Goal: Transaction & Acquisition: Book appointment/travel/reservation

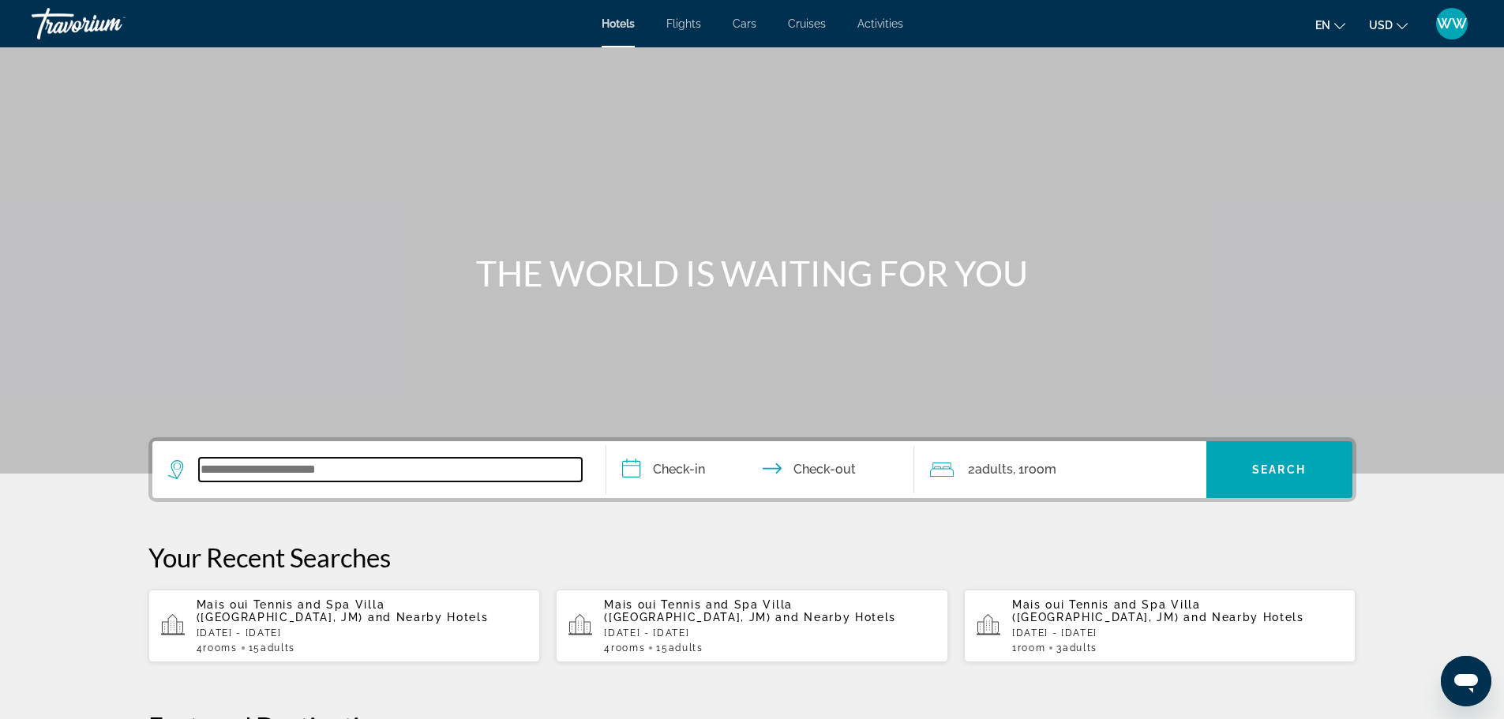
click at [215, 471] on input "Search widget" at bounding box center [390, 470] width 383 height 24
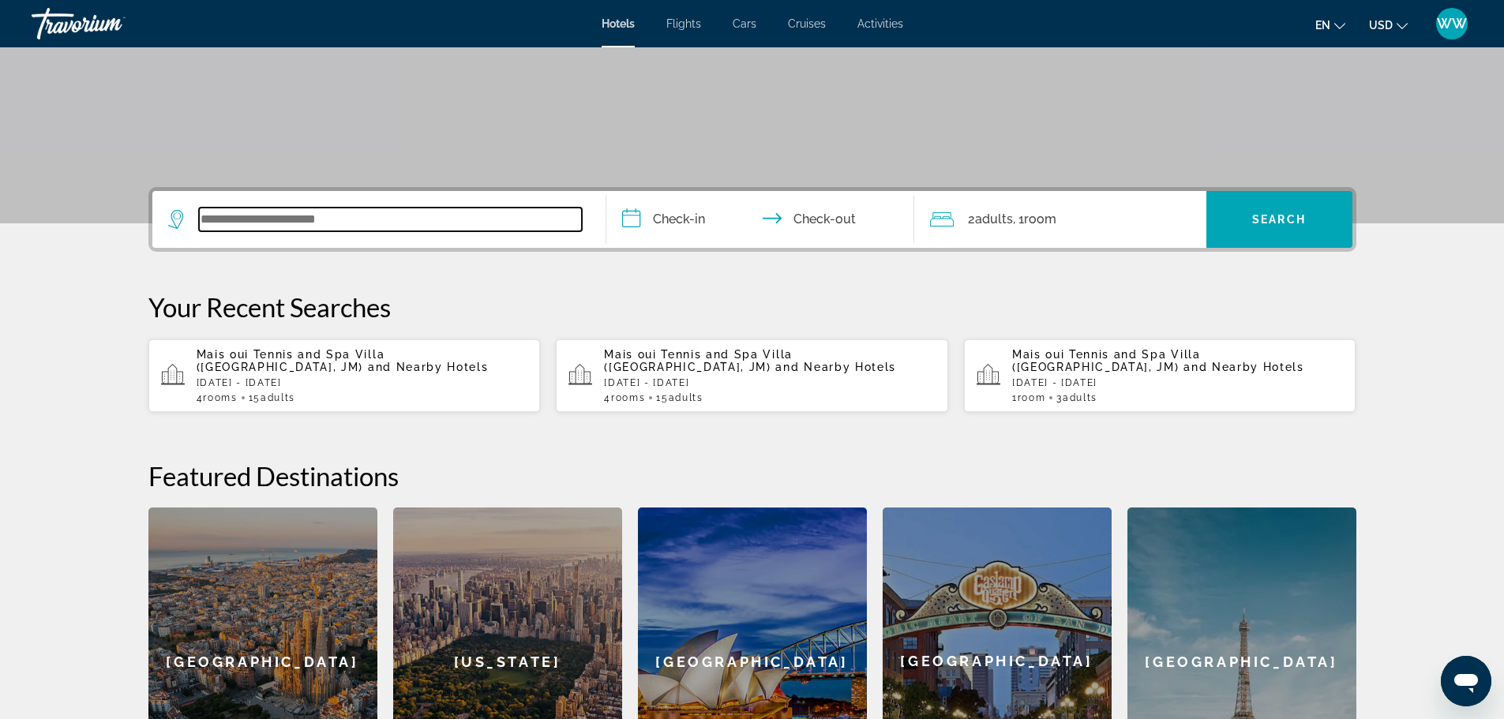
scroll to position [386, 0]
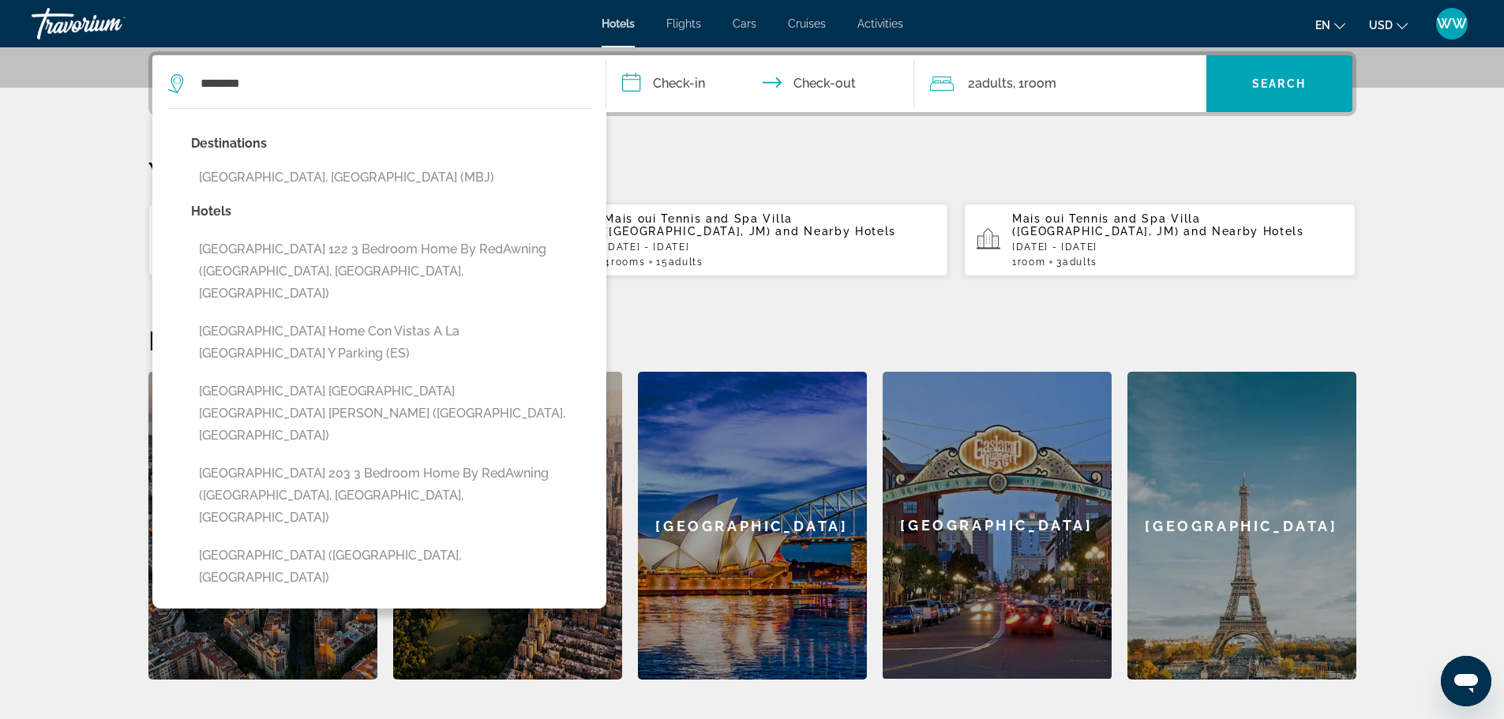
click at [332, 178] on button "[GEOGRAPHIC_DATA], [GEOGRAPHIC_DATA] (MBJ)" at bounding box center [391, 178] width 400 height 30
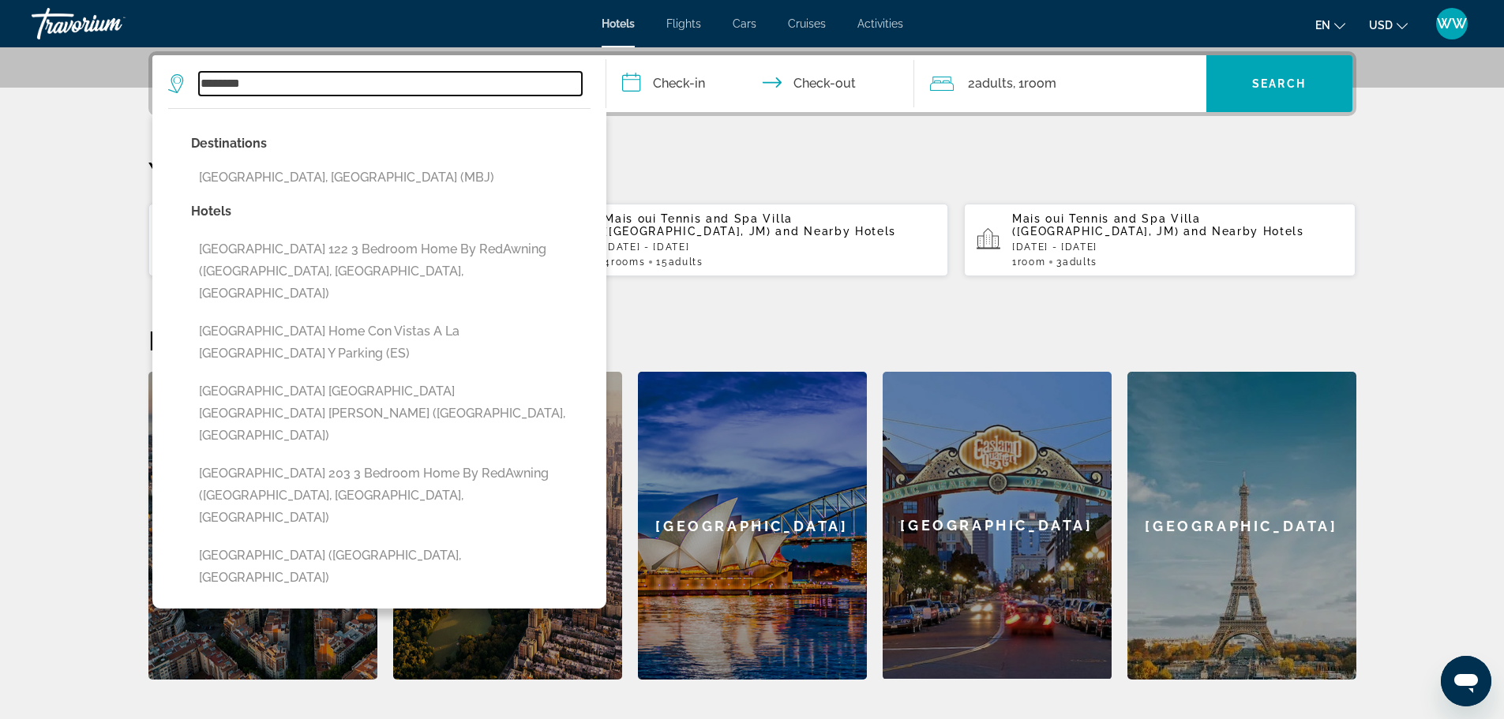
type input "**********"
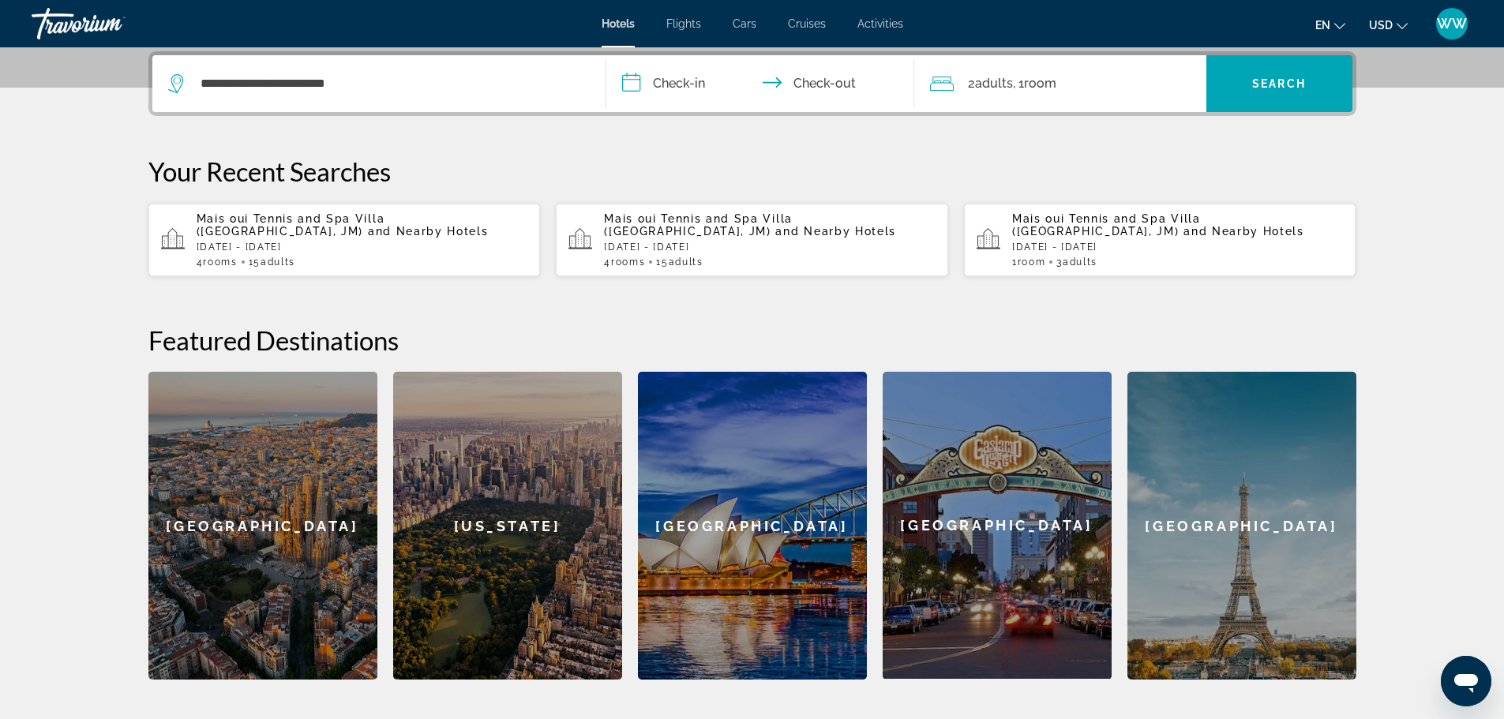
click at [676, 78] on input "**********" at bounding box center [763, 86] width 314 height 62
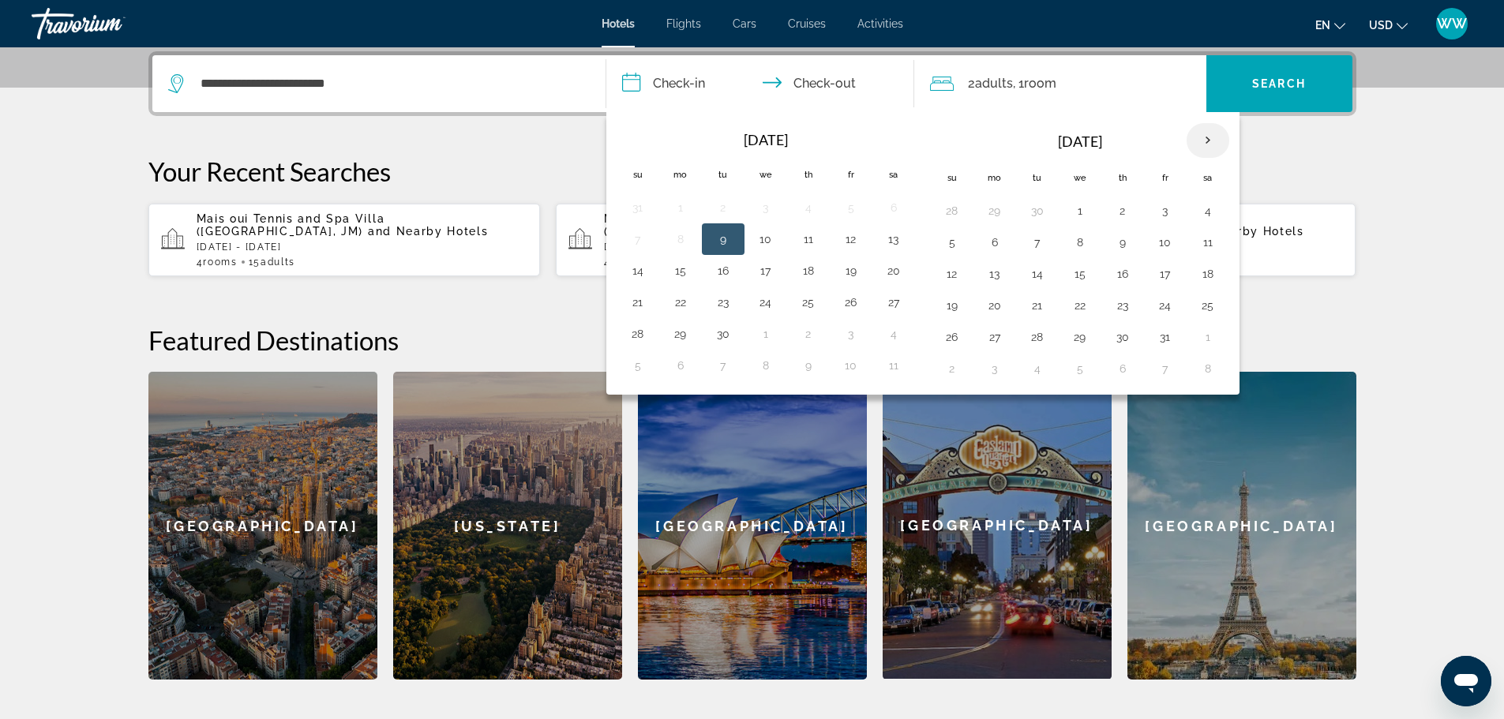
click at [1214, 139] on th "Next month" at bounding box center [1208, 140] width 43 height 35
click at [639, 338] on button "28" at bounding box center [637, 337] width 25 height 22
click at [1167, 210] on button "2" at bounding box center [1165, 211] width 25 height 22
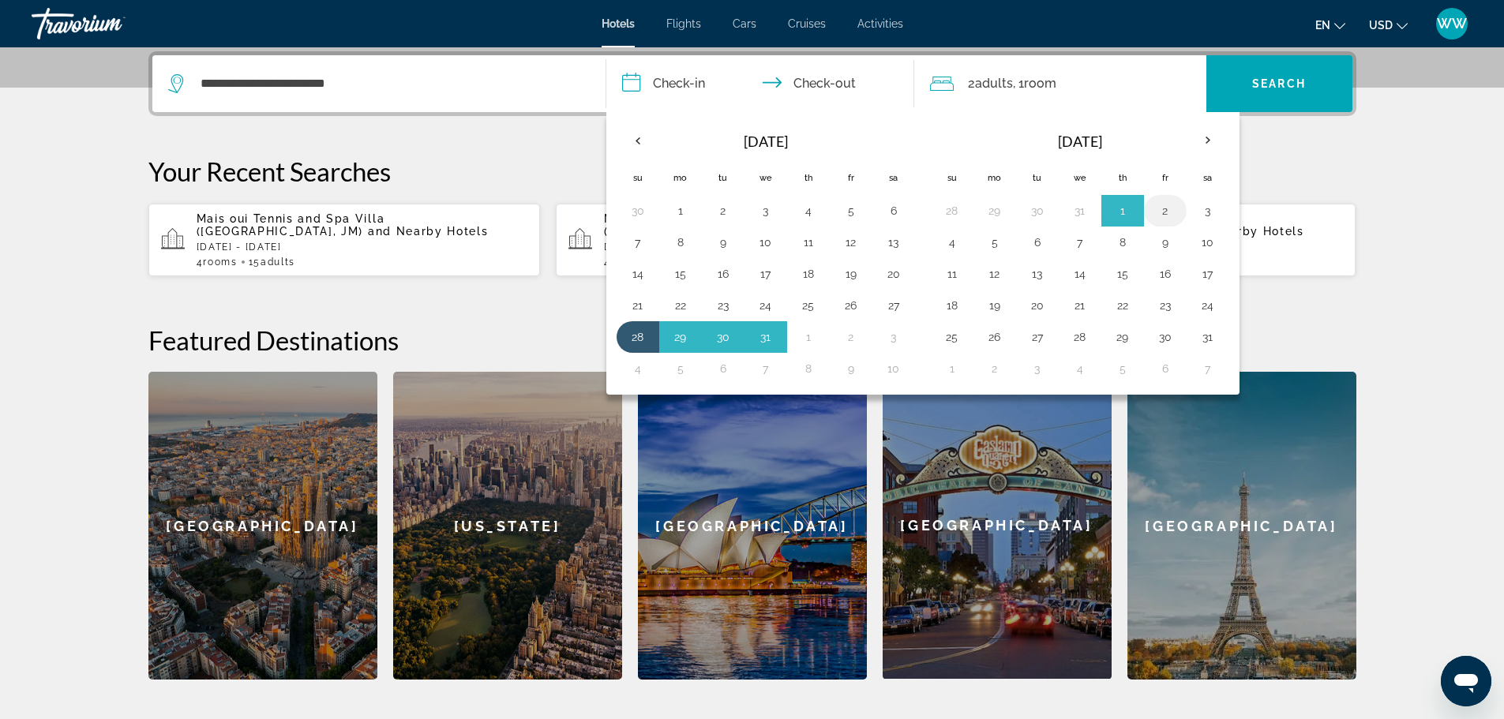
type input "**********"
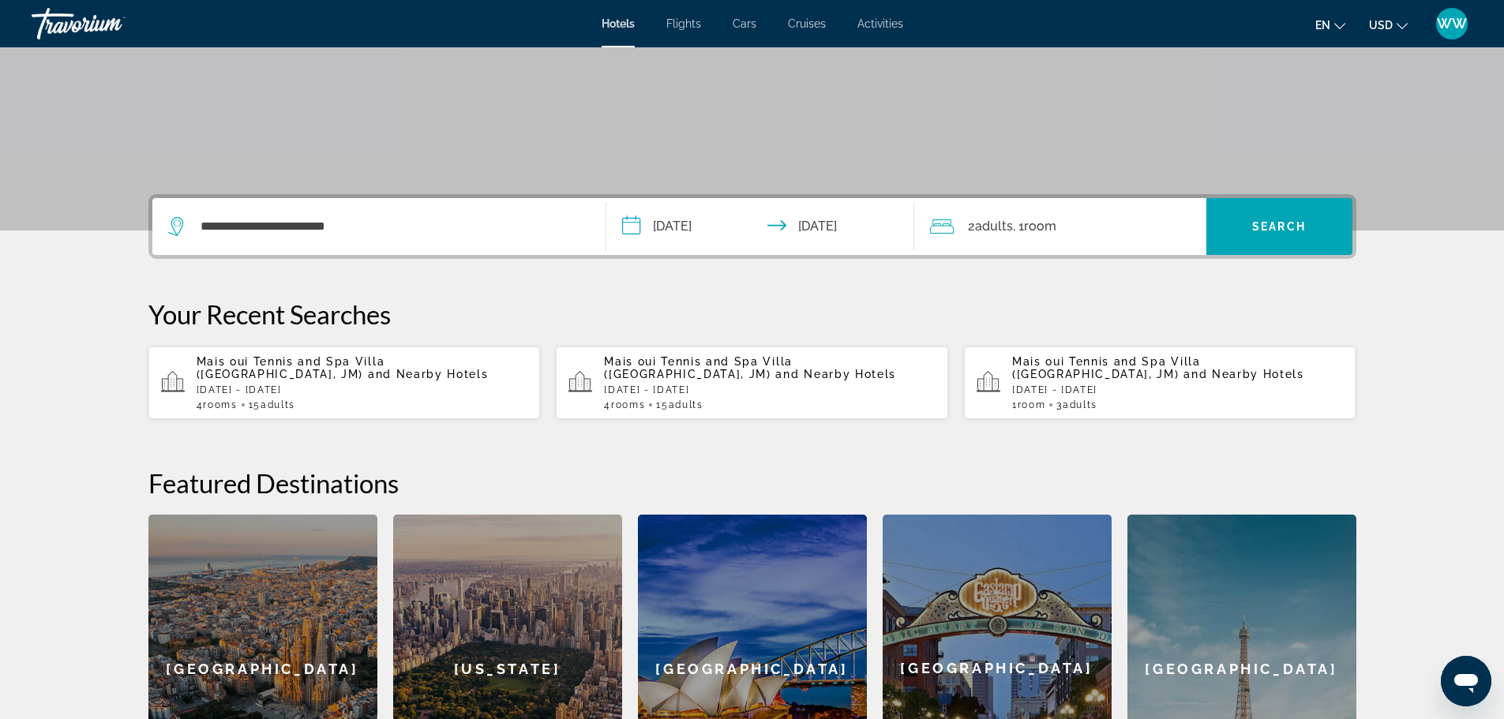
scroll to position [228, 0]
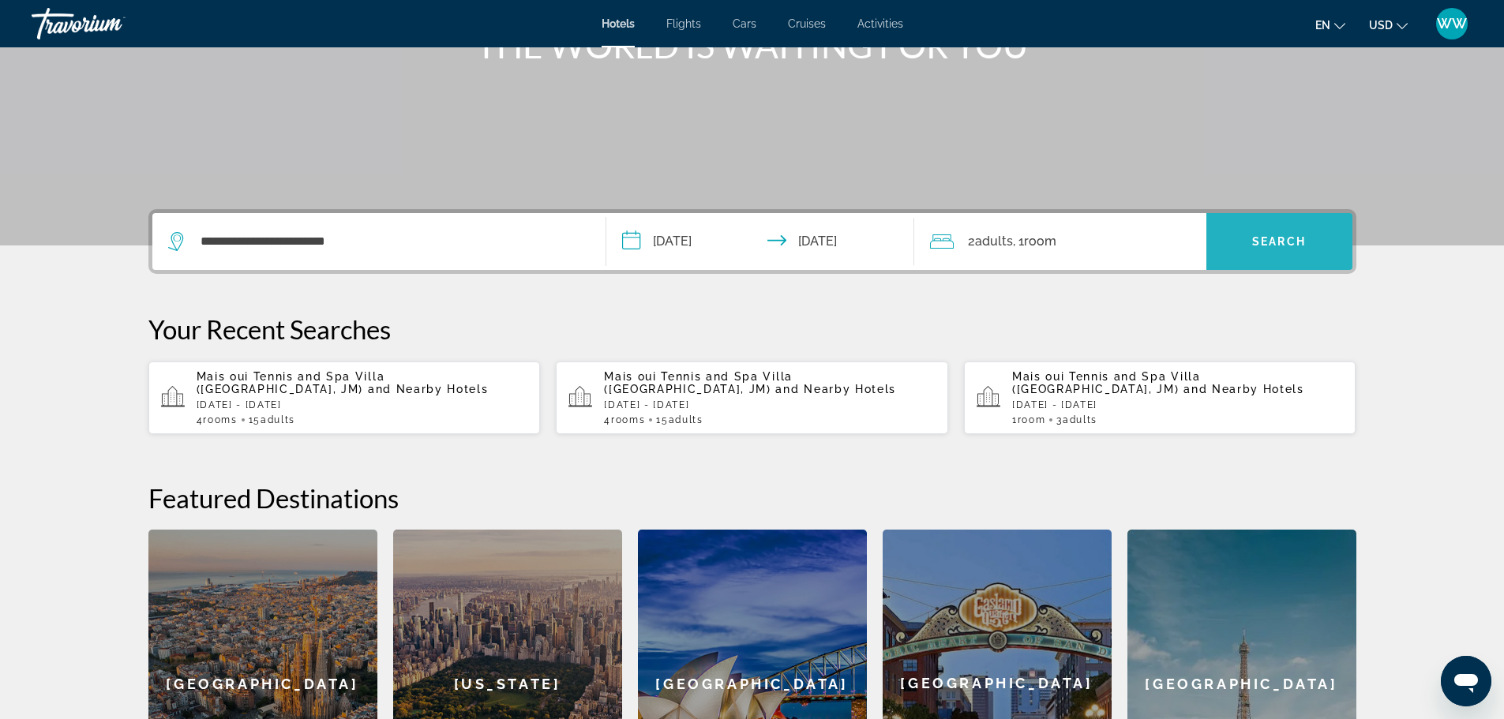
click at [1284, 240] on span "Search" at bounding box center [1279, 241] width 54 height 13
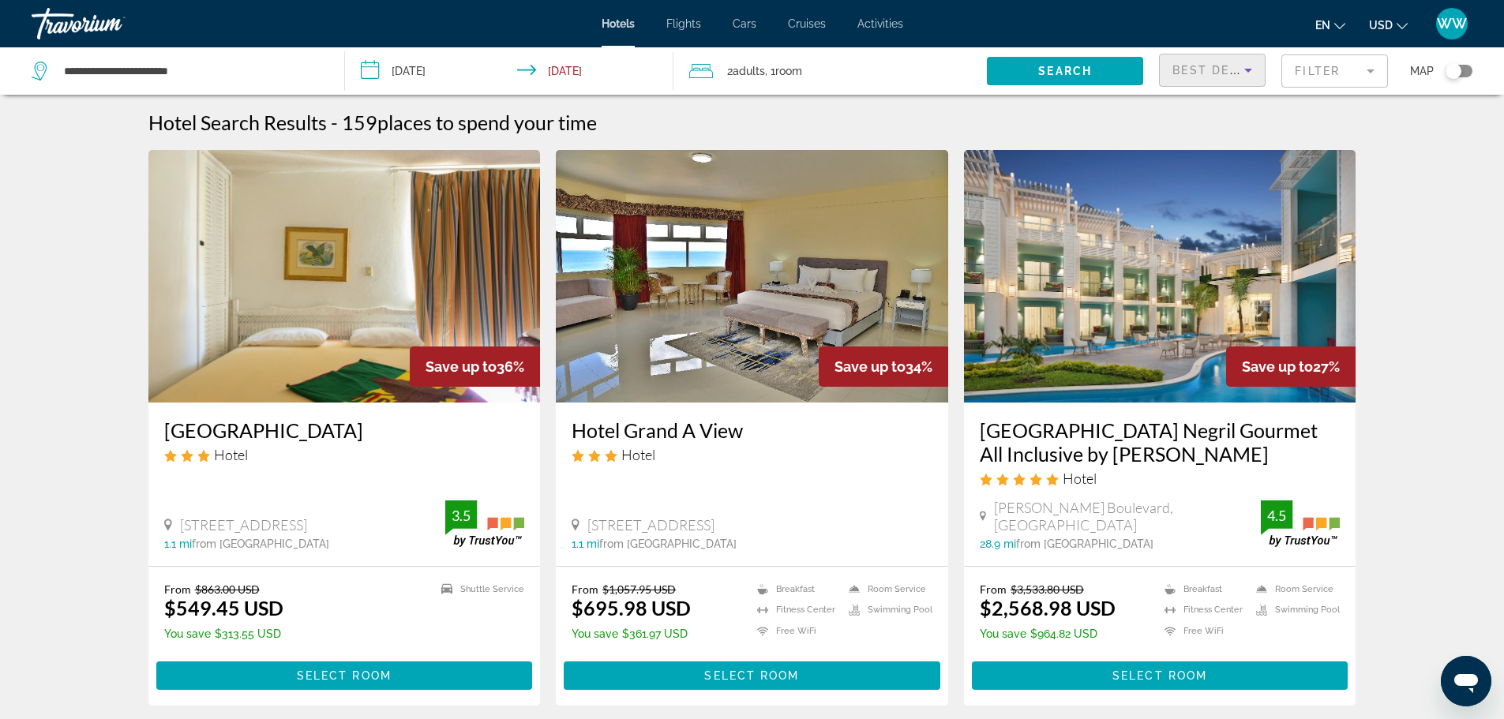
click at [1212, 75] on span "Best Deals" at bounding box center [1214, 70] width 82 height 13
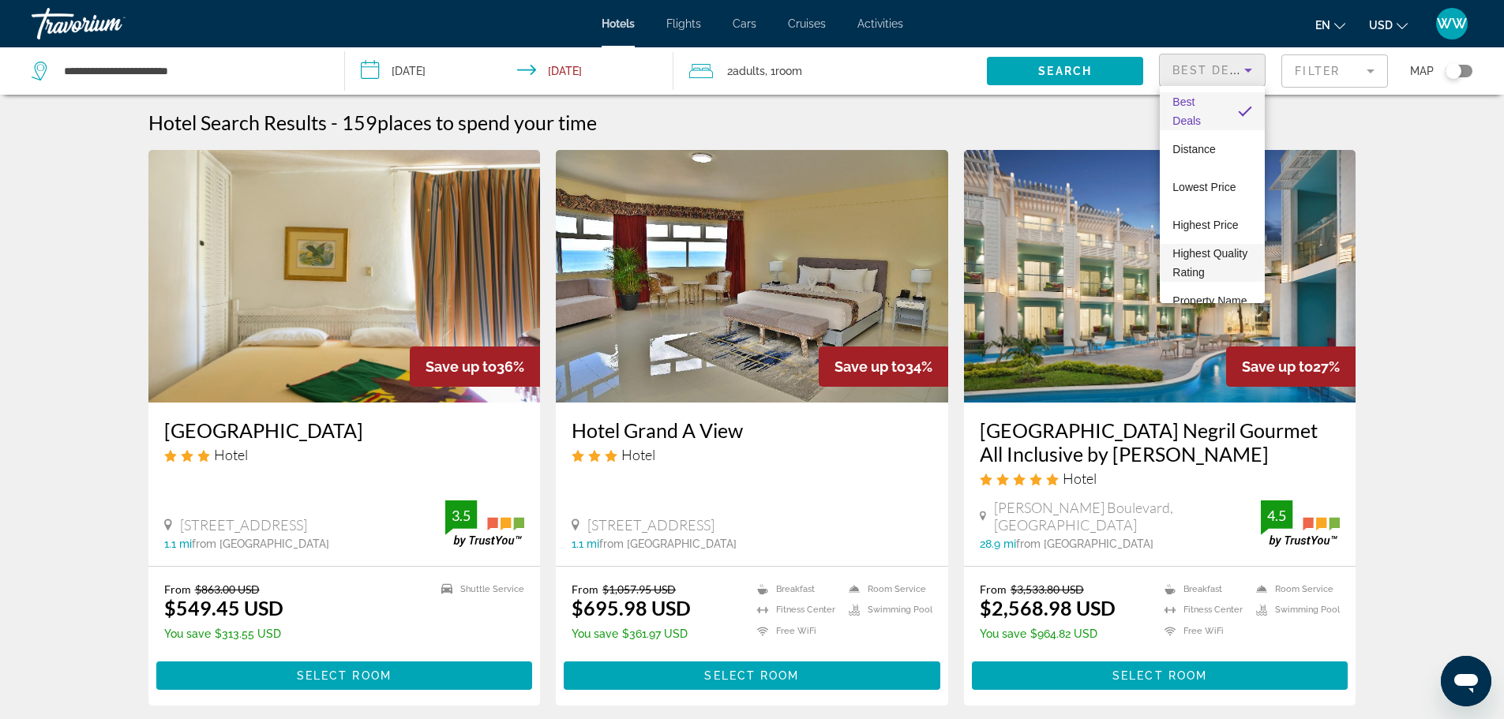
click at [1201, 273] on span "Highest Quality Rating" at bounding box center [1210, 263] width 75 height 32
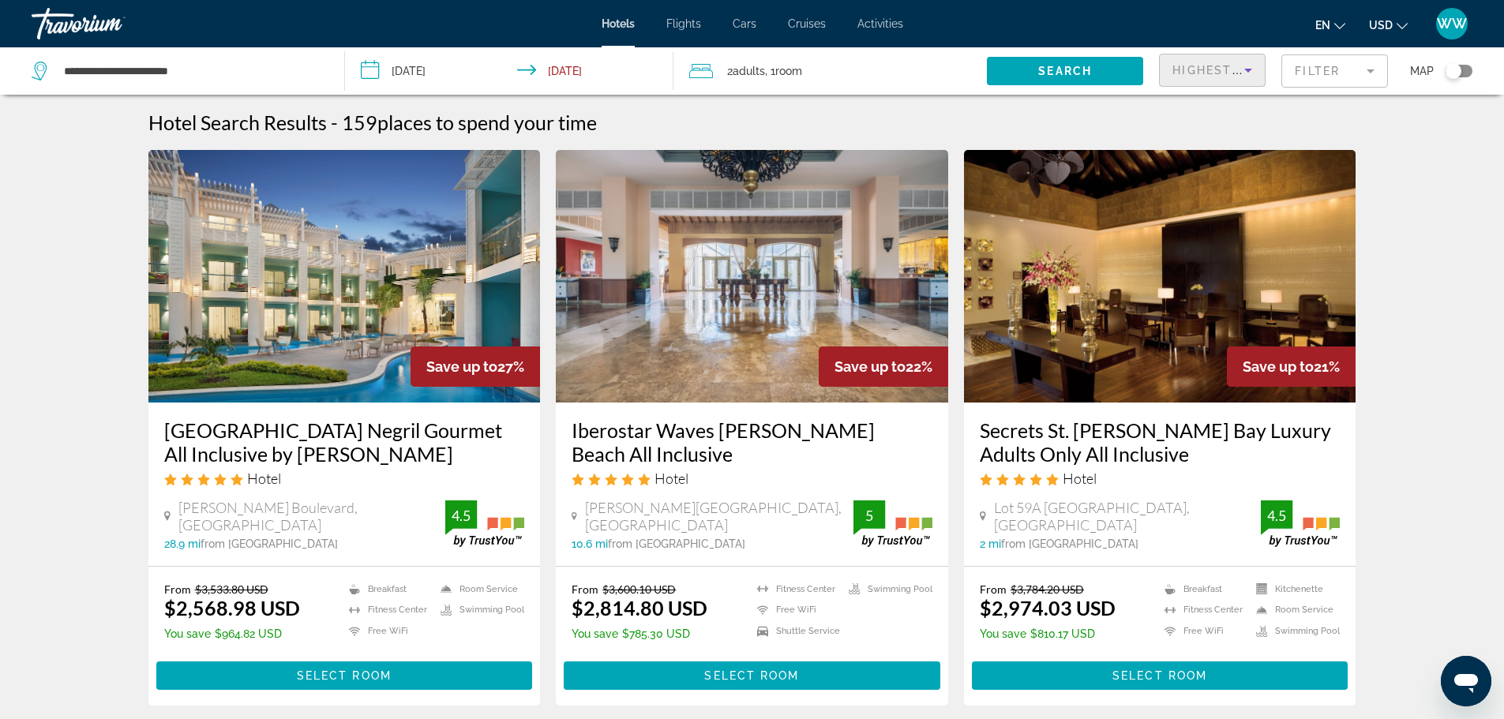
click at [1322, 71] on mat-form-field "Filter" at bounding box center [1335, 70] width 107 height 33
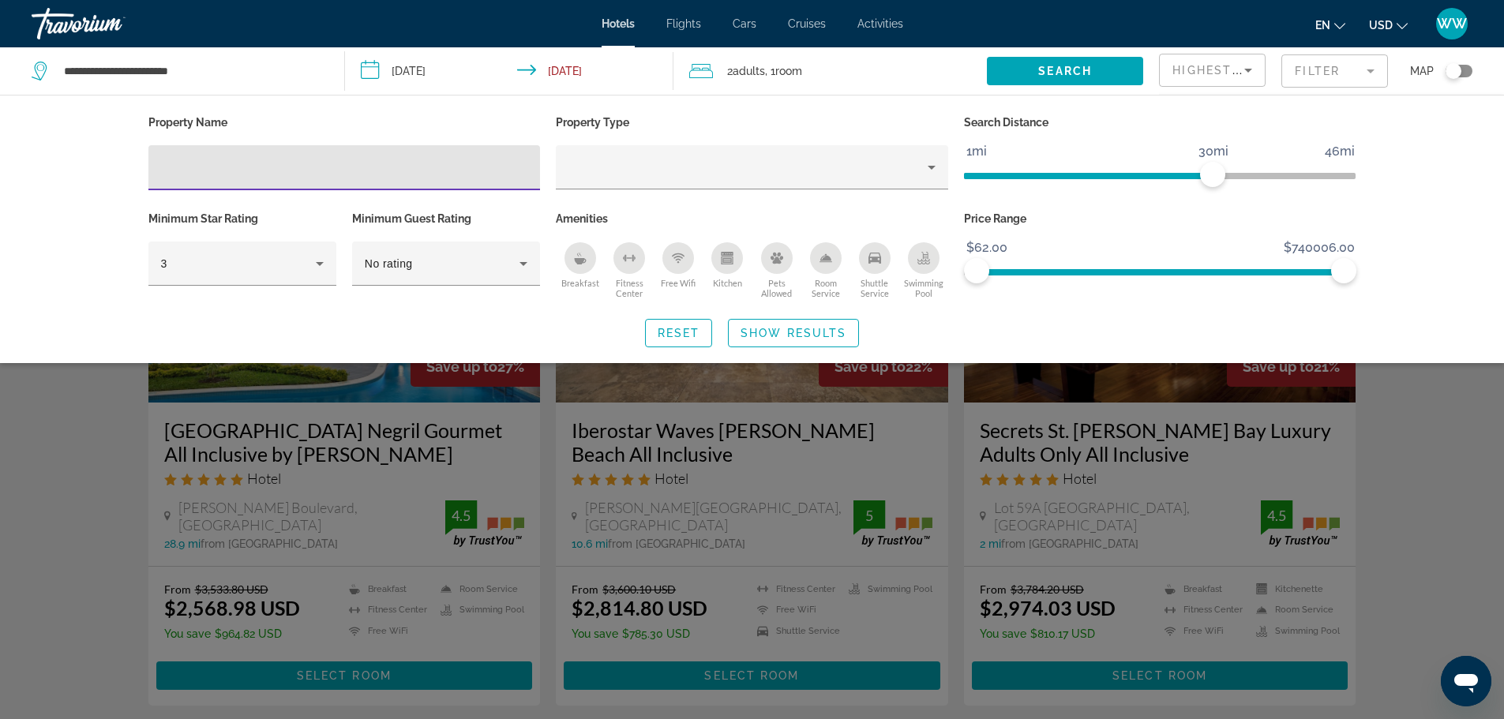
click at [1249, 69] on icon "Sort by" at bounding box center [1248, 71] width 8 height 4
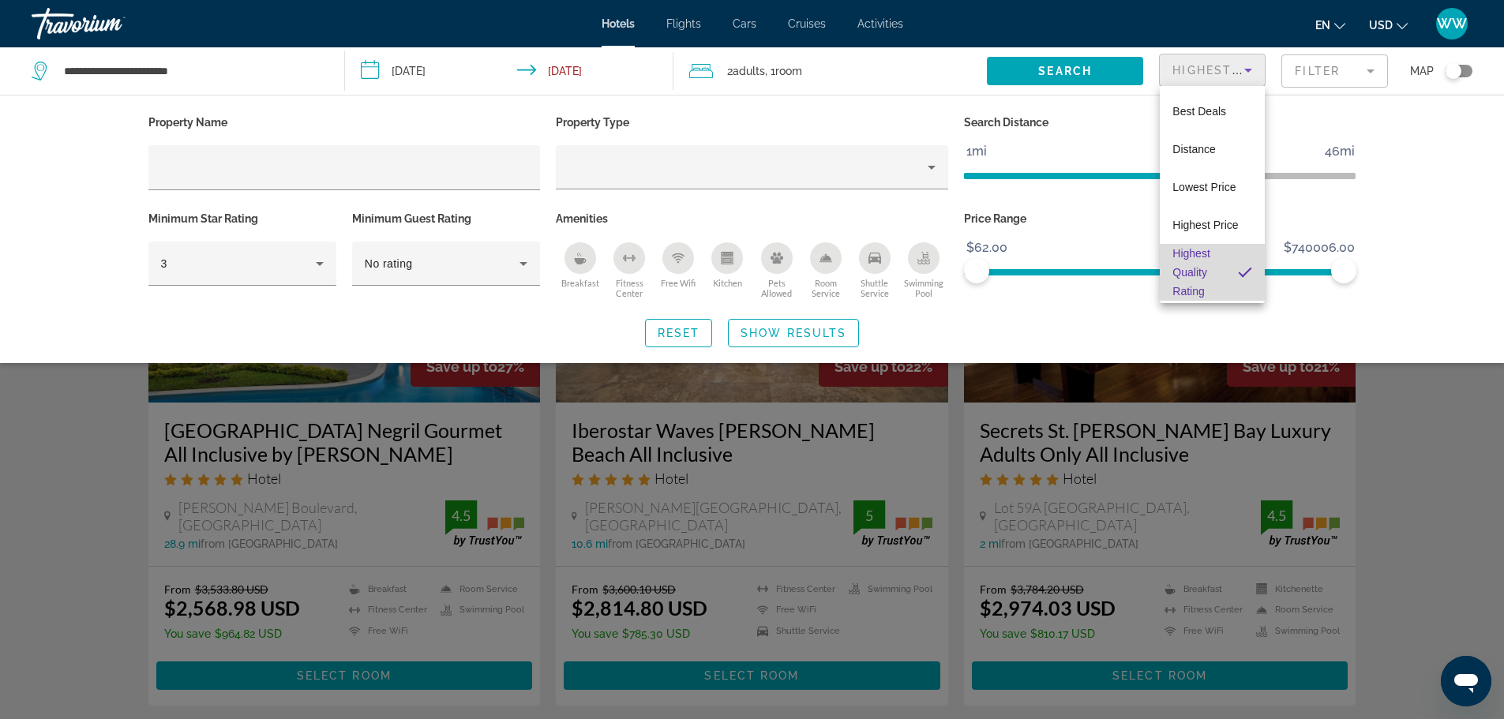
click at [1213, 278] on span "Highest Quality Rating" at bounding box center [1199, 272] width 53 height 57
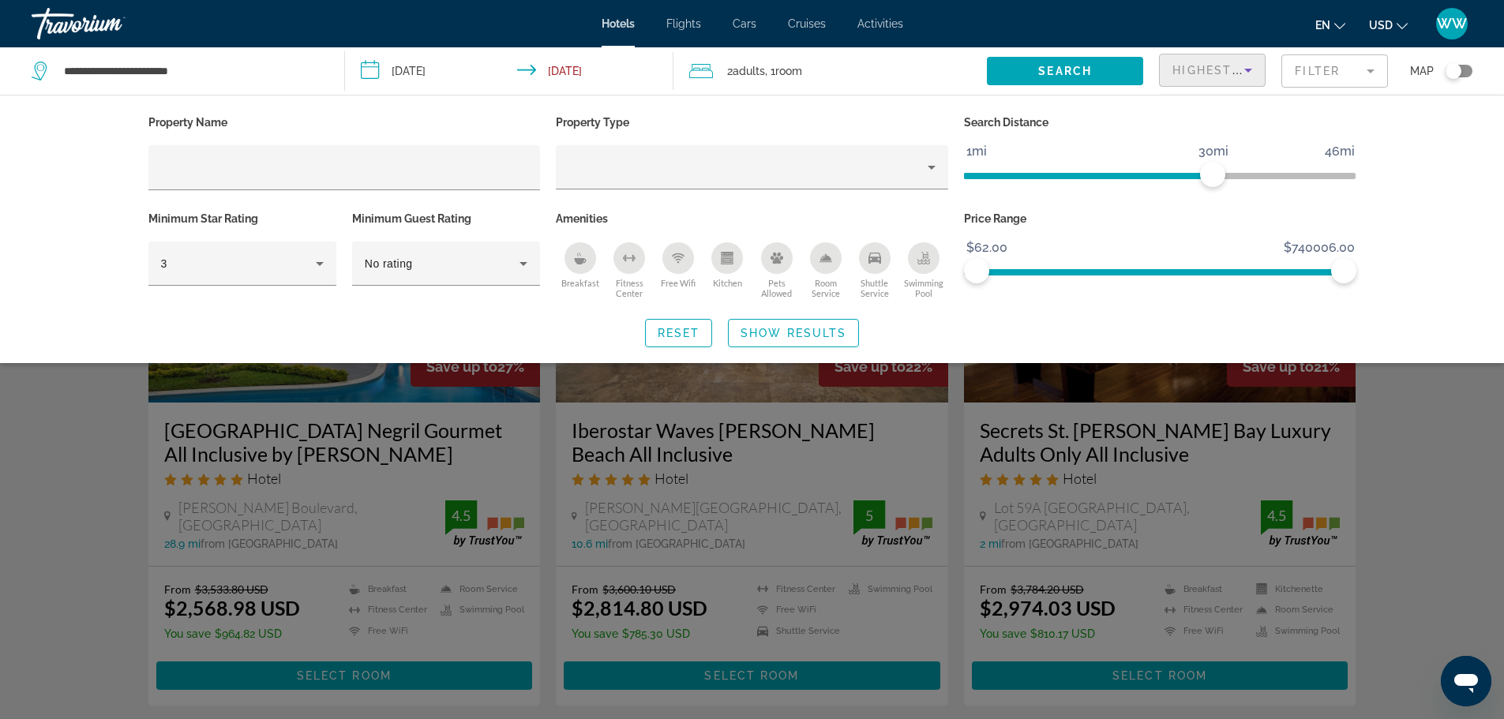
click at [1034, 325] on div "Reset Show Results" at bounding box center [752, 333] width 1208 height 28
click at [811, 328] on span "Show Results" at bounding box center [794, 333] width 106 height 13
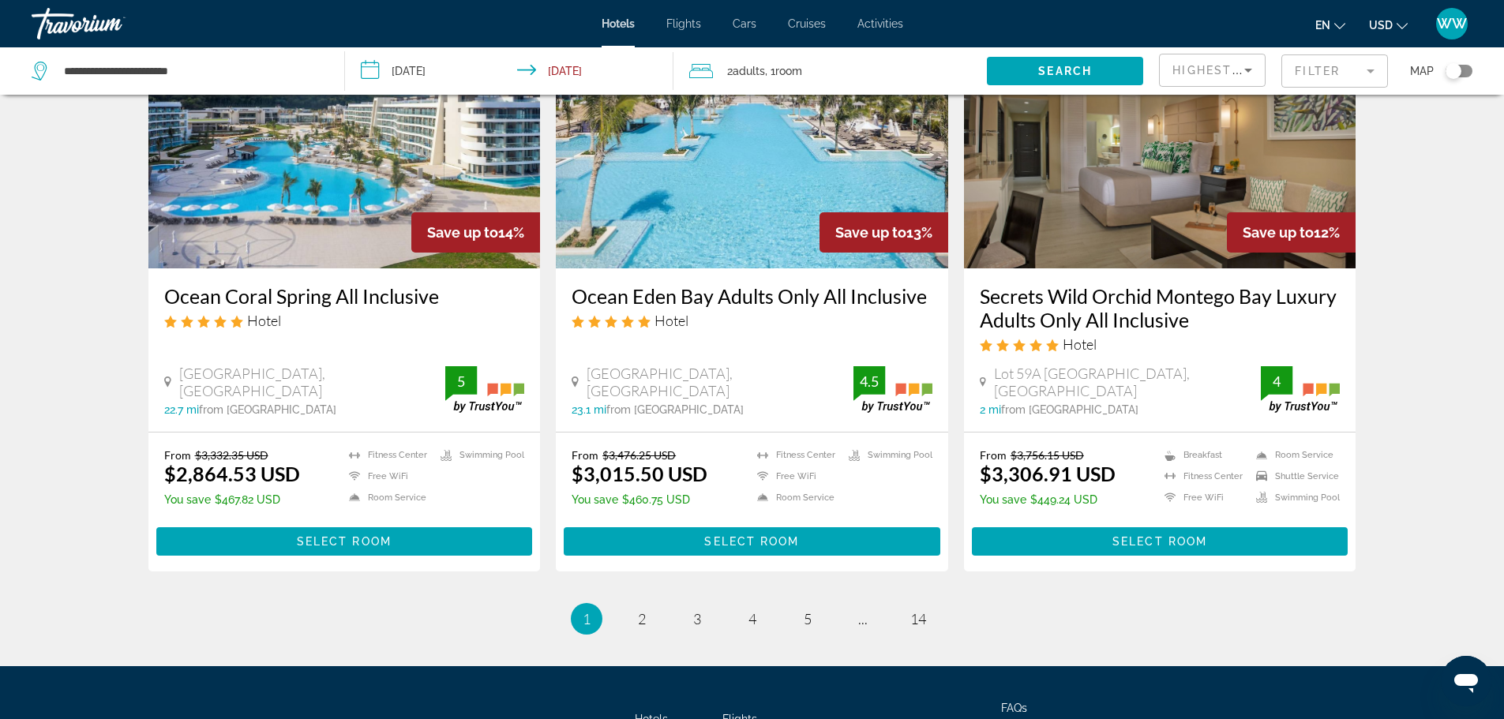
scroll to position [1974, 0]
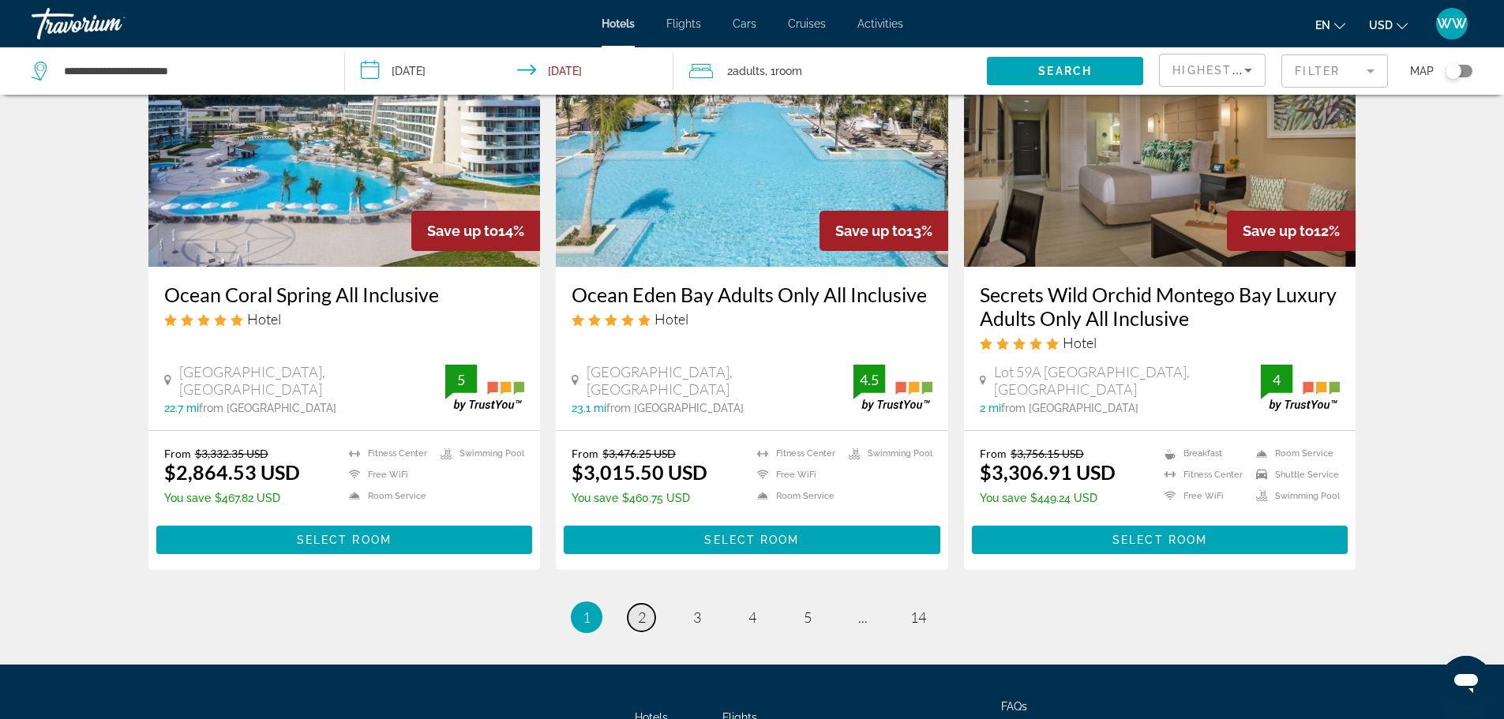
click at [641, 609] on span "2" at bounding box center [642, 617] width 8 height 17
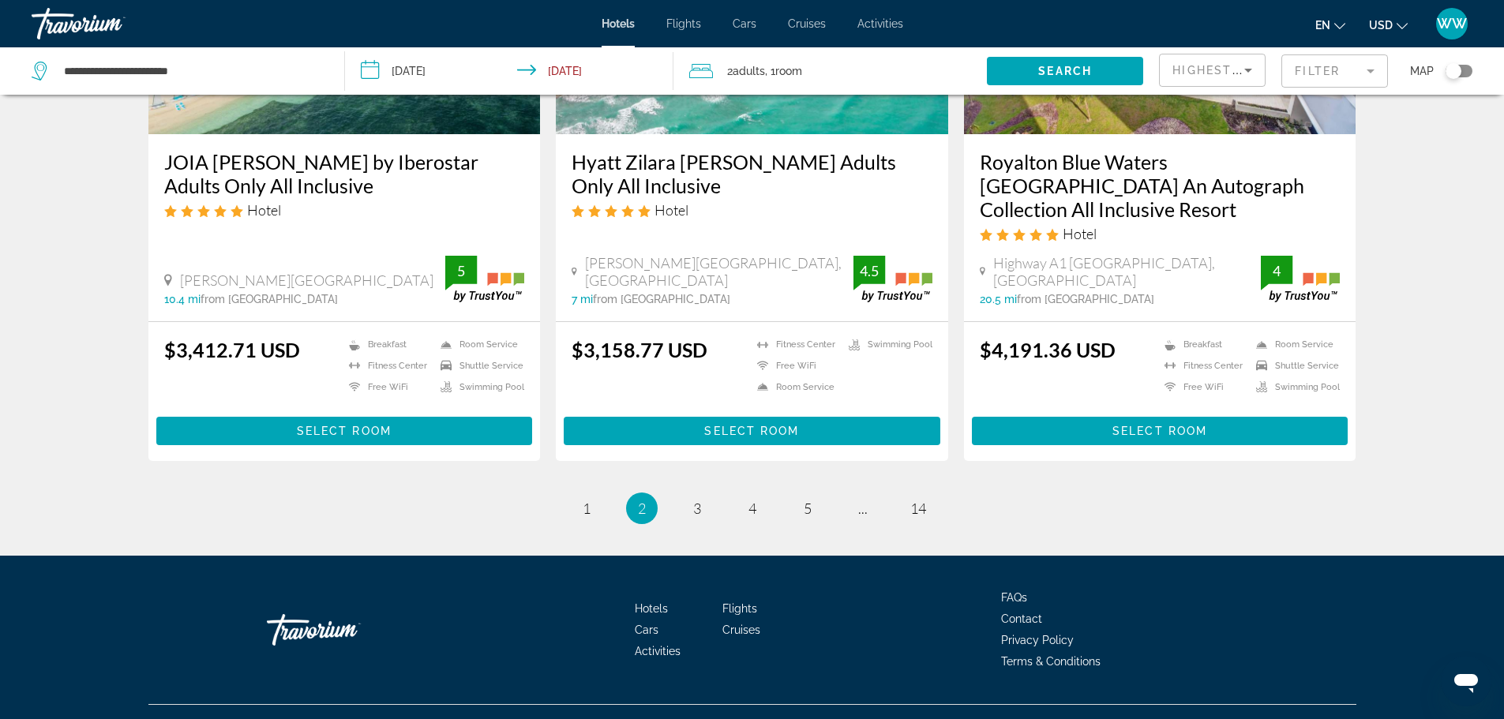
scroll to position [2018, 0]
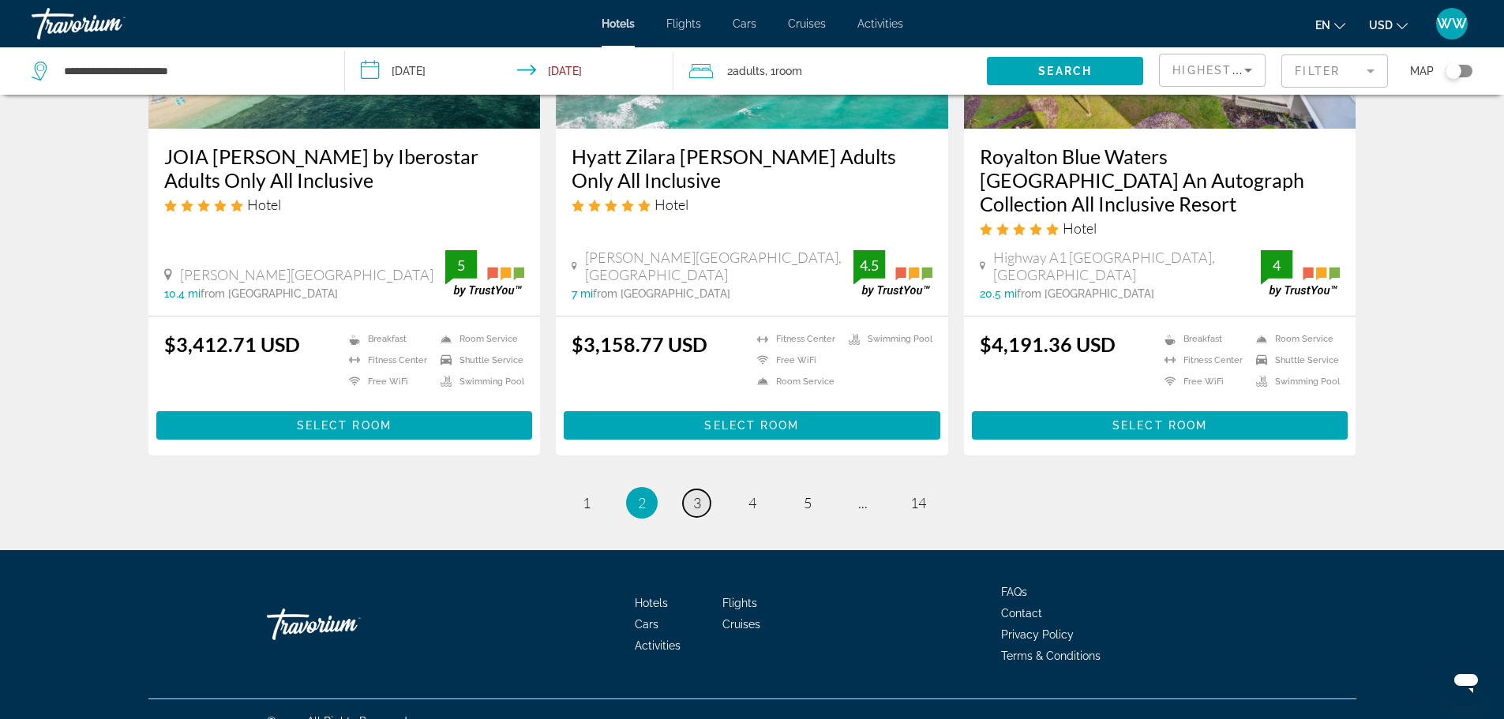
click at [696, 494] on span "3" at bounding box center [697, 502] width 8 height 17
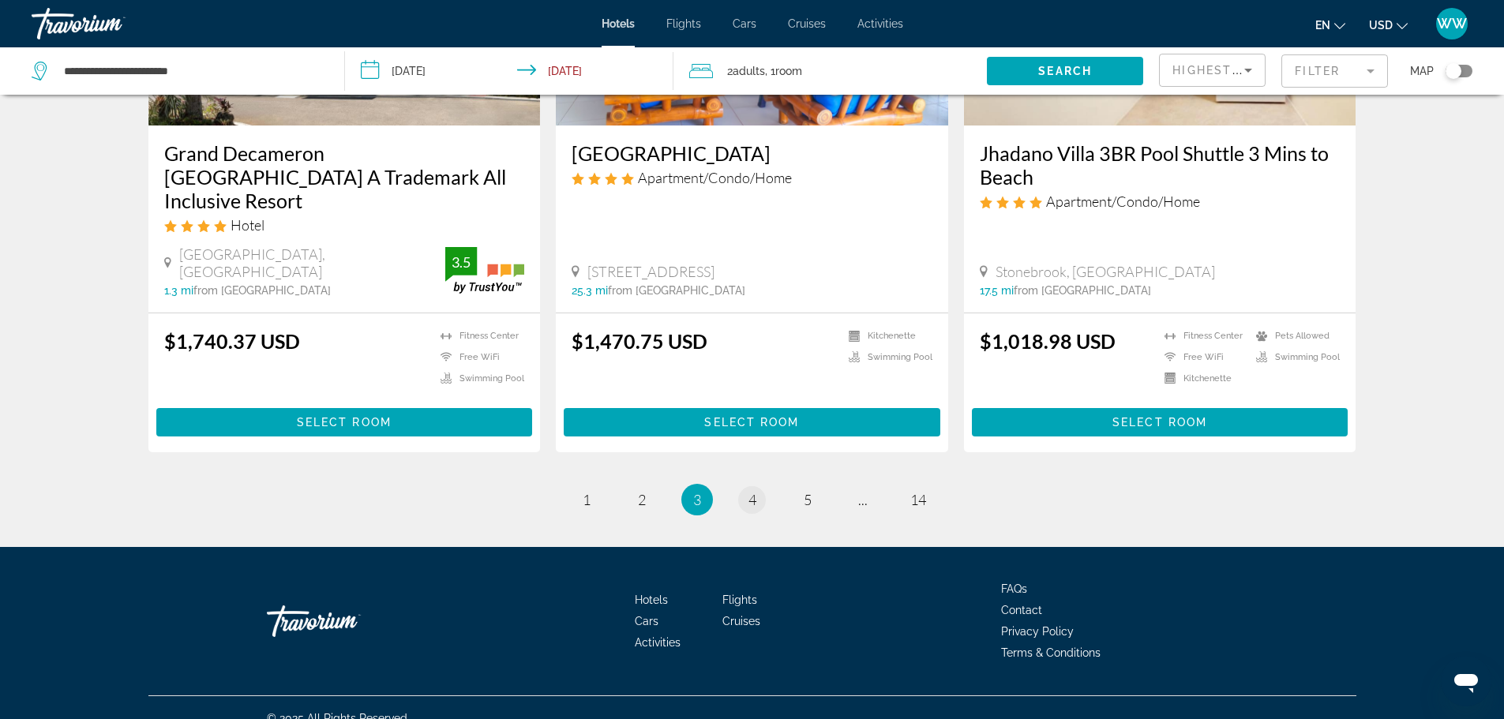
scroll to position [2018, 0]
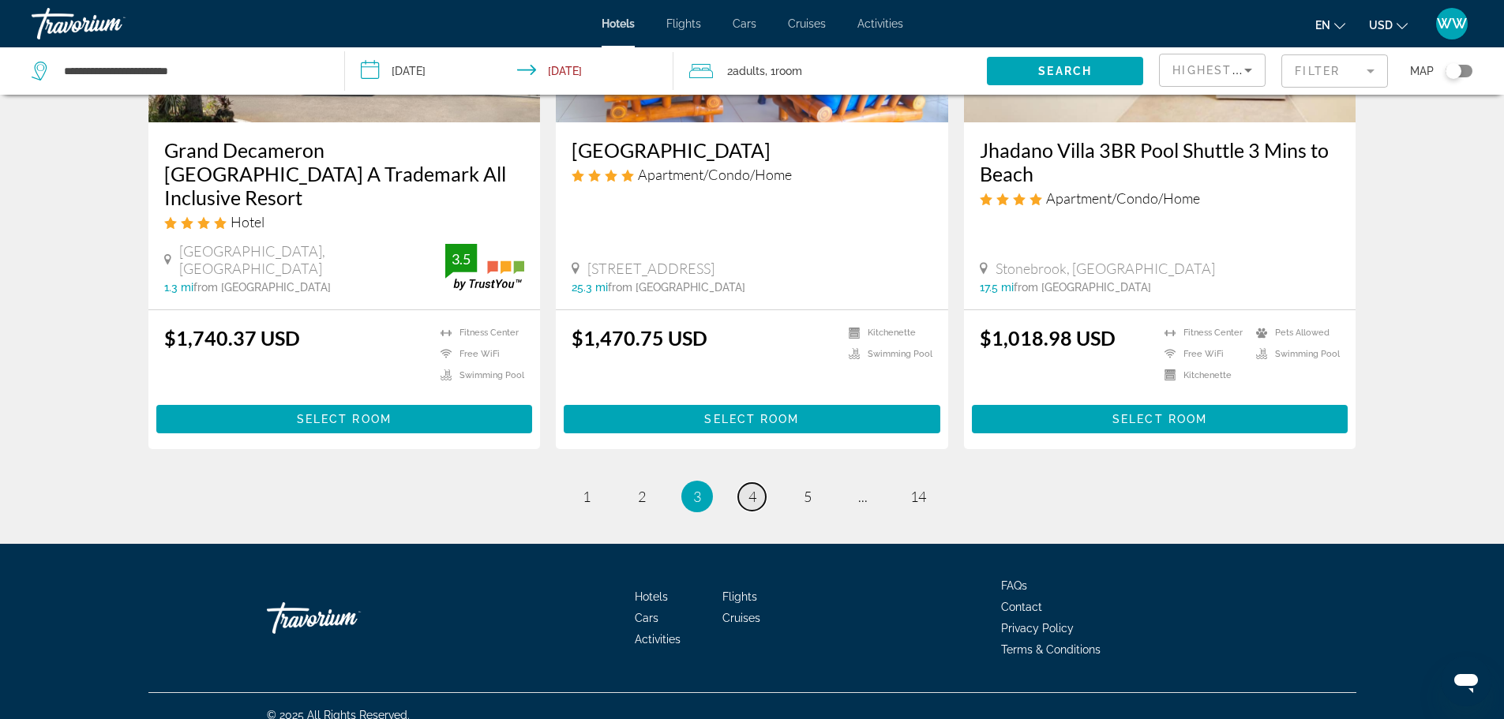
click at [753, 488] on span "4" at bounding box center [753, 496] width 8 height 17
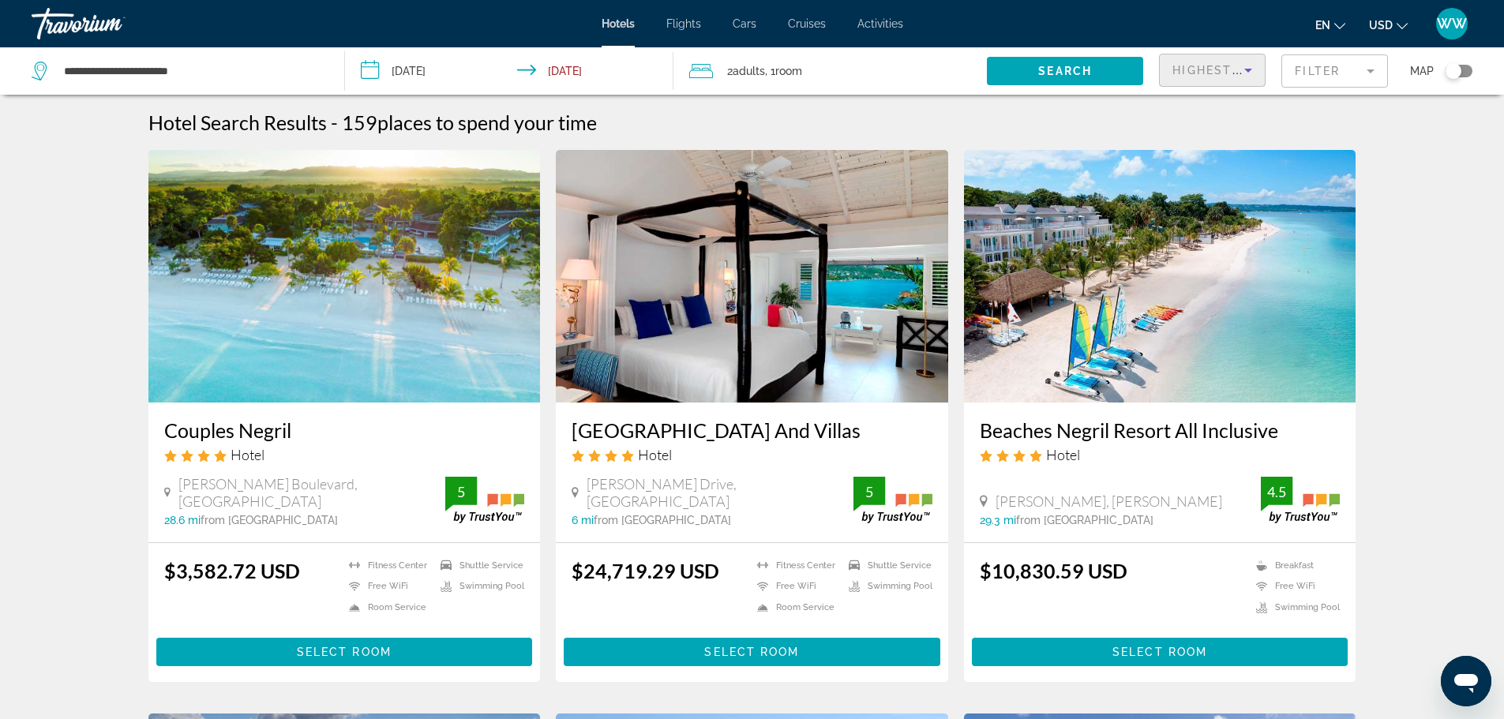
click at [1233, 68] on span "Highest Quality Rating" at bounding box center [1261, 70] width 177 height 13
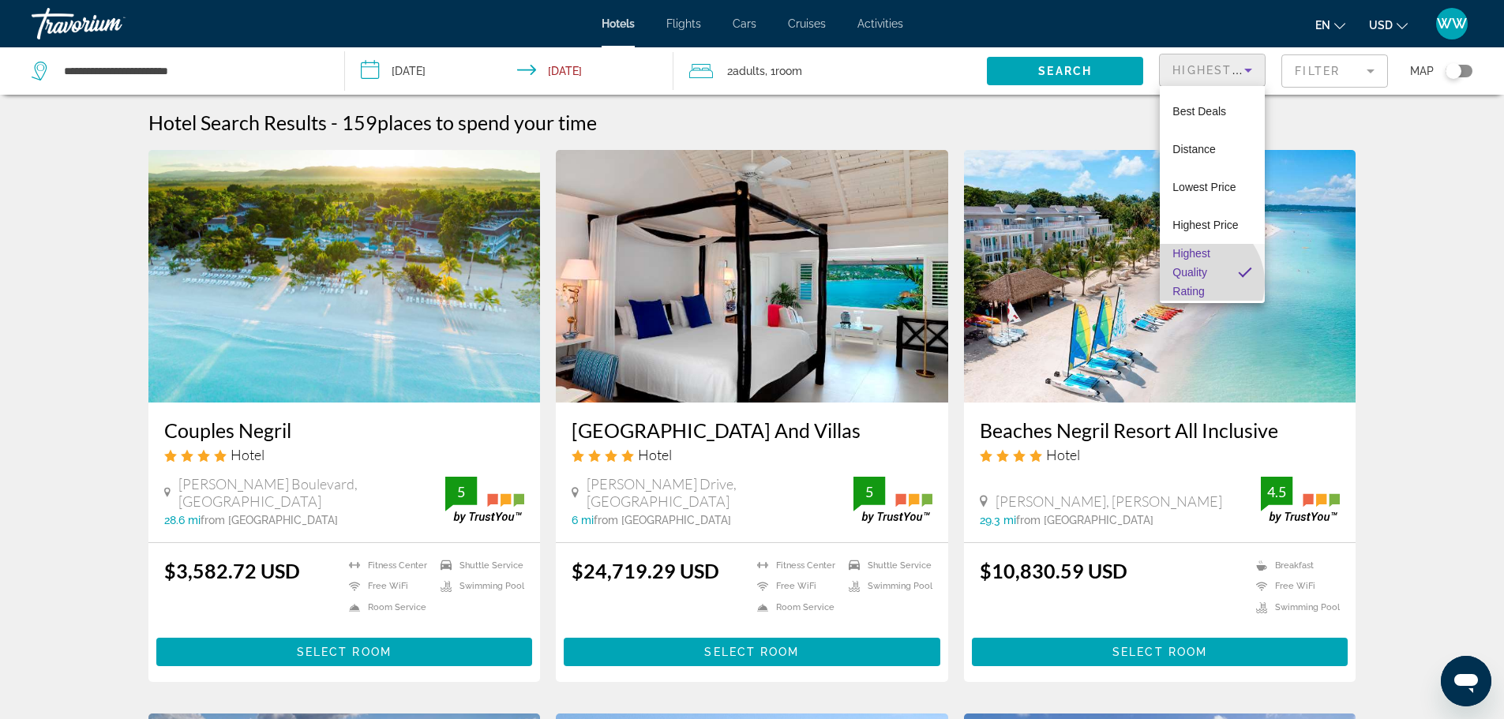
click at [1196, 283] on span "Highest Quality Rating" at bounding box center [1199, 272] width 53 height 57
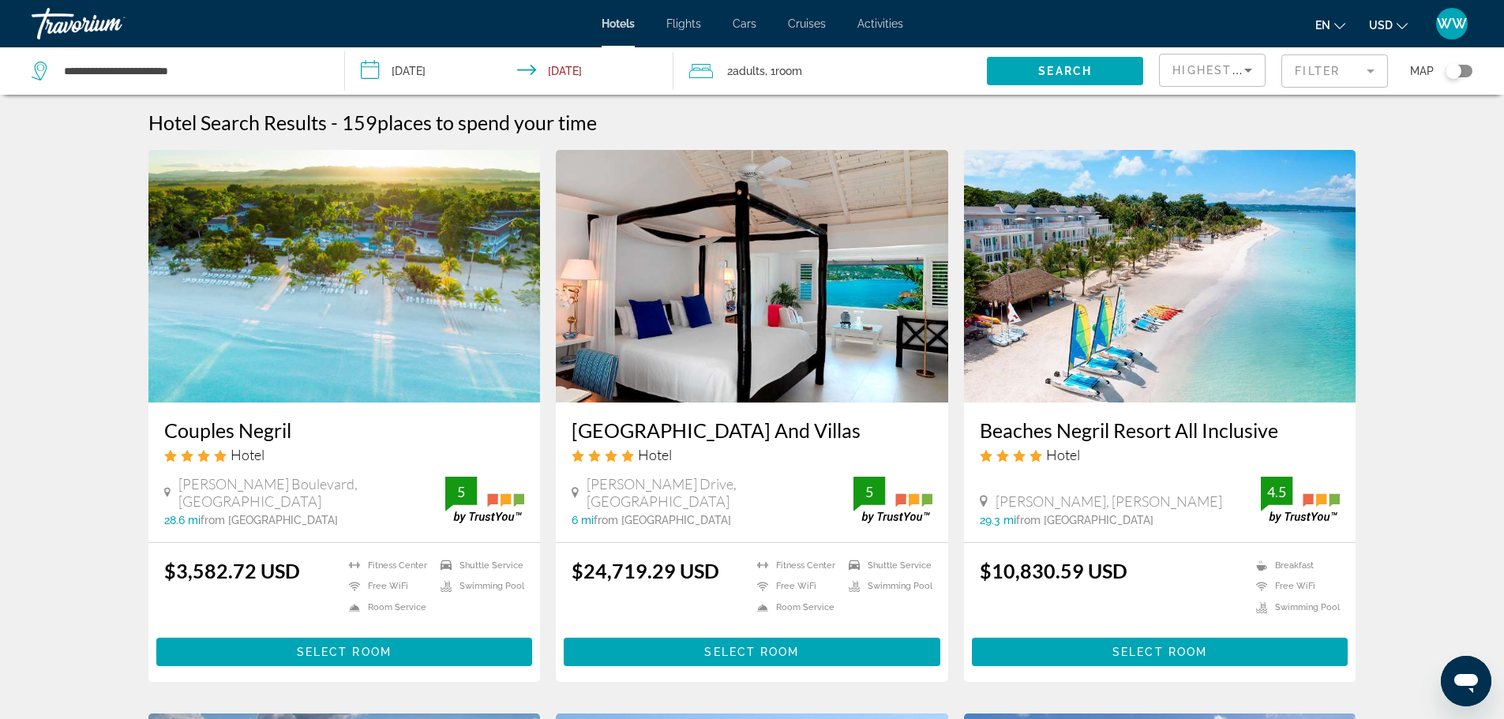
click at [1364, 66] on mat-form-field "Filter" at bounding box center [1335, 70] width 107 height 33
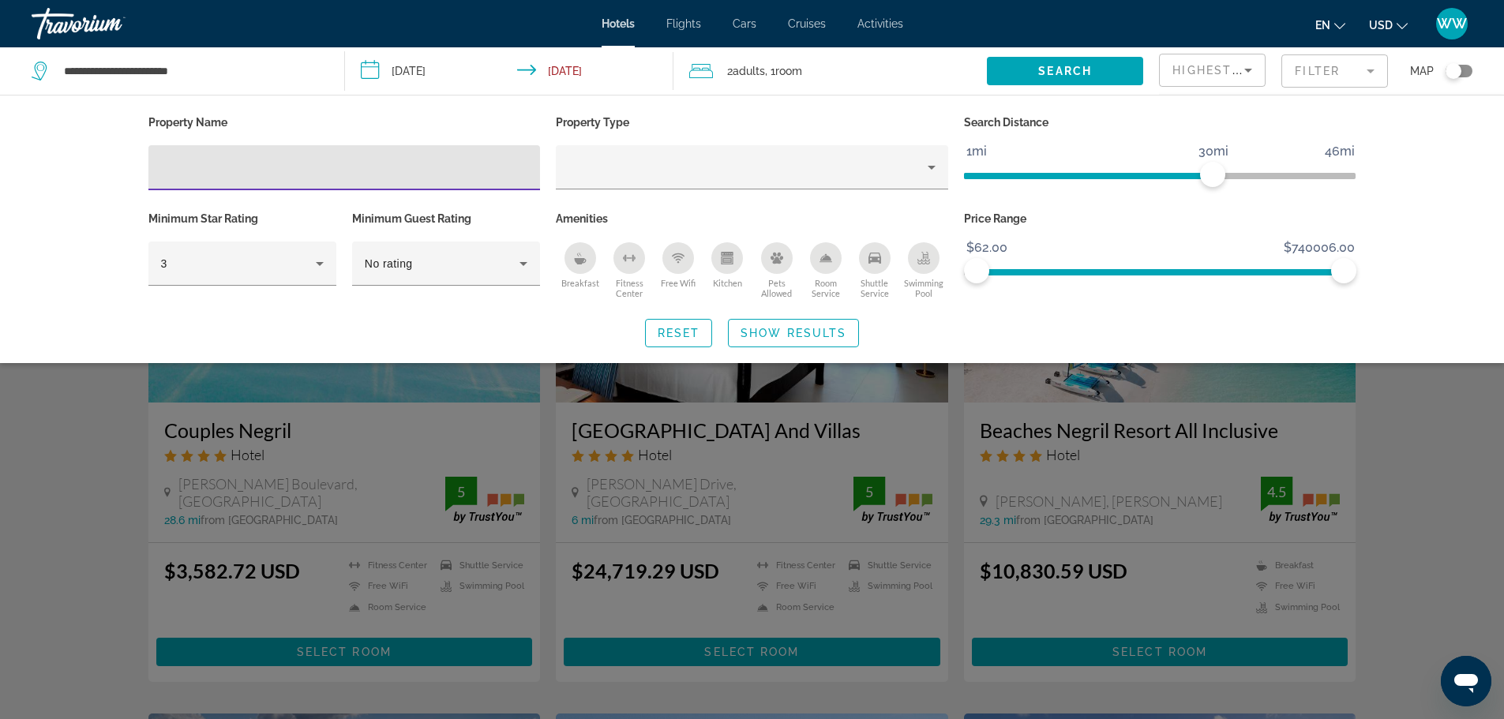
click at [199, 172] on input "Hotel Filters" at bounding box center [344, 168] width 367 height 19
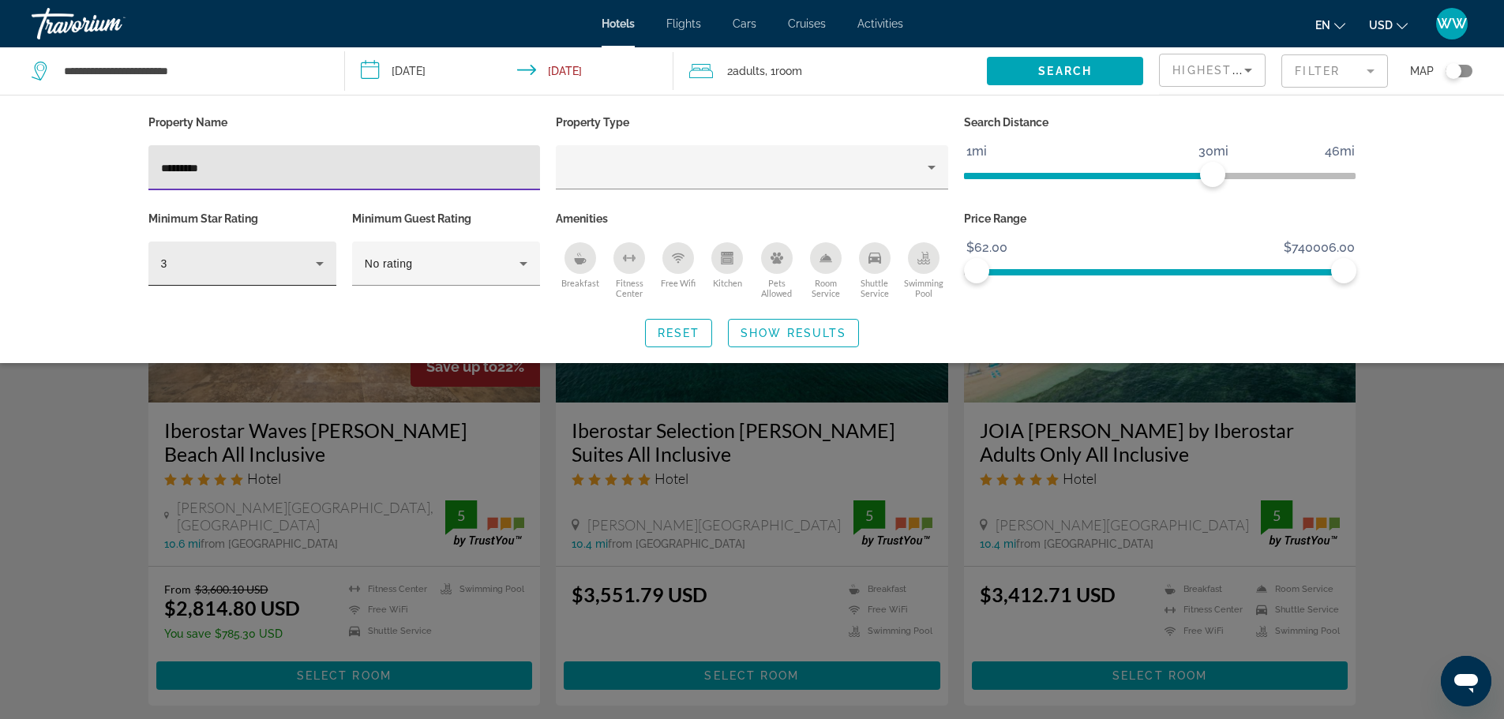
type input "*********"
click at [316, 262] on icon "Hotel Filters" at bounding box center [319, 263] width 19 height 19
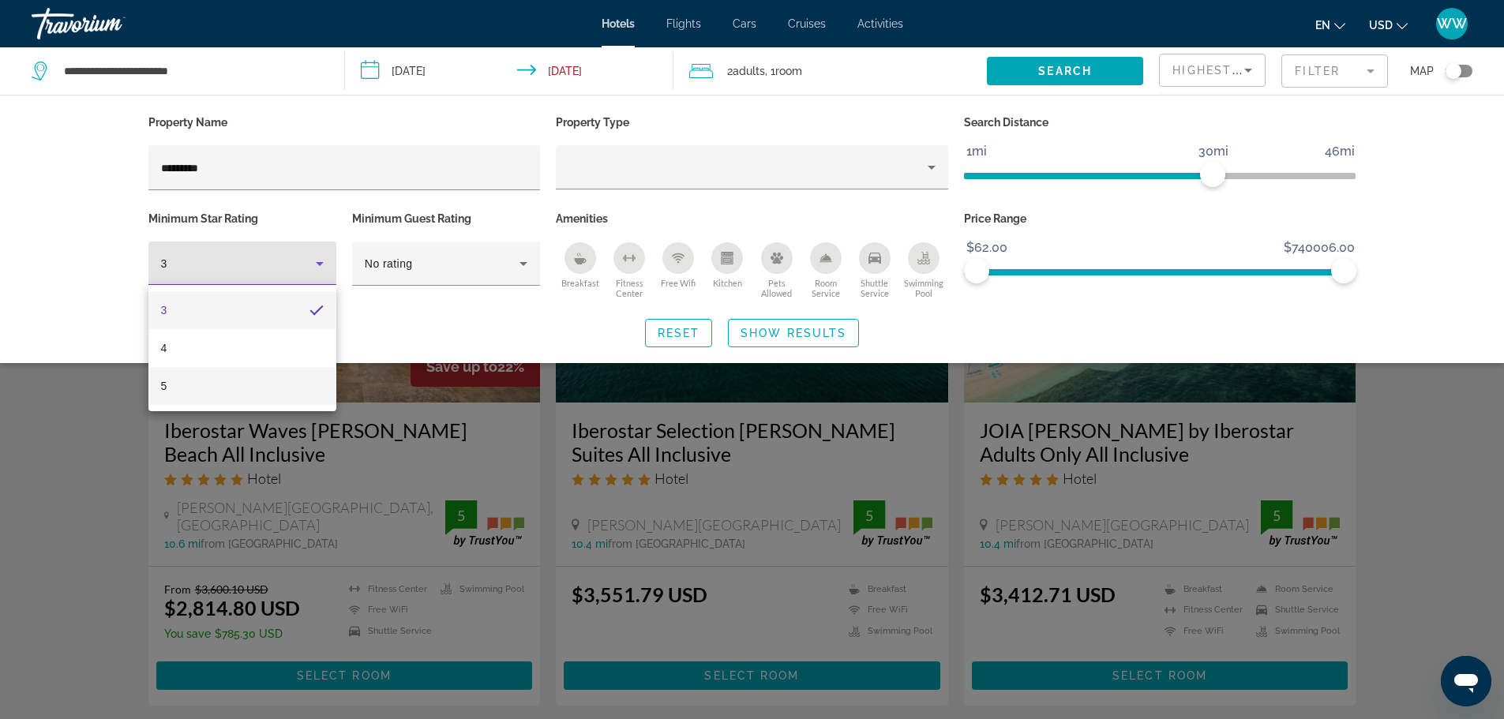
click at [187, 382] on mat-option "5" at bounding box center [242, 386] width 188 height 38
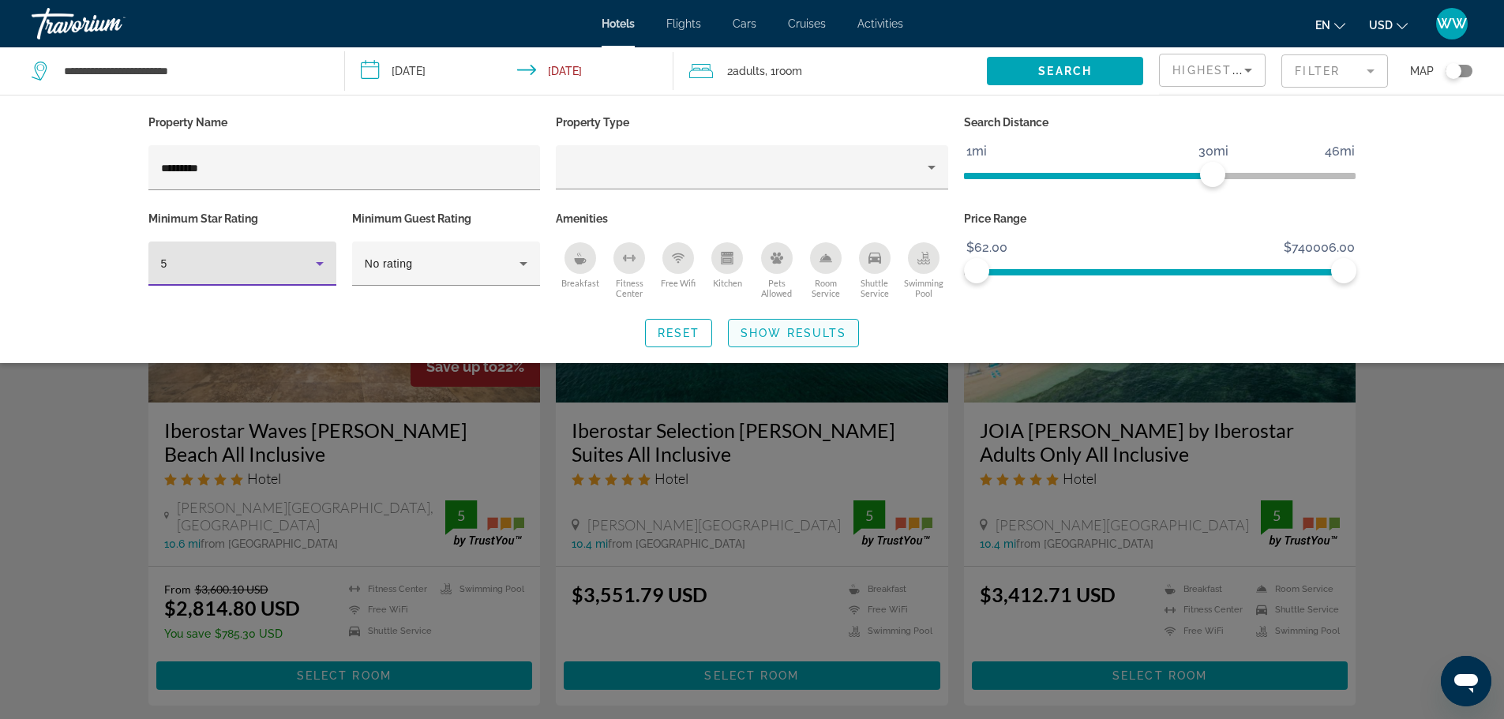
click at [790, 332] on span "Show Results" at bounding box center [794, 333] width 106 height 13
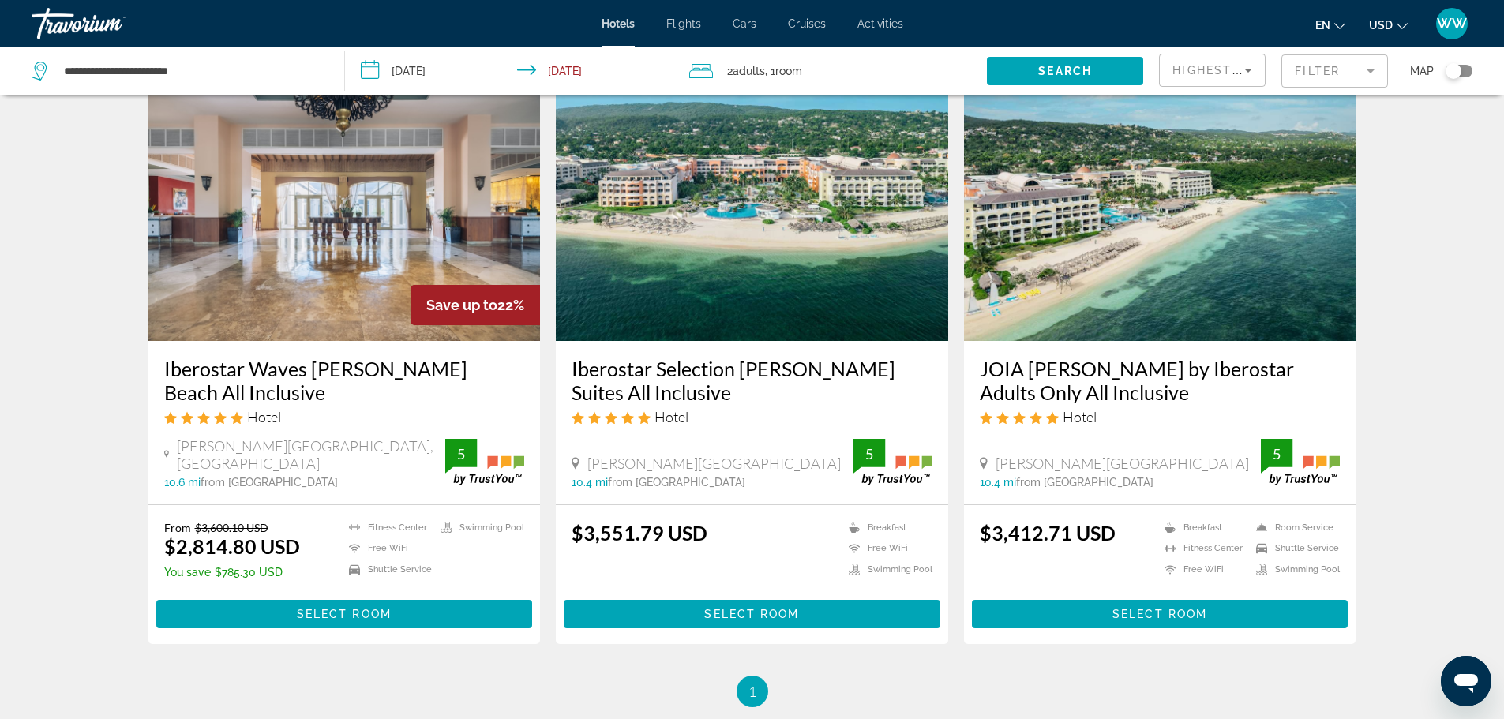
scroll to position [38, 0]
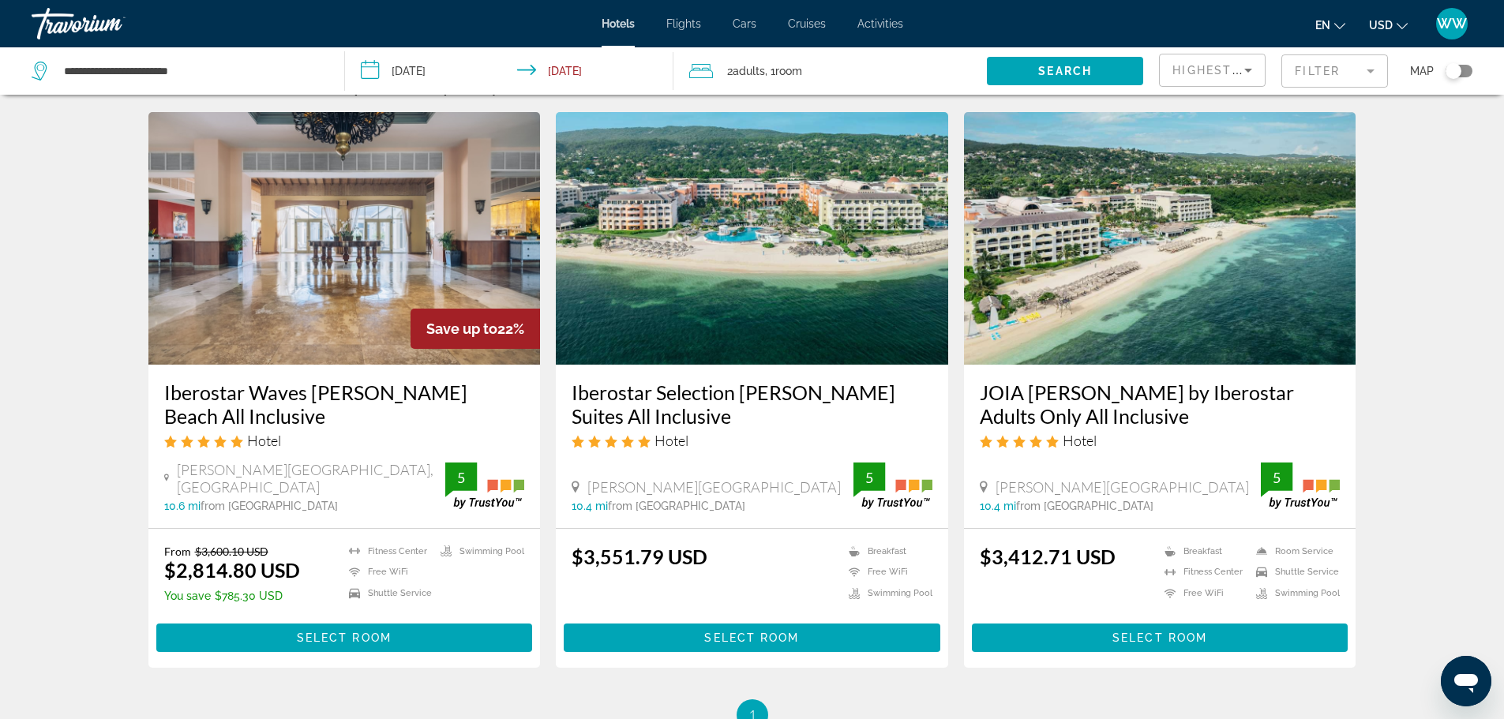
click at [1109, 392] on h3 "JOIA [PERSON_NAME] by Iberostar Adults Only All Inclusive" at bounding box center [1160, 404] width 361 height 47
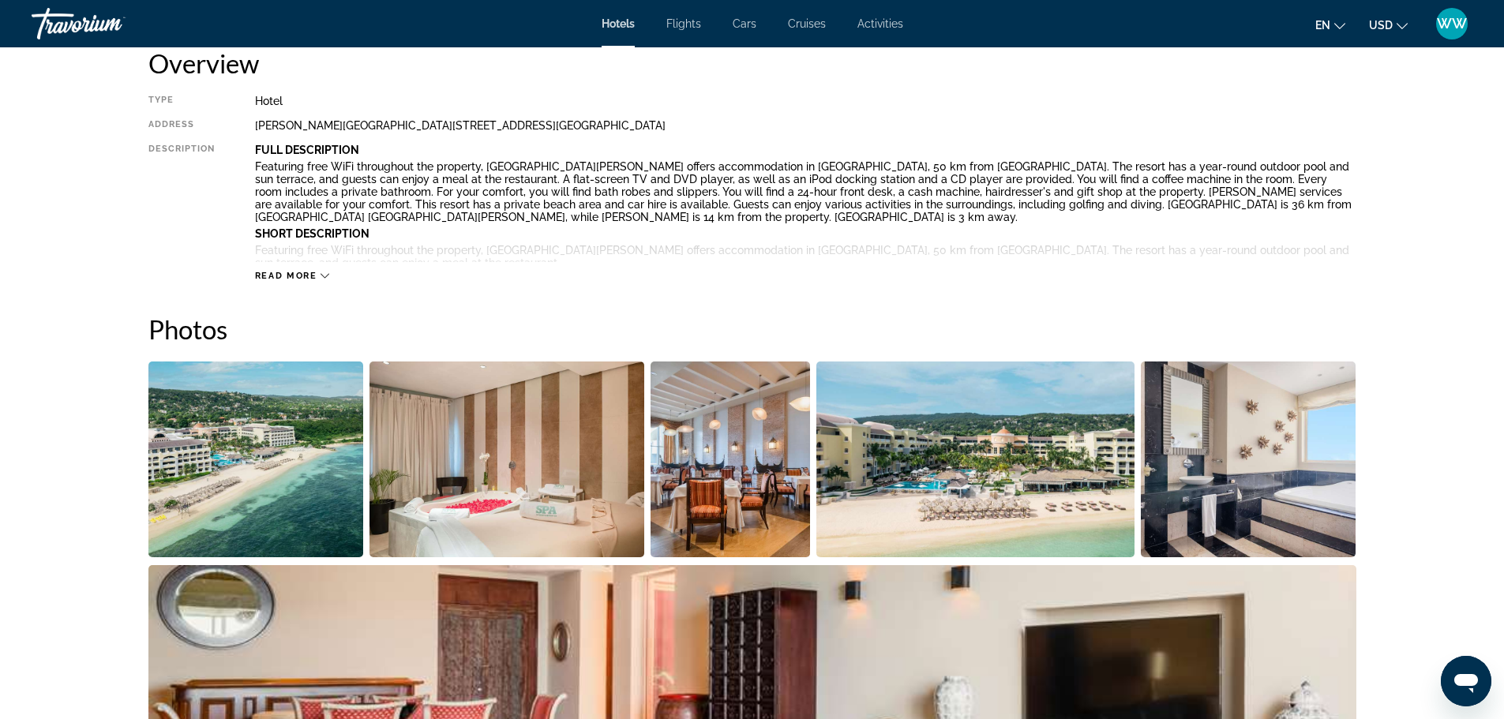
scroll to position [632, 0]
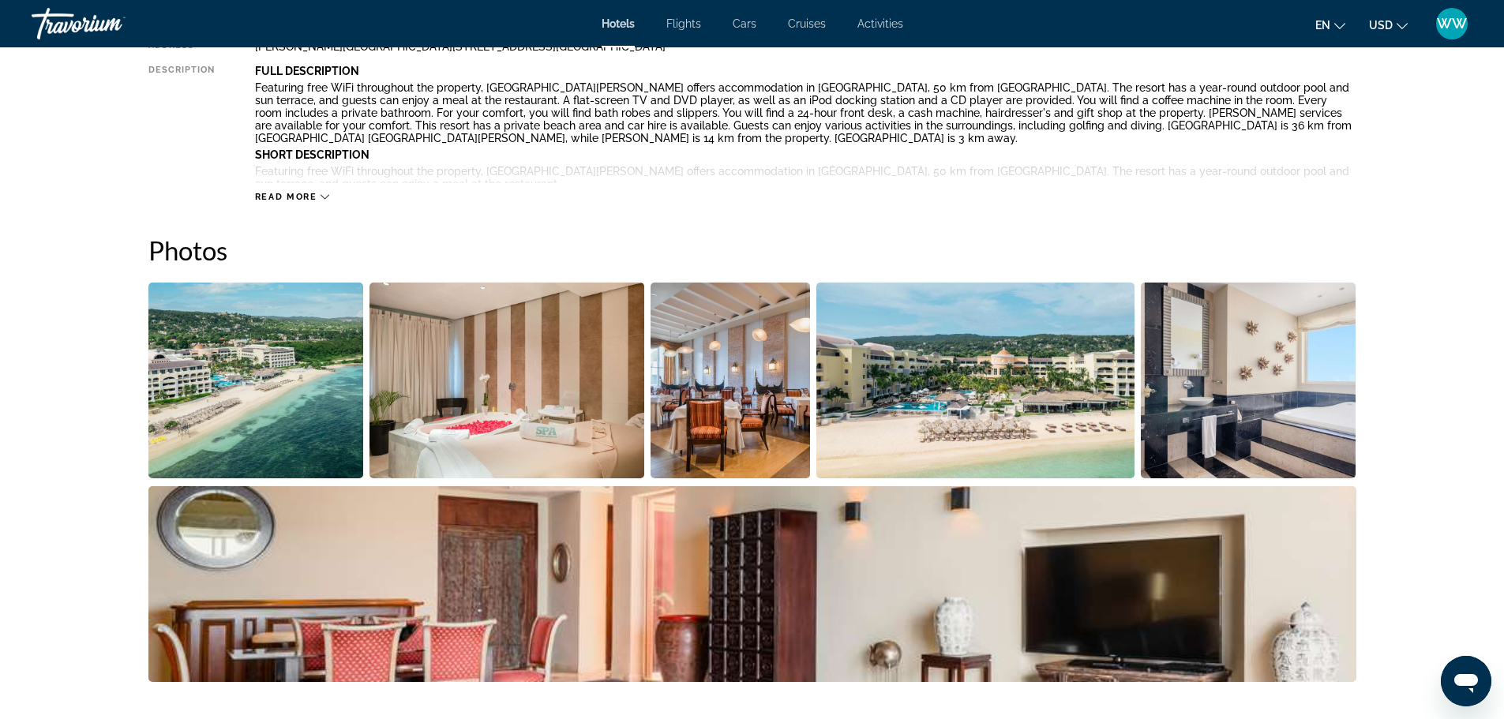
click at [259, 380] on img "Open full-screen image slider" at bounding box center [256, 381] width 216 height 196
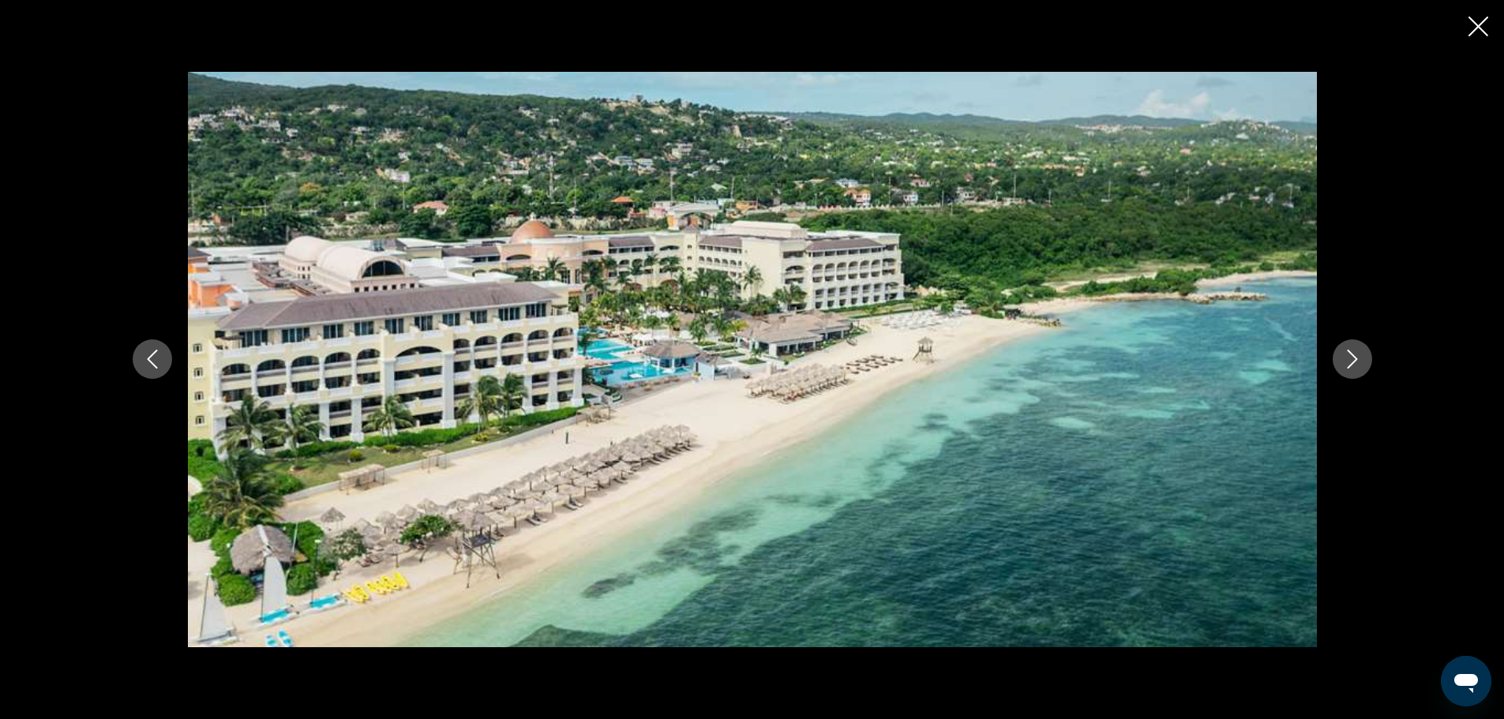
click at [1343, 364] on icon "Next image" at bounding box center [1352, 359] width 19 height 19
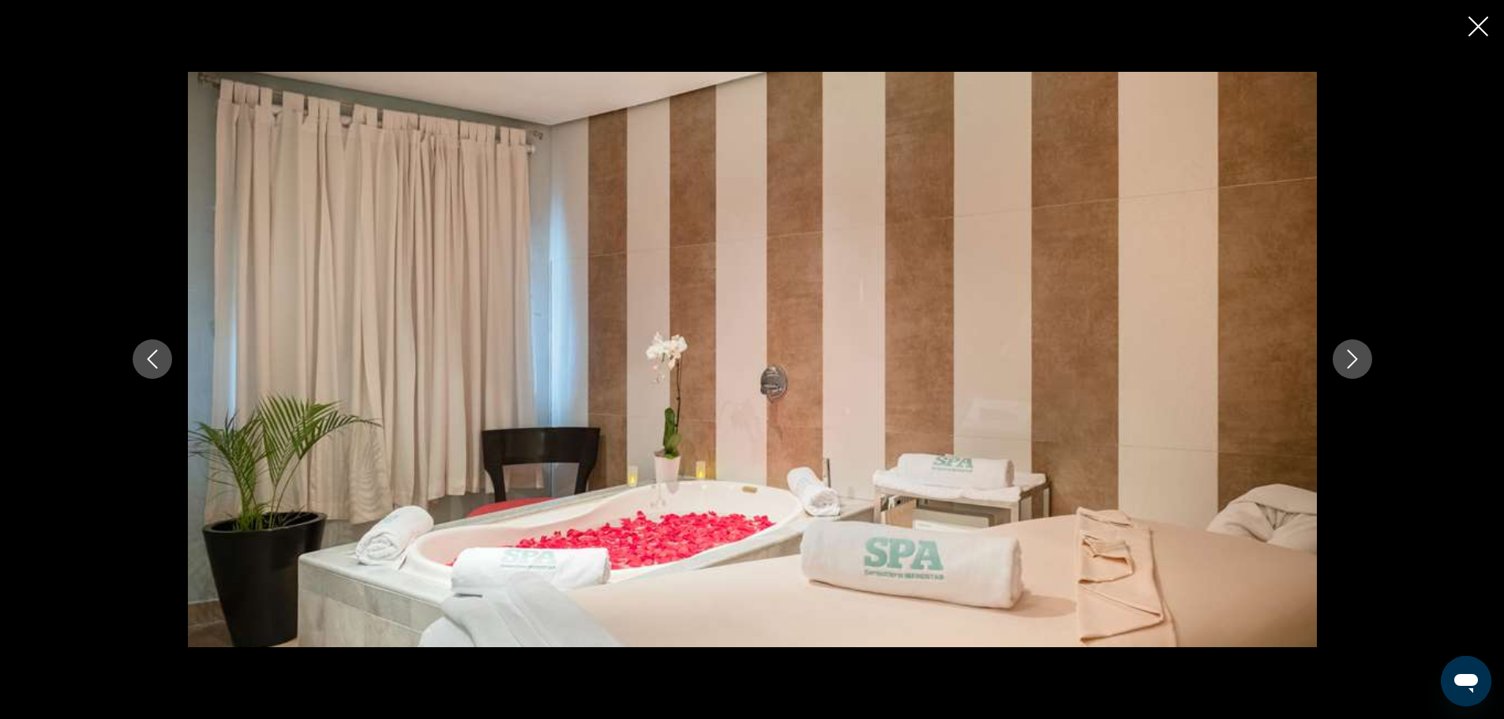
click at [1349, 362] on icon "Next image" at bounding box center [1352, 359] width 19 height 19
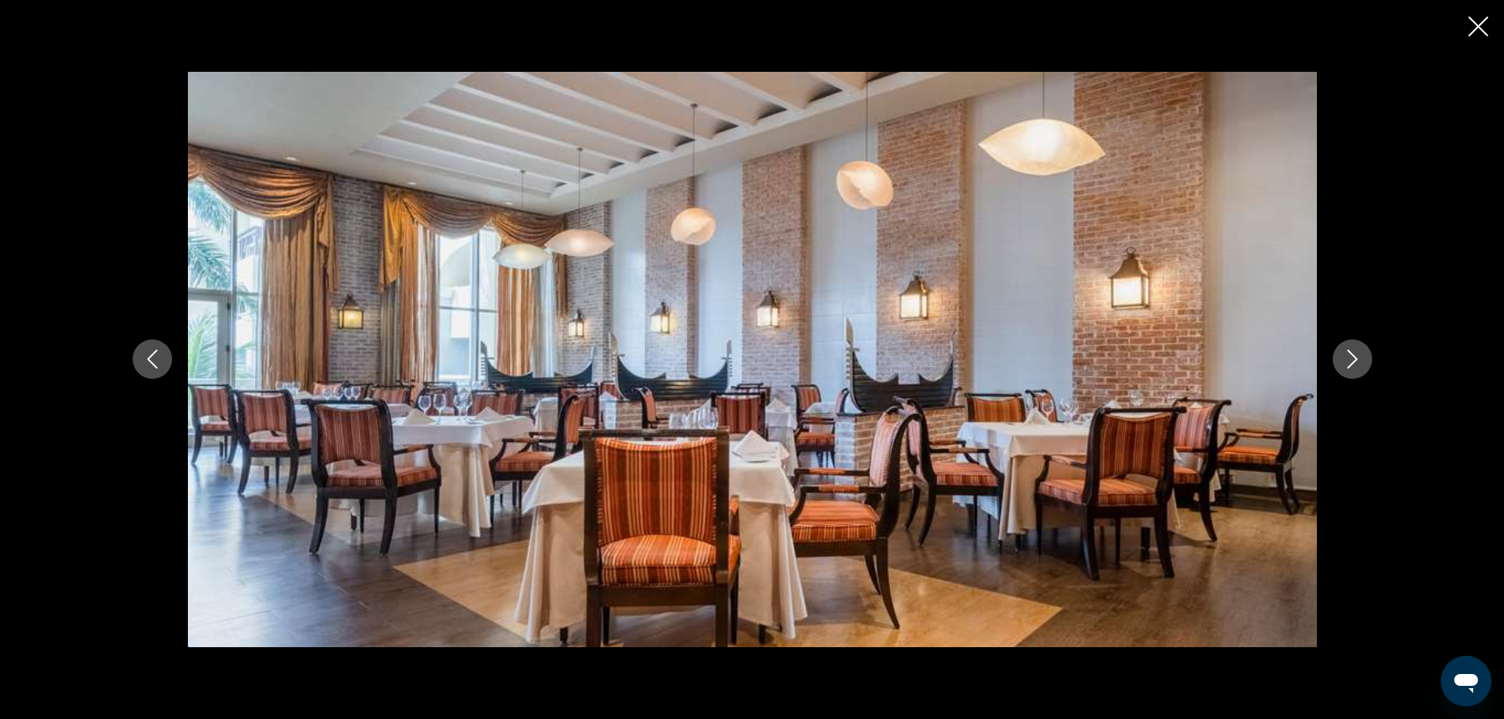
click at [1349, 362] on icon "Next image" at bounding box center [1352, 359] width 19 height 19
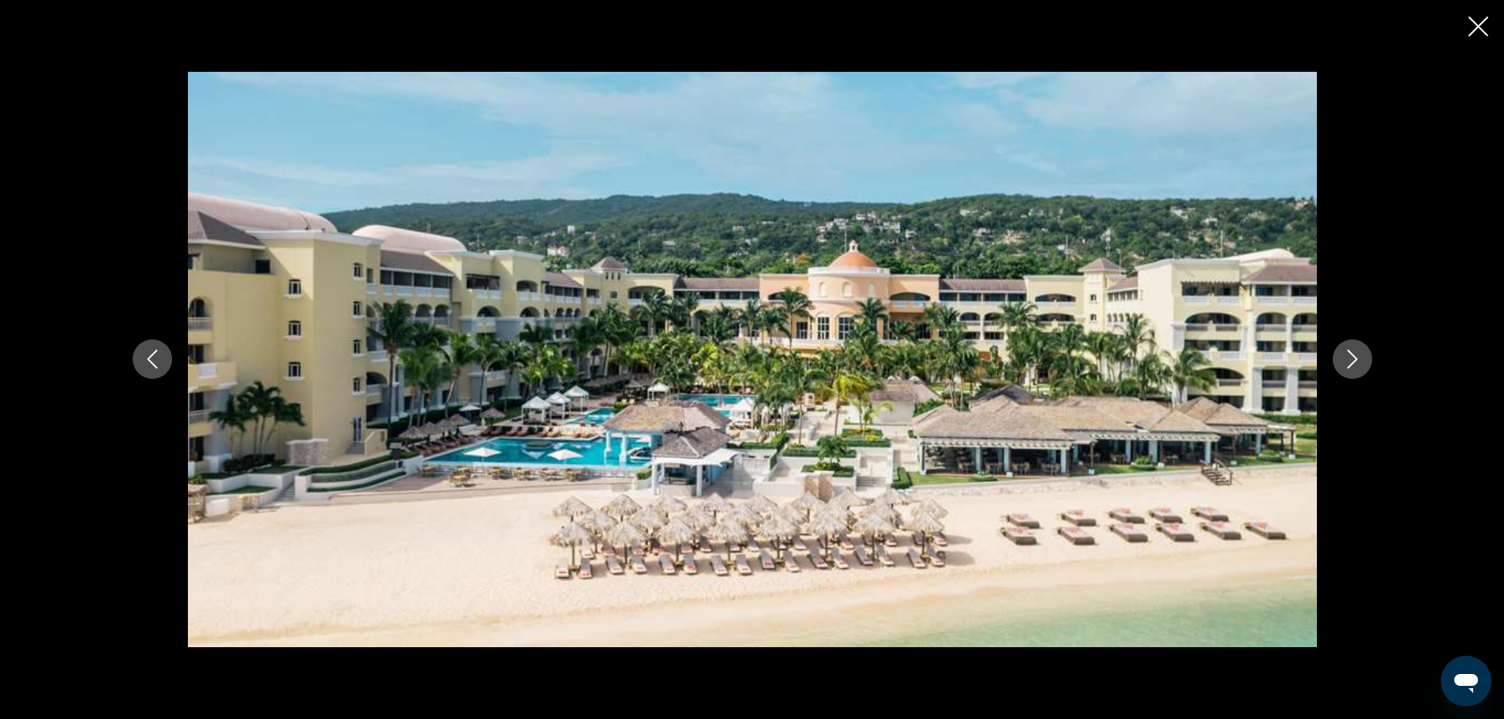
click at [1350, 362] on icon "Next image" at bounding box center [1352, 359] width 19 height 19
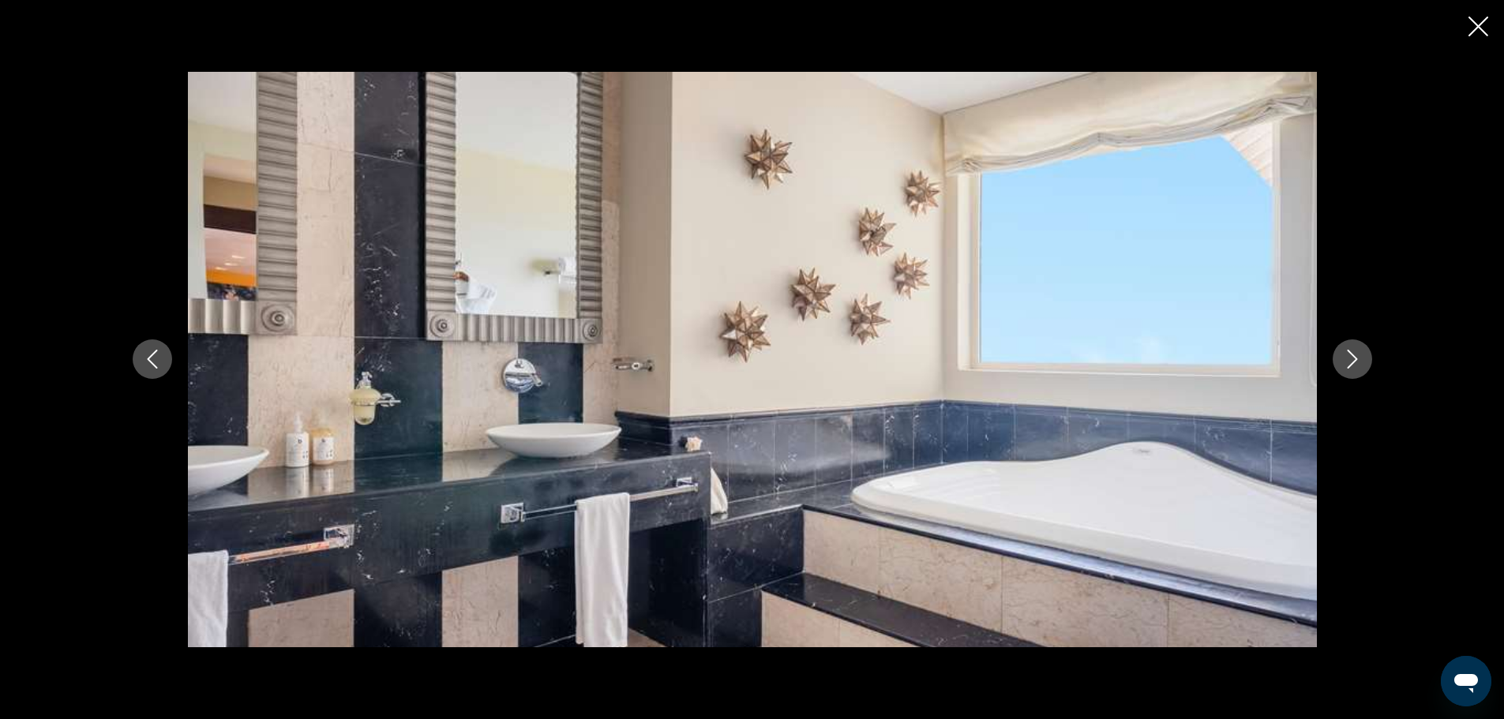
click at [1350, 362] on icon "Next image" at bounding box center [1352, 359] width 19 height 19
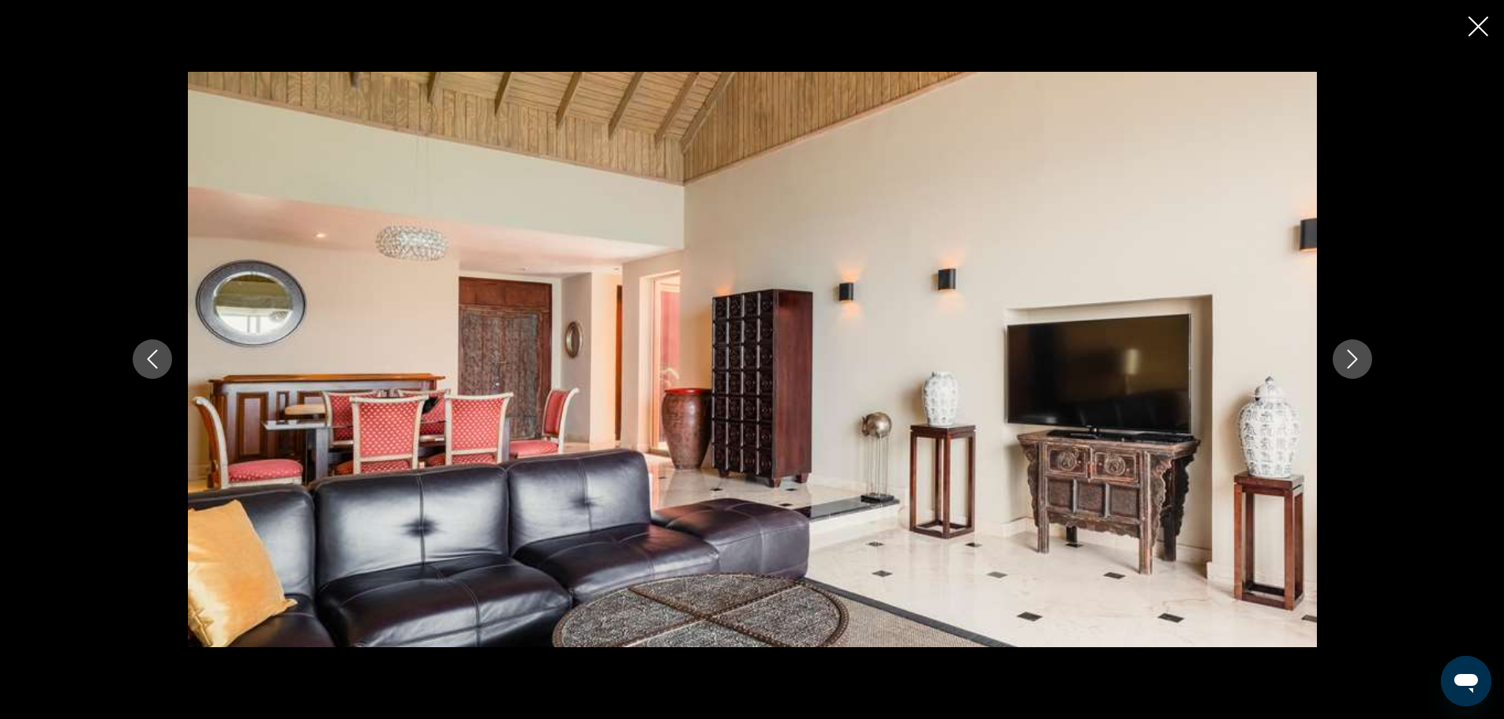
click at [1487, 41] on div "prev next" at bounding box center [752, 359] width 1504 height 719
click at [1352, 358] on icon "Next image" at bounding box center [1352, 359] width 19 height 19
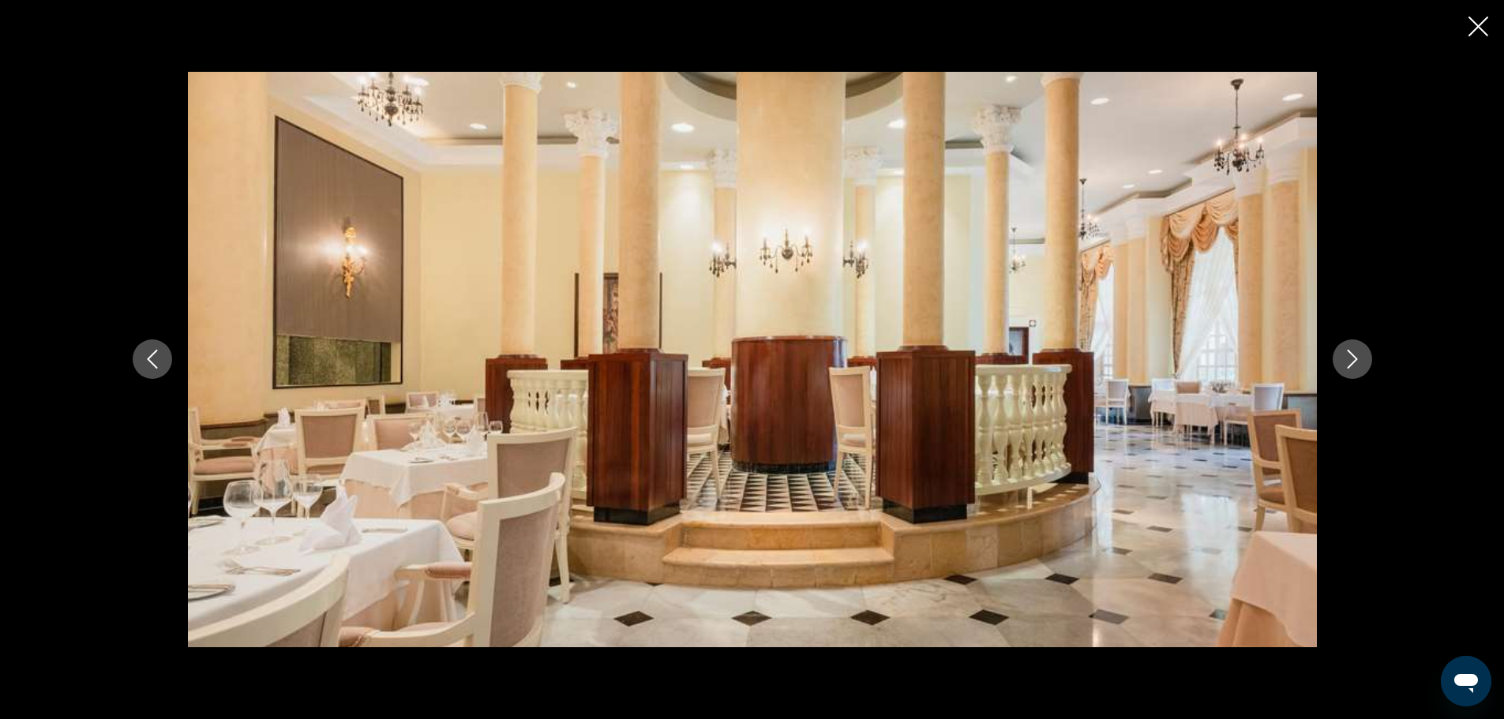
click at [1353, 358] on icon "Next image" at bounding box center [1352, 359] width 19 height 19
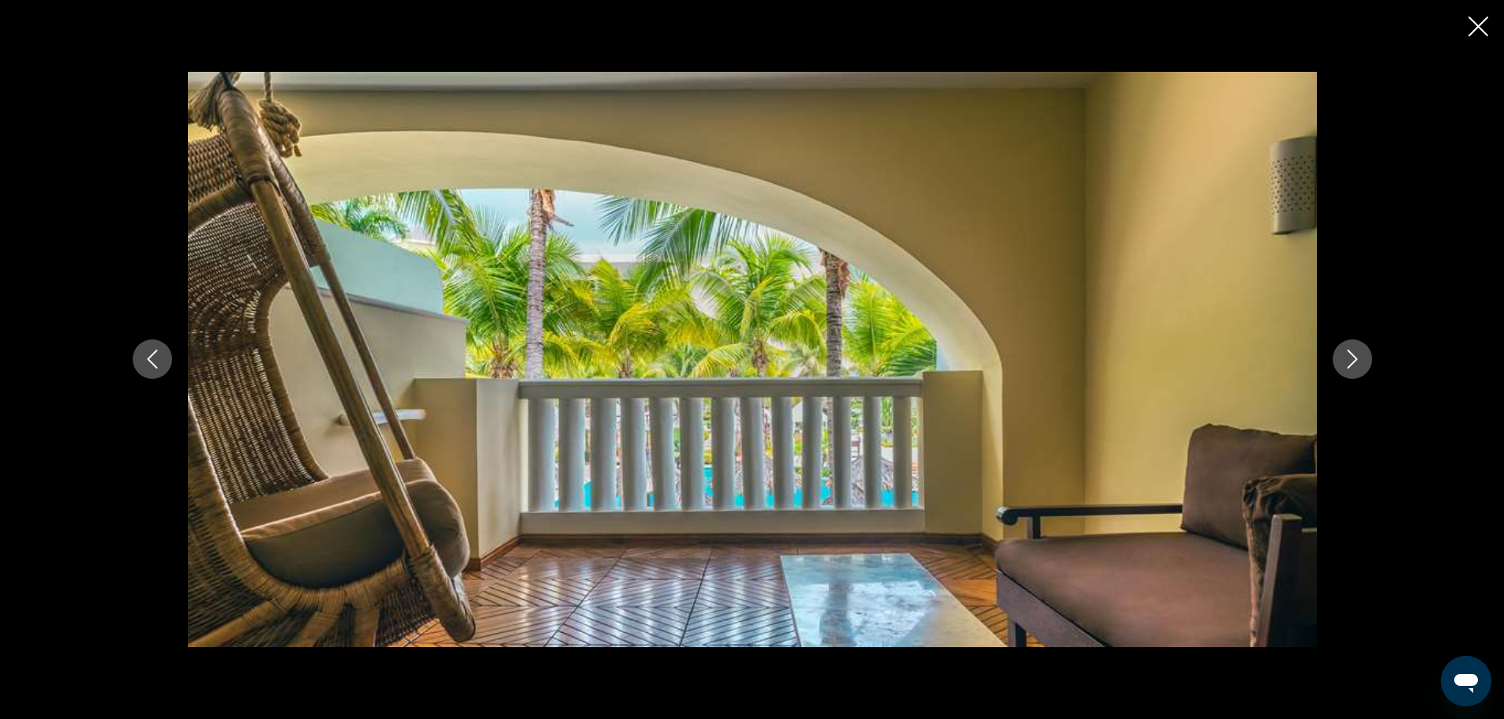
click at [1353, 358] on icon "Next image" at bounding box center [1352, 359] width 19 height 19
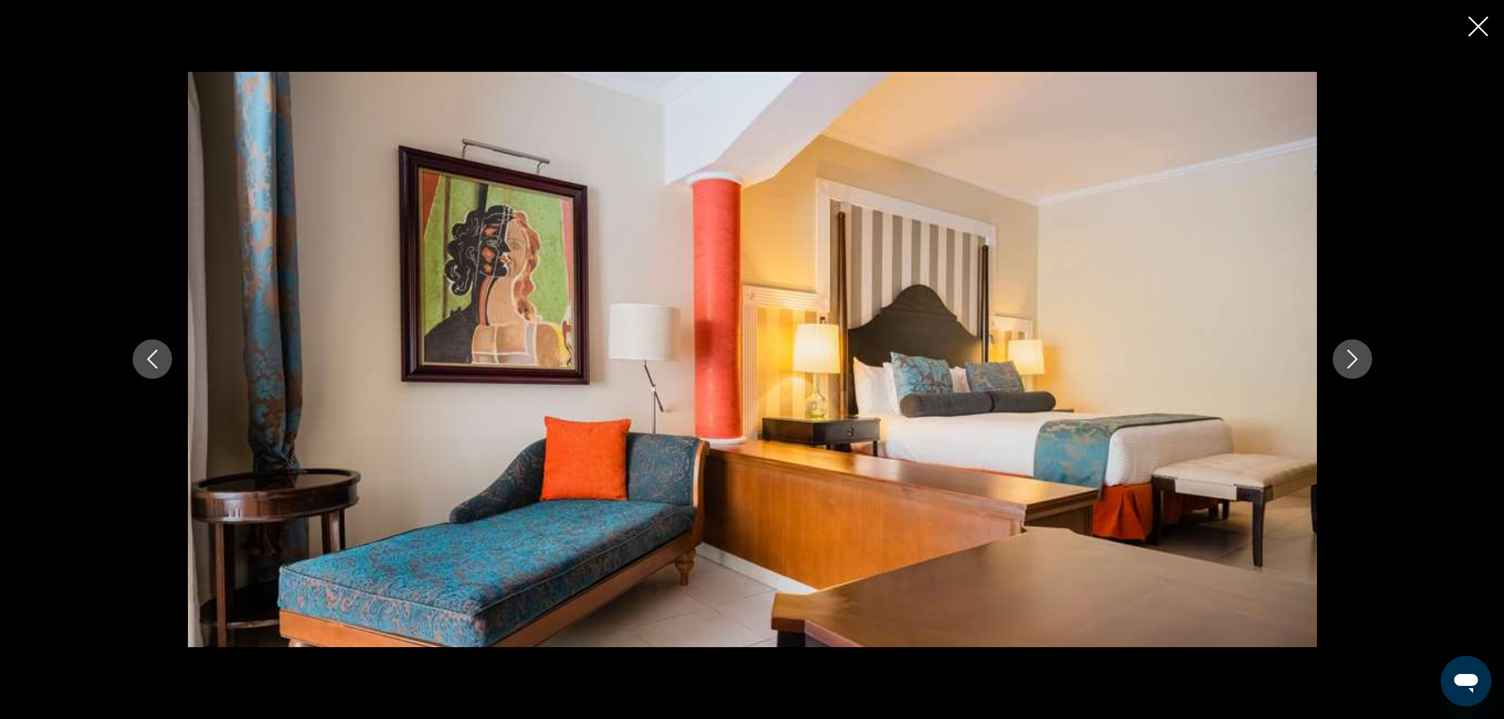
click at [1353, 358] on icon "Next image" at bounding box center [1352, 359] width 19 height 19
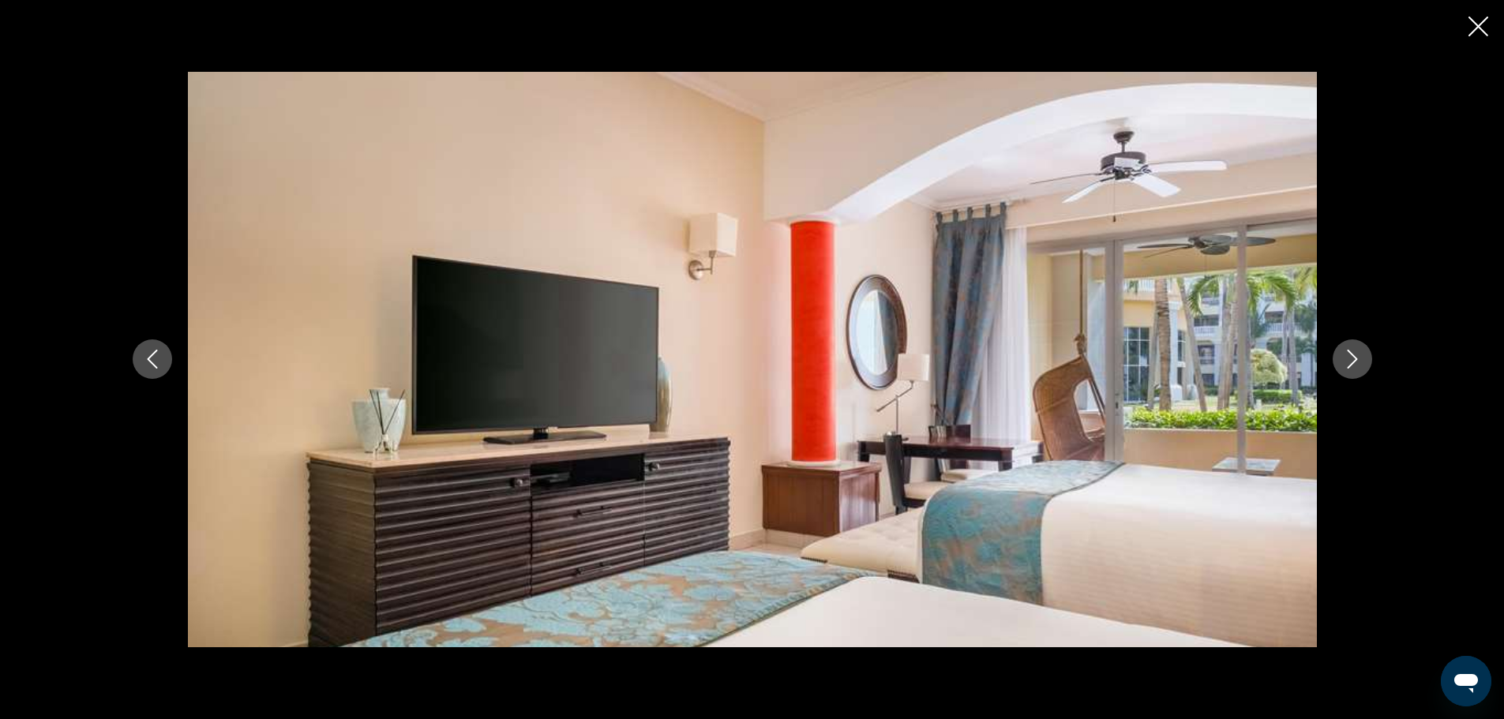
click at [1353, 358] on icon "Next image" at bounding box center [1352, 359] width 19 height 19
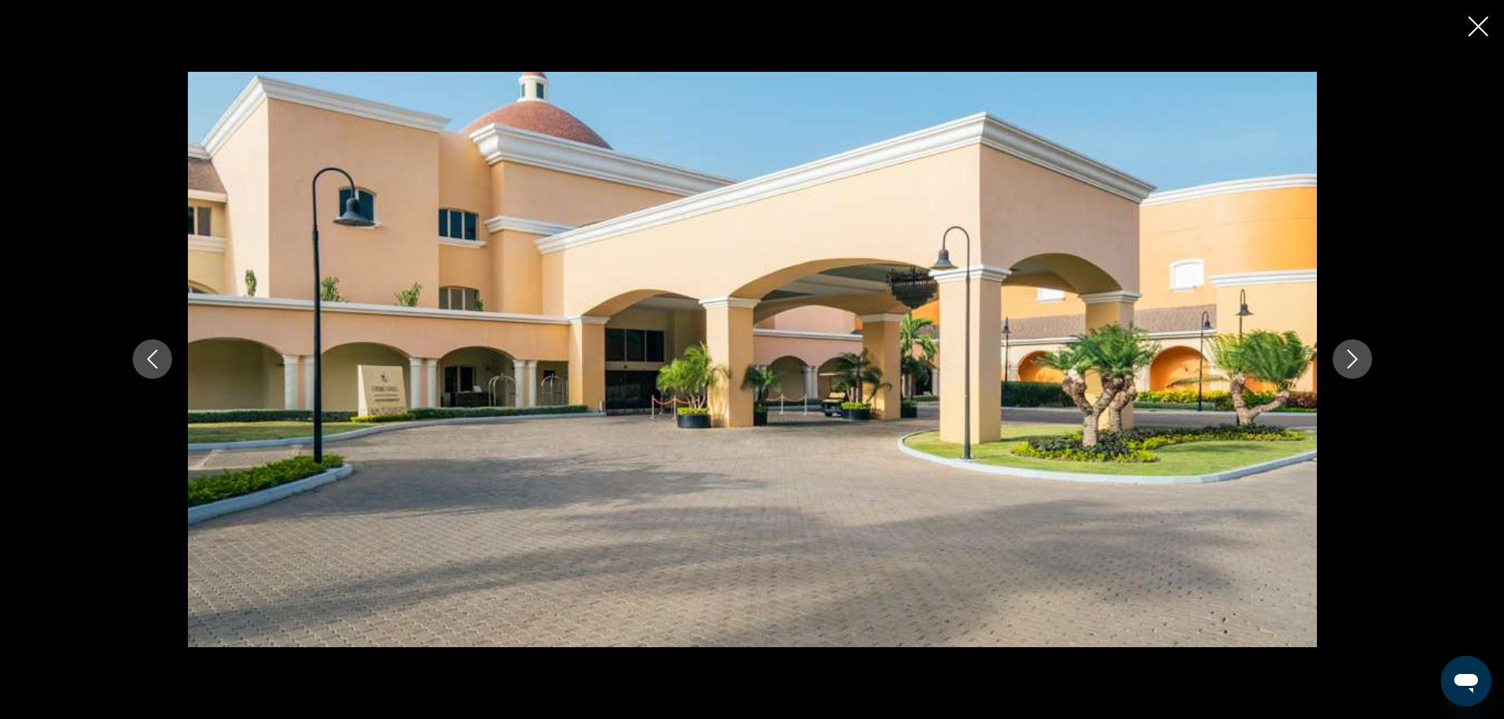
click at [1354, 358] on icon "Next image" at bounding box center [1352, 360] width 10 height 19
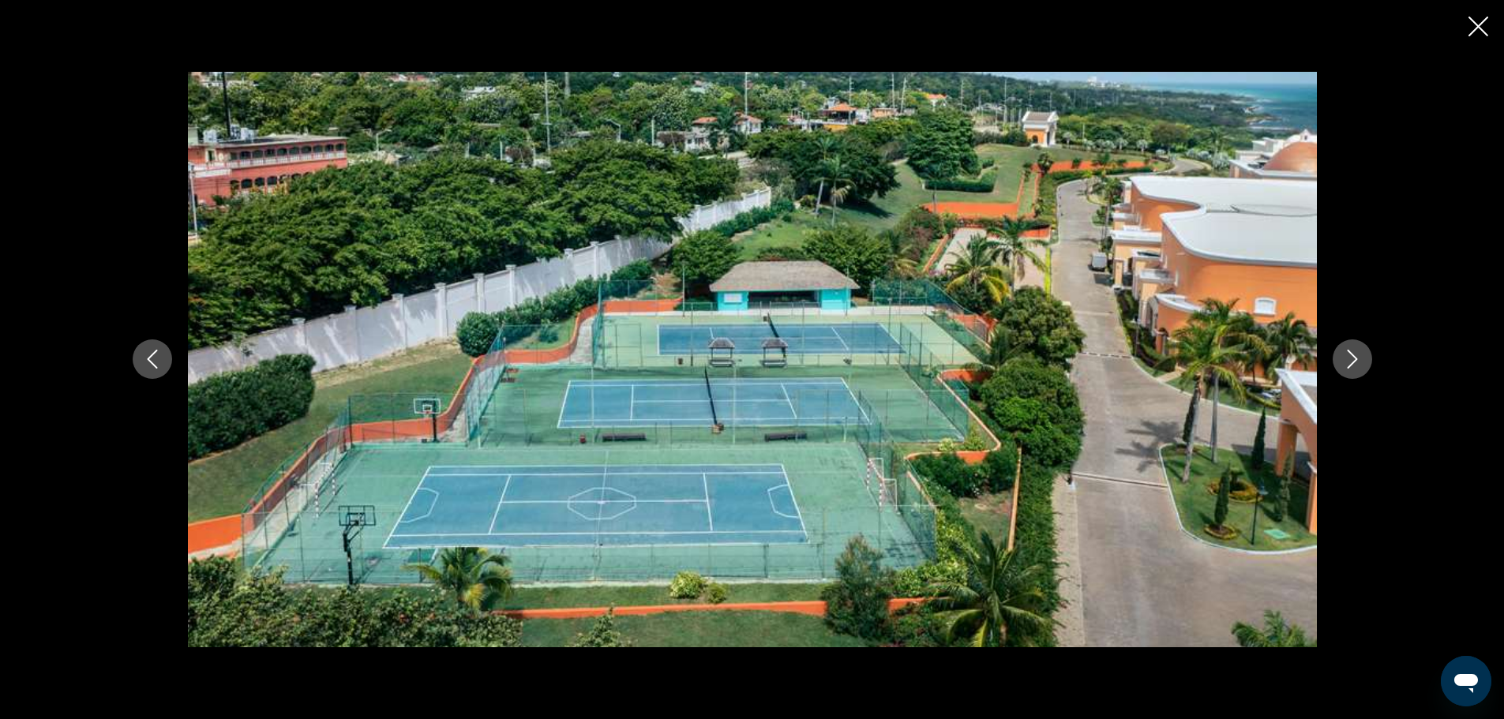
click at [1354, 358] on icon "Next image" at bounding box center [1352, 360] width 10 height 19
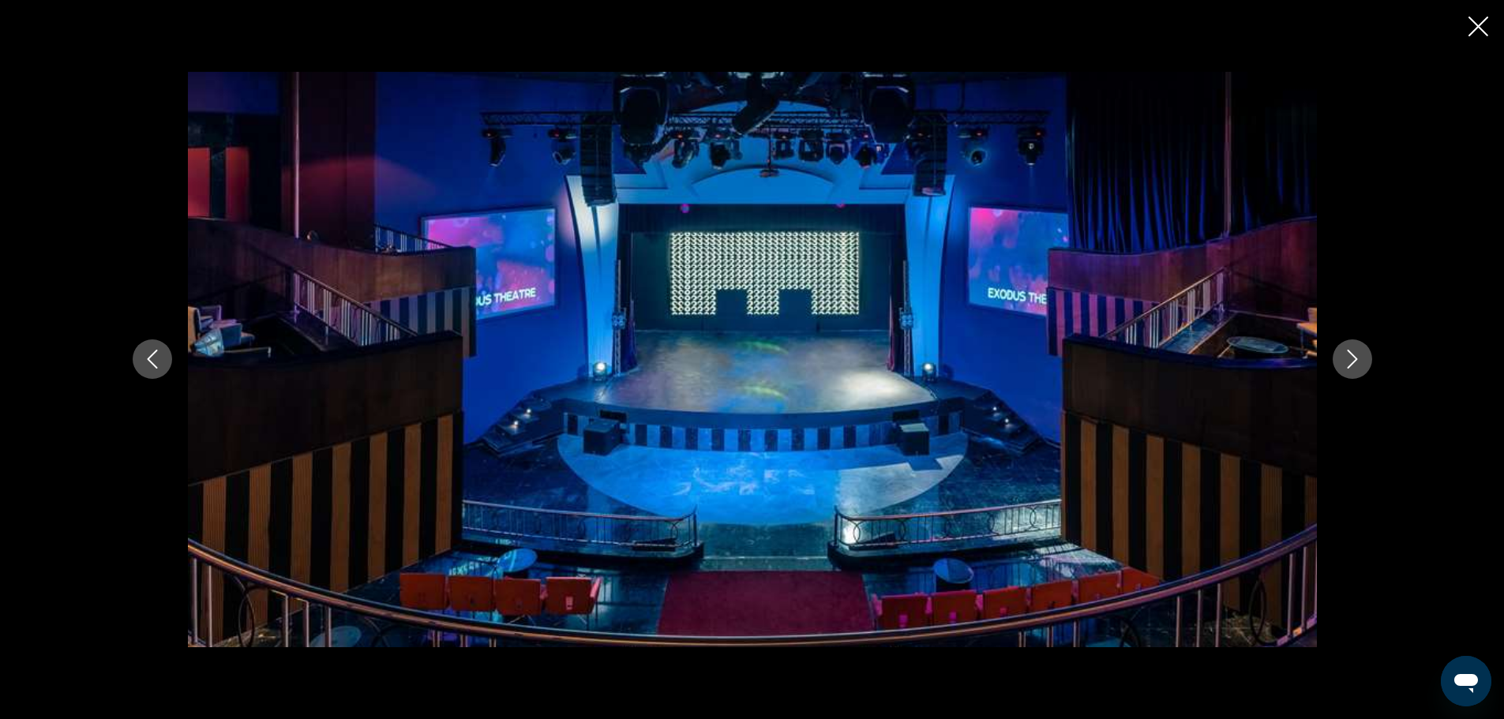
click at [1354, 358] on icon "Next image" at bounding box center [1352, 360] width 10 height 19
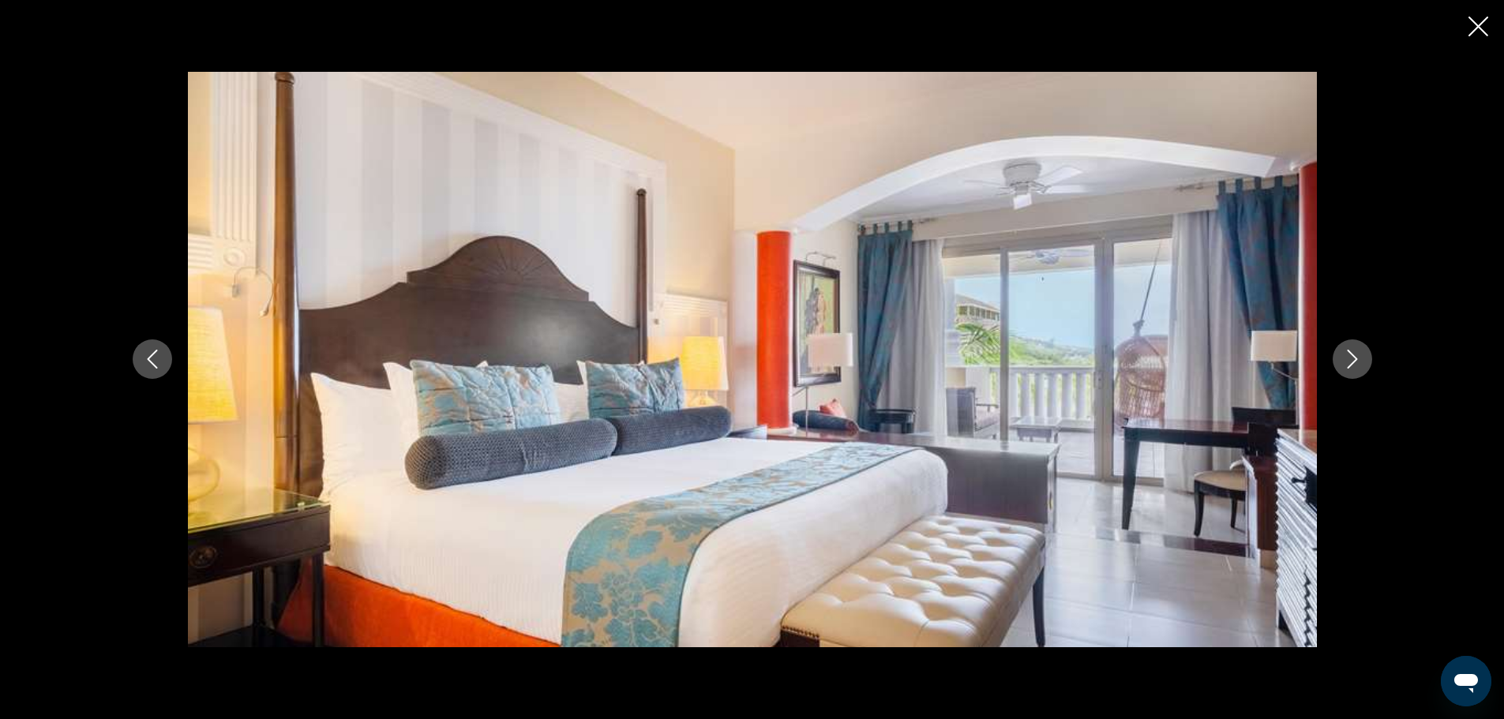
click at [1354, 358] on icon "Next image" at bounding box center [1352, 360] width 10 height 19
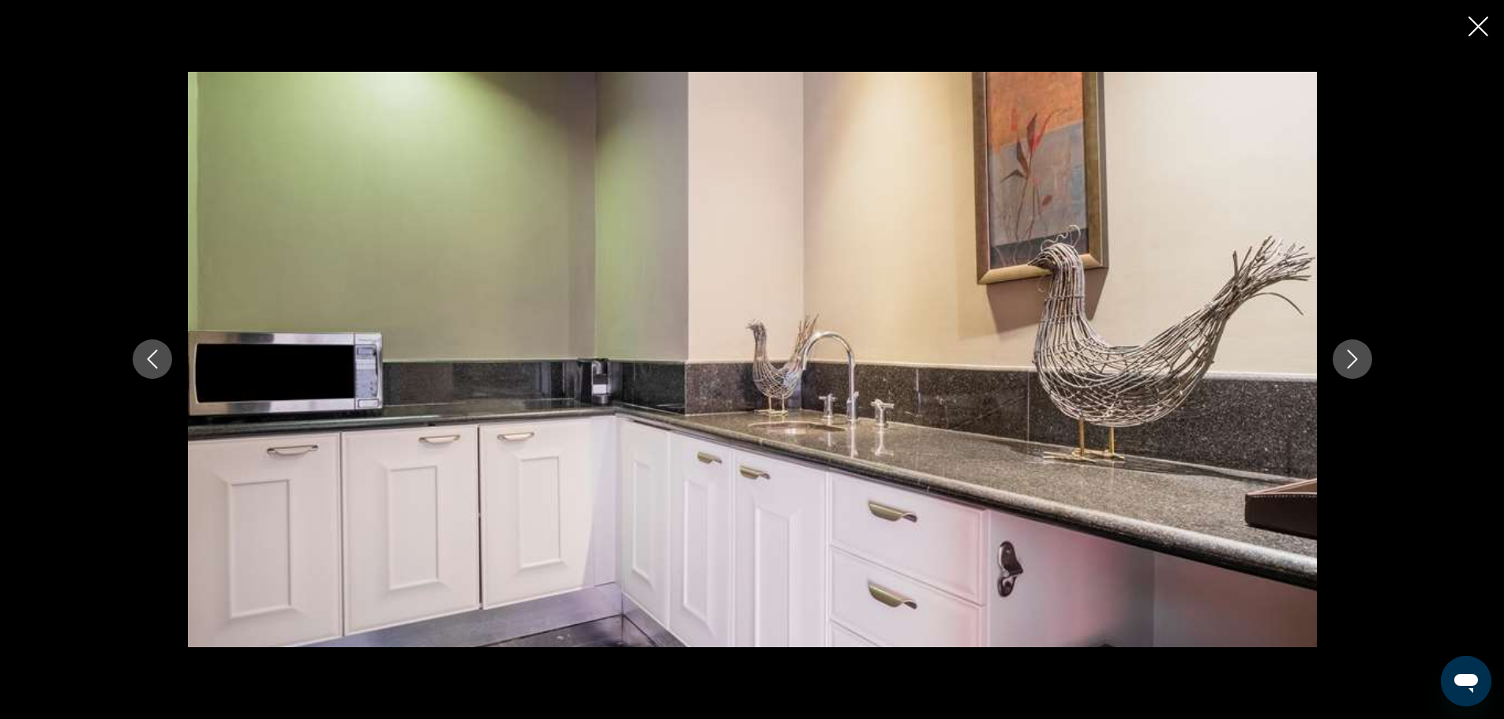
click at [1354, 358] on icon "Next image" at bounding box center [1352, 360] width 10 height 19
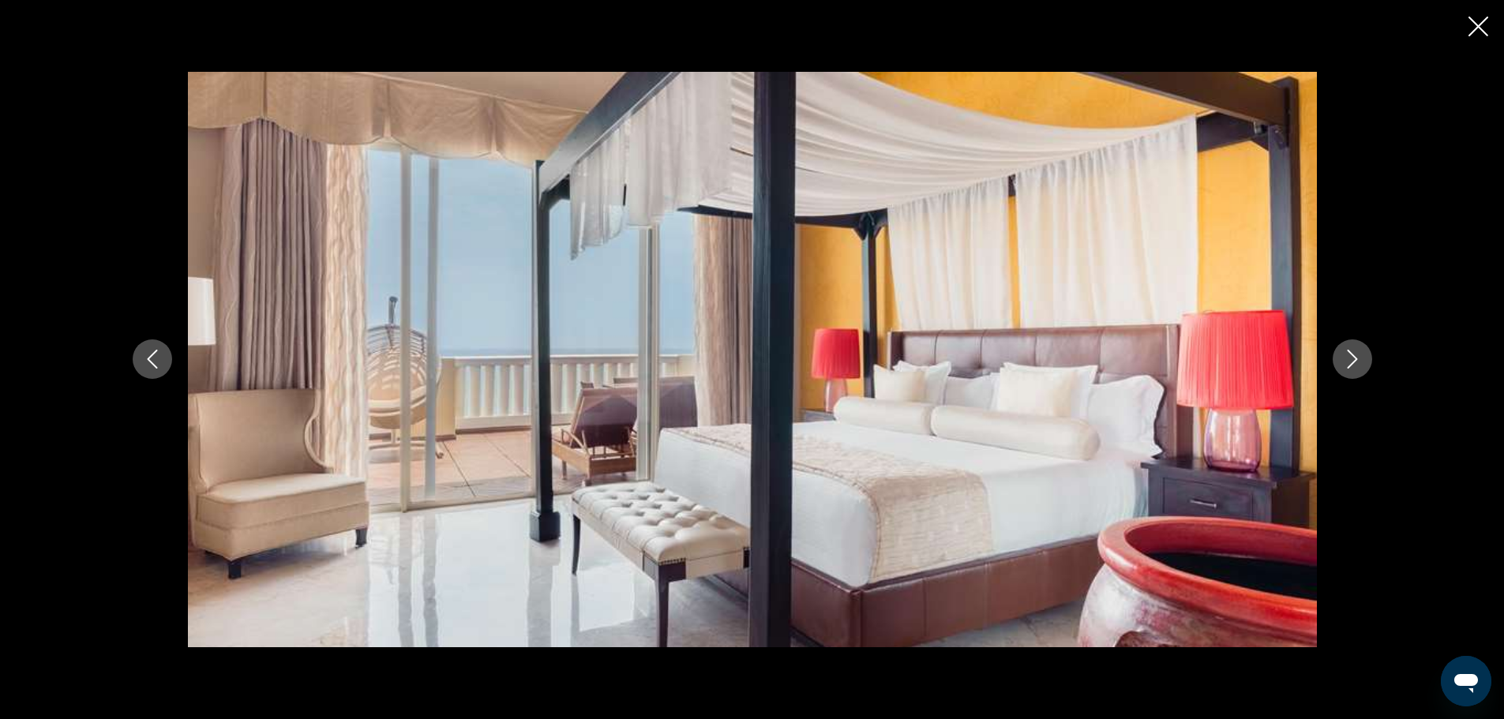
click at [1477, 29] on icon "Close slideshow" at bounding box center [1479, 27] width 20 height 20
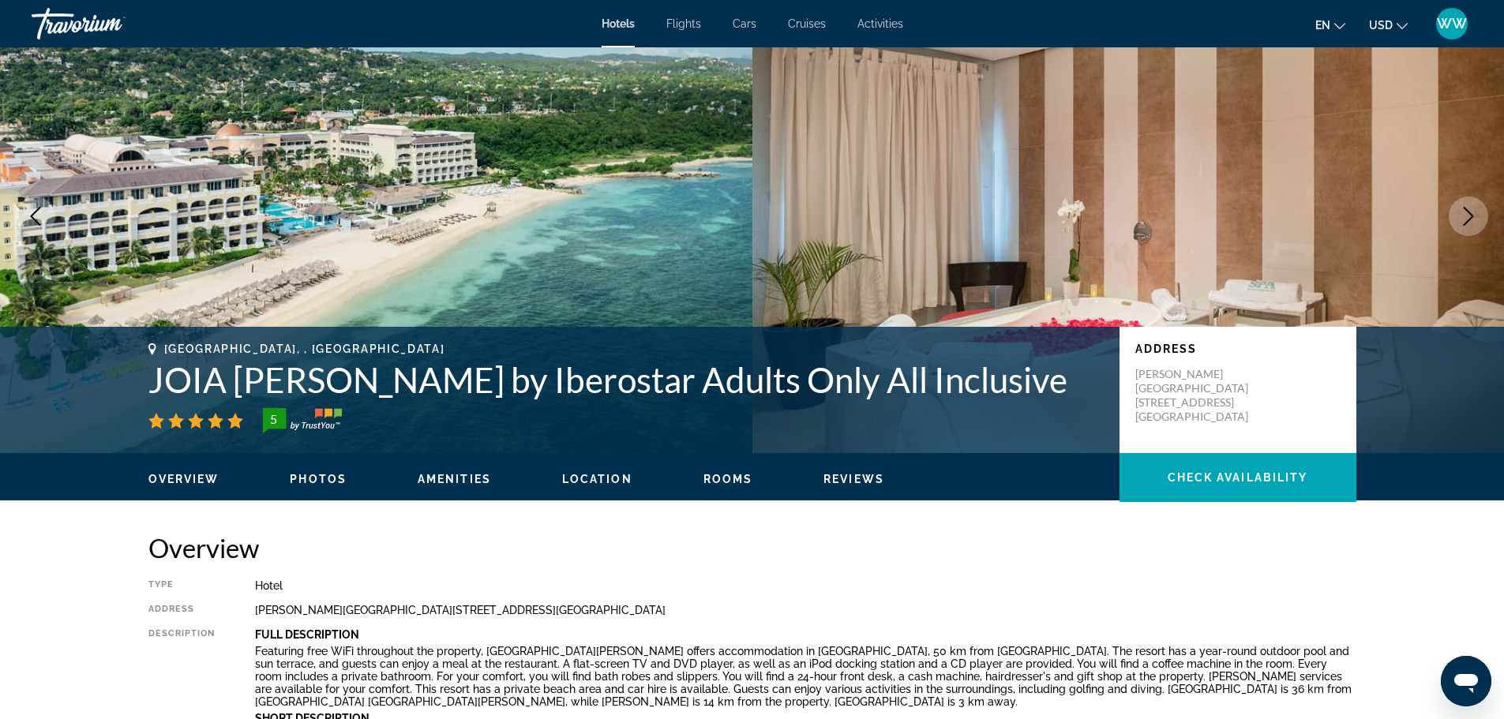
scroll to position [0, 0]
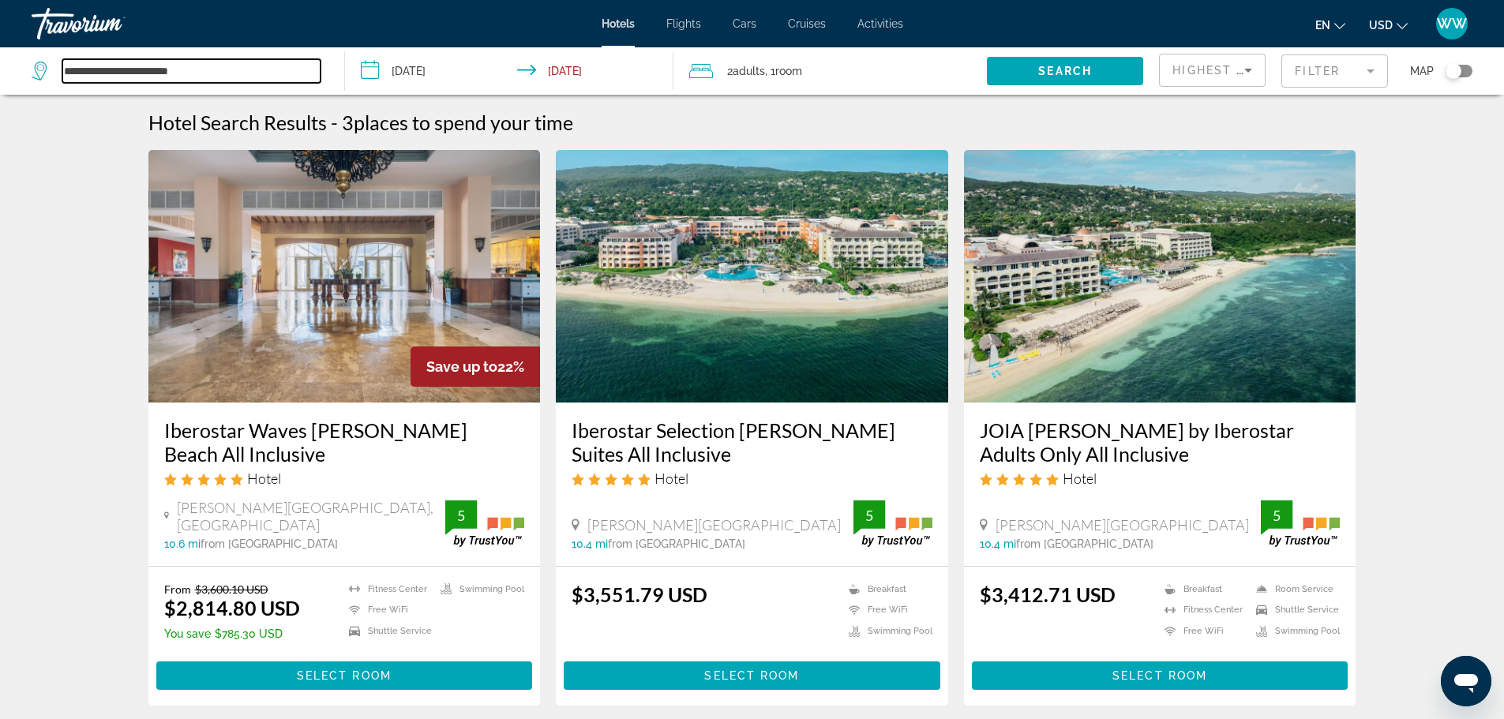
click at [210, 80] on input "**********" at bounding box center [191, 71] width 258 height 24
drag, startPoint x: 215, startPoint y: 77, endPoint x: -265, endPoint y: 121, distance: 482.1
click at [0, 121] on html "**********" at bounding box center [752, 359] width 1504 height 719
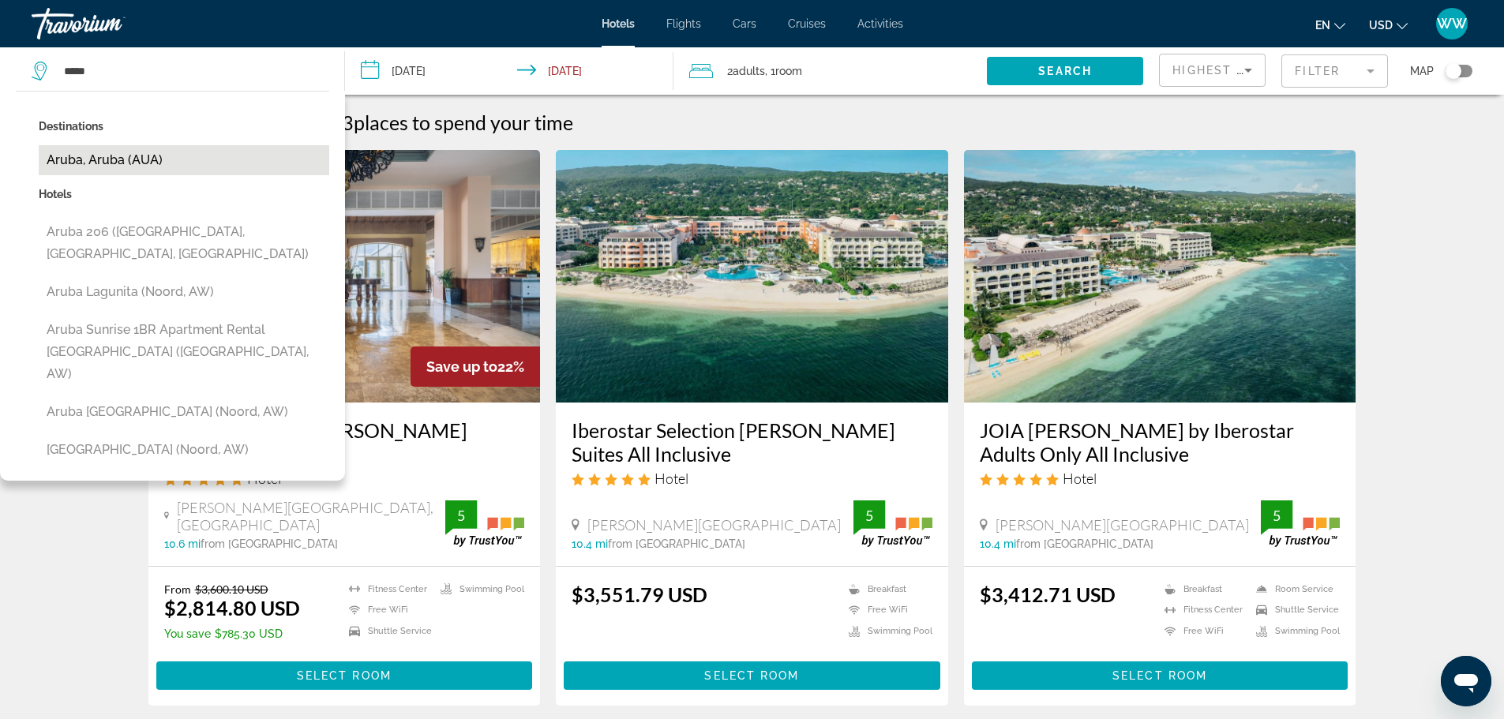
click at [118, 154] on button "Aruba, Aruba (AUA)" at bounding box center [184, 160] width 291 height 30
type input "**********"
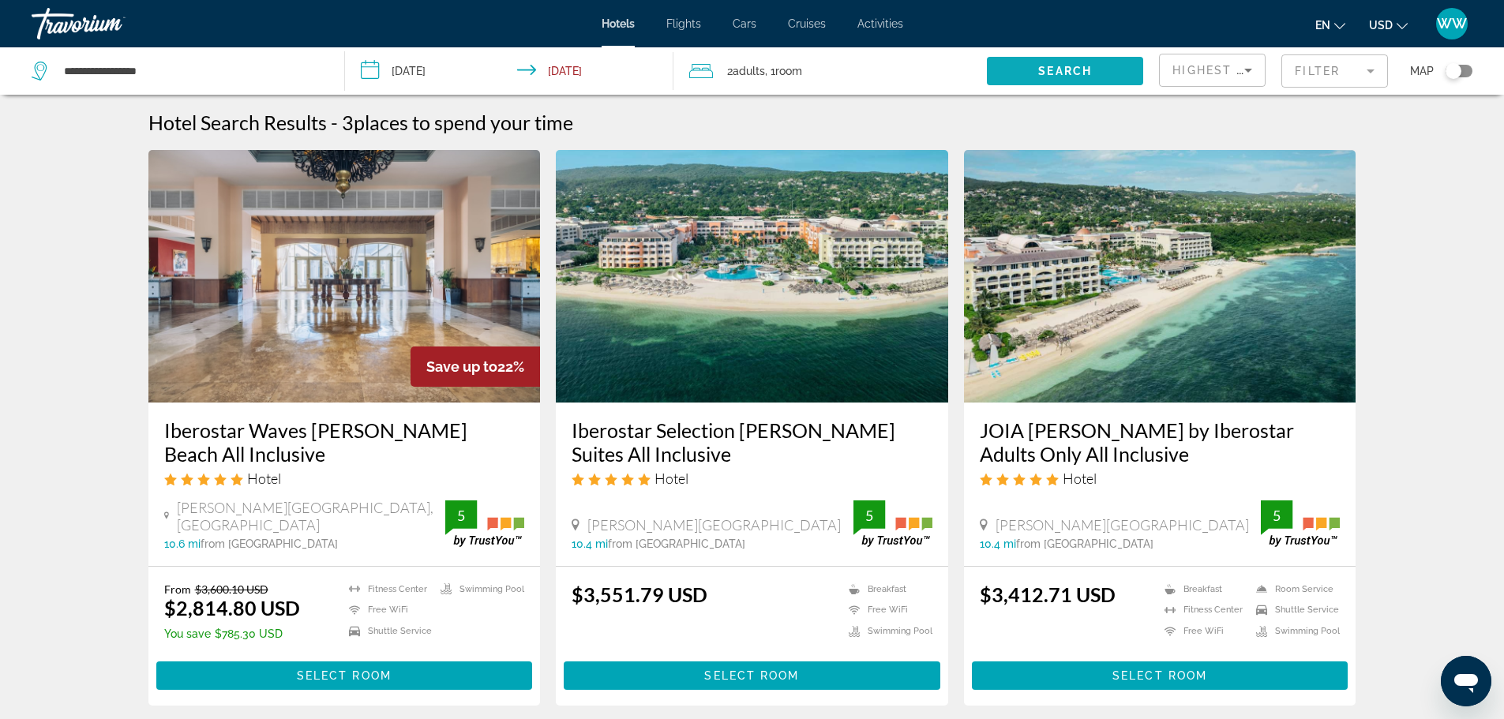
click at [1047, 65] on span "Search" at bounding box center [1065, 71] width 54 height 13
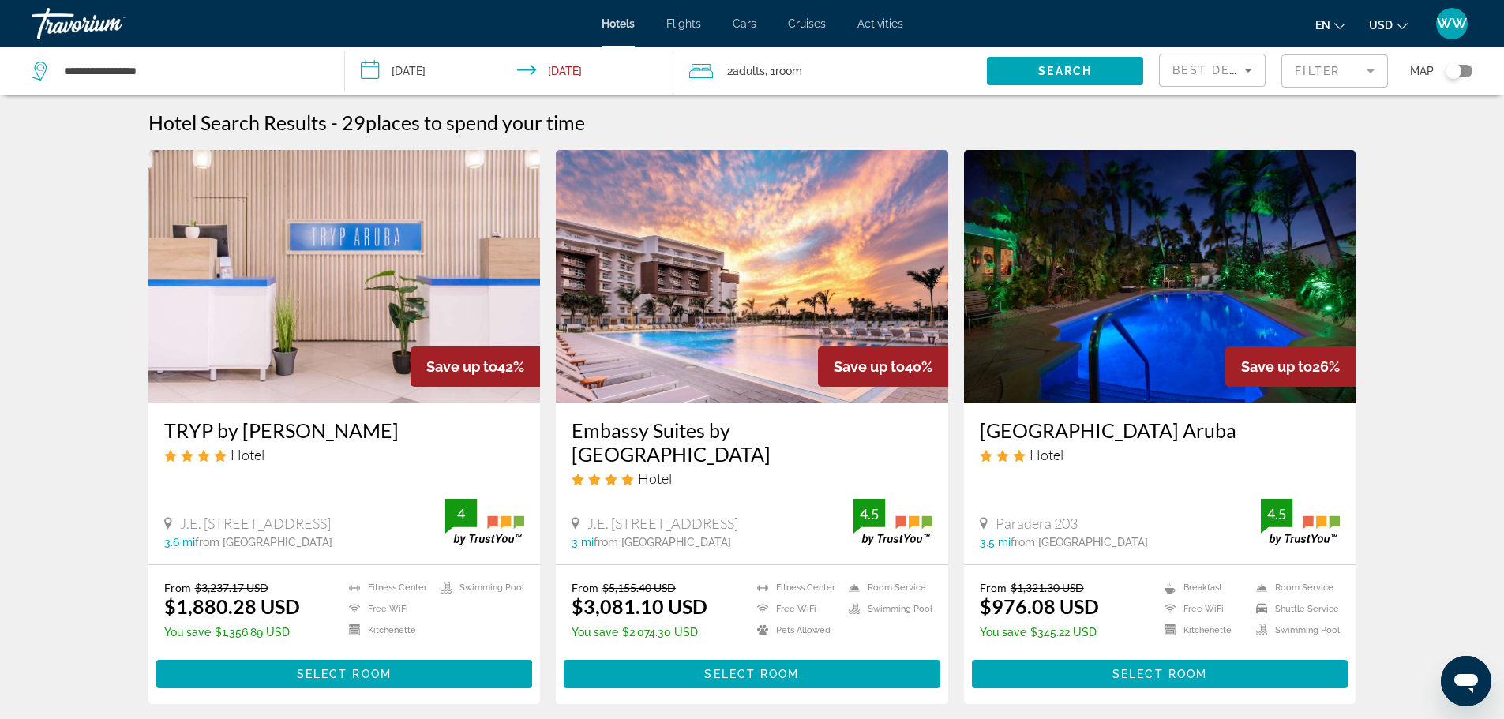
click at [1308, 71] on mat-form-field "Filter" at bounding box center [1335, 70] width 107 height 33
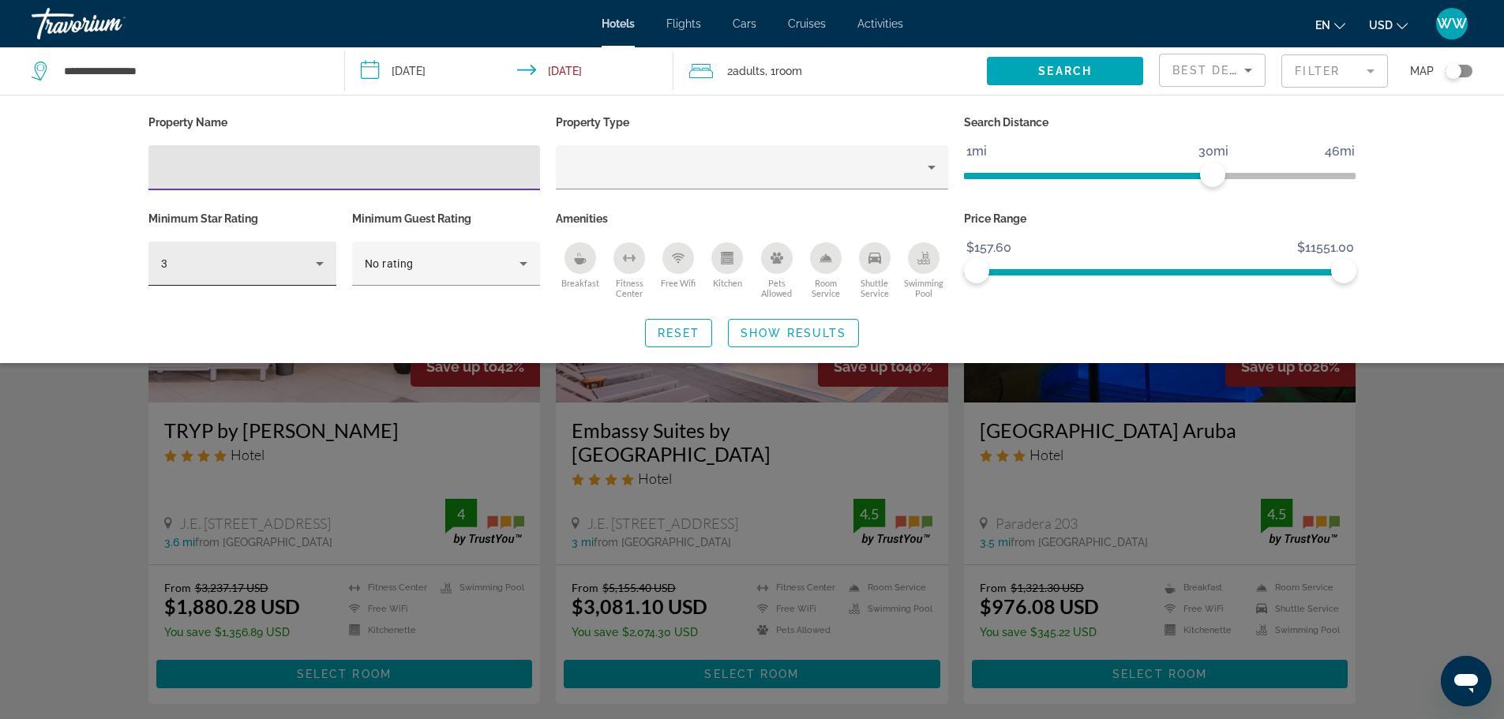
click at [321, 262] on icon "Hotel Filters" at bounding box center [320, 264] width 8 height 4
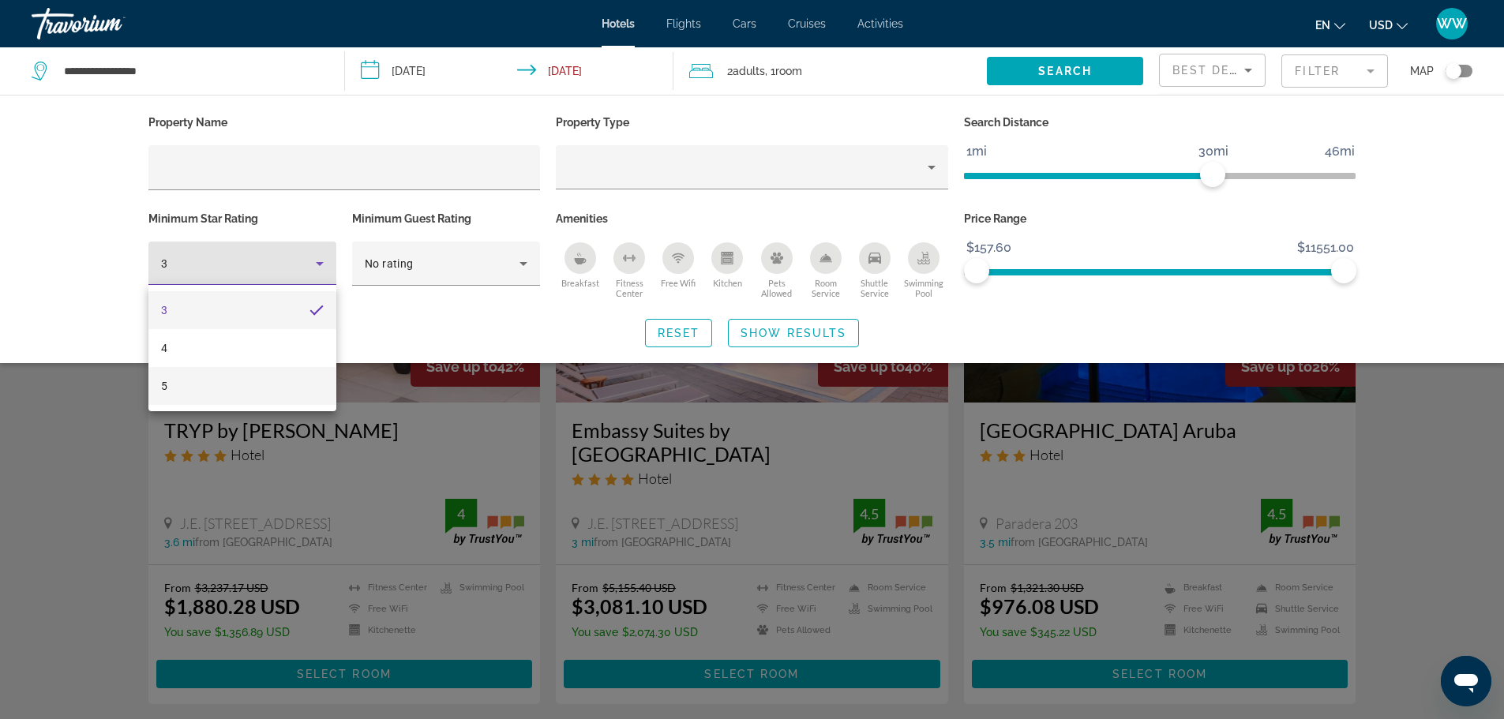
click at [173, 380] on mat-option "5" at bounding box center [242, 386] width 188 height 38
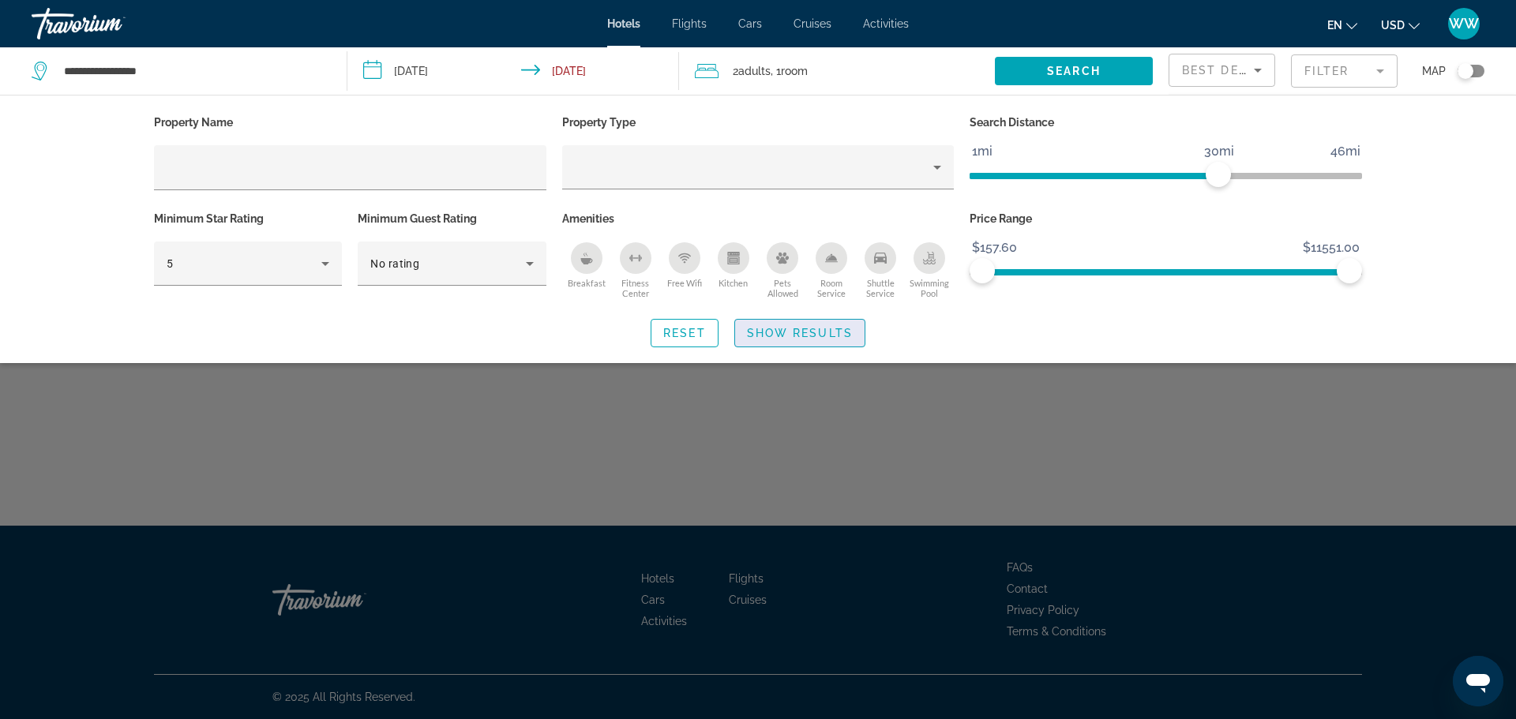
click at [795, 325] on span "Search widget" at bounding box center [800, 333] width 130 height 38
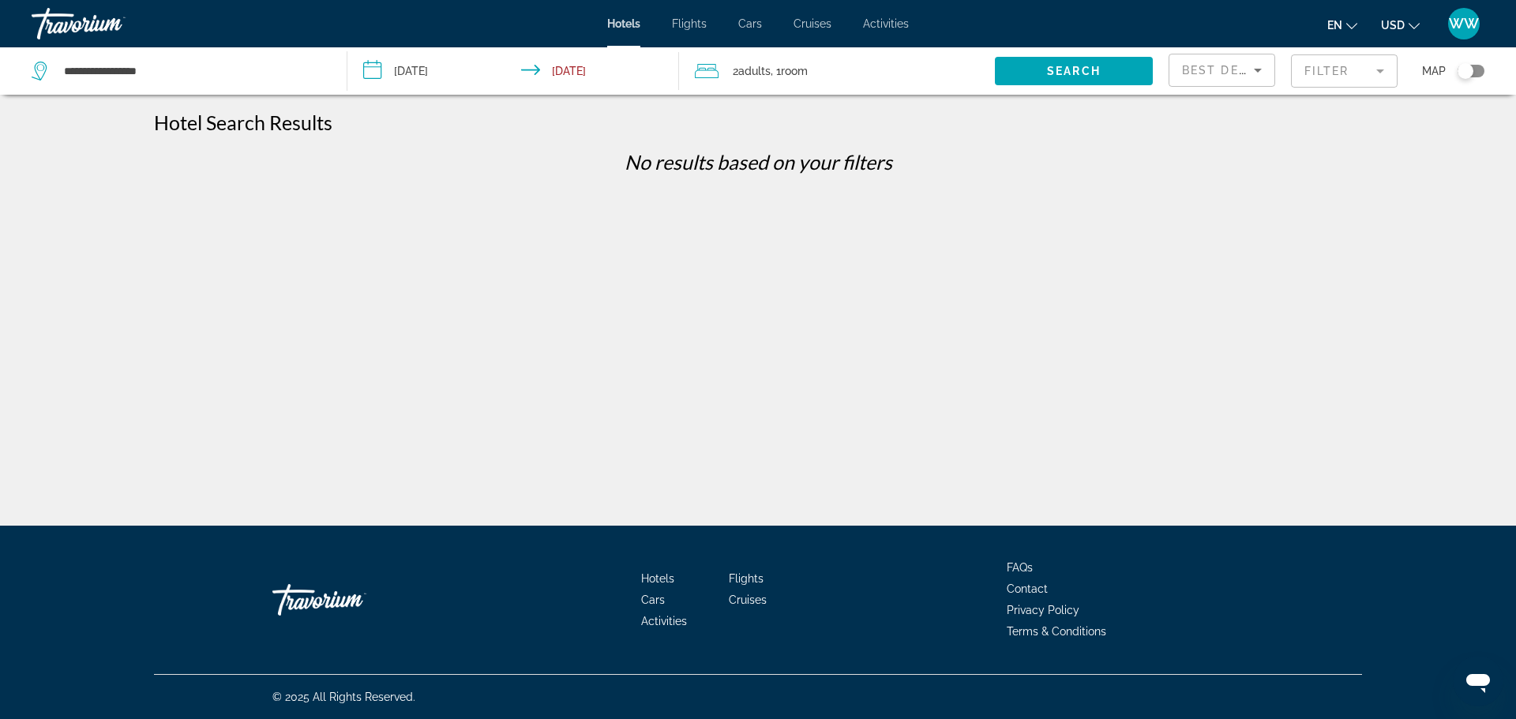
click at [1340, 74] on mat-form-field "Filter" at bounding box center [1344, 70] width 107 height 33
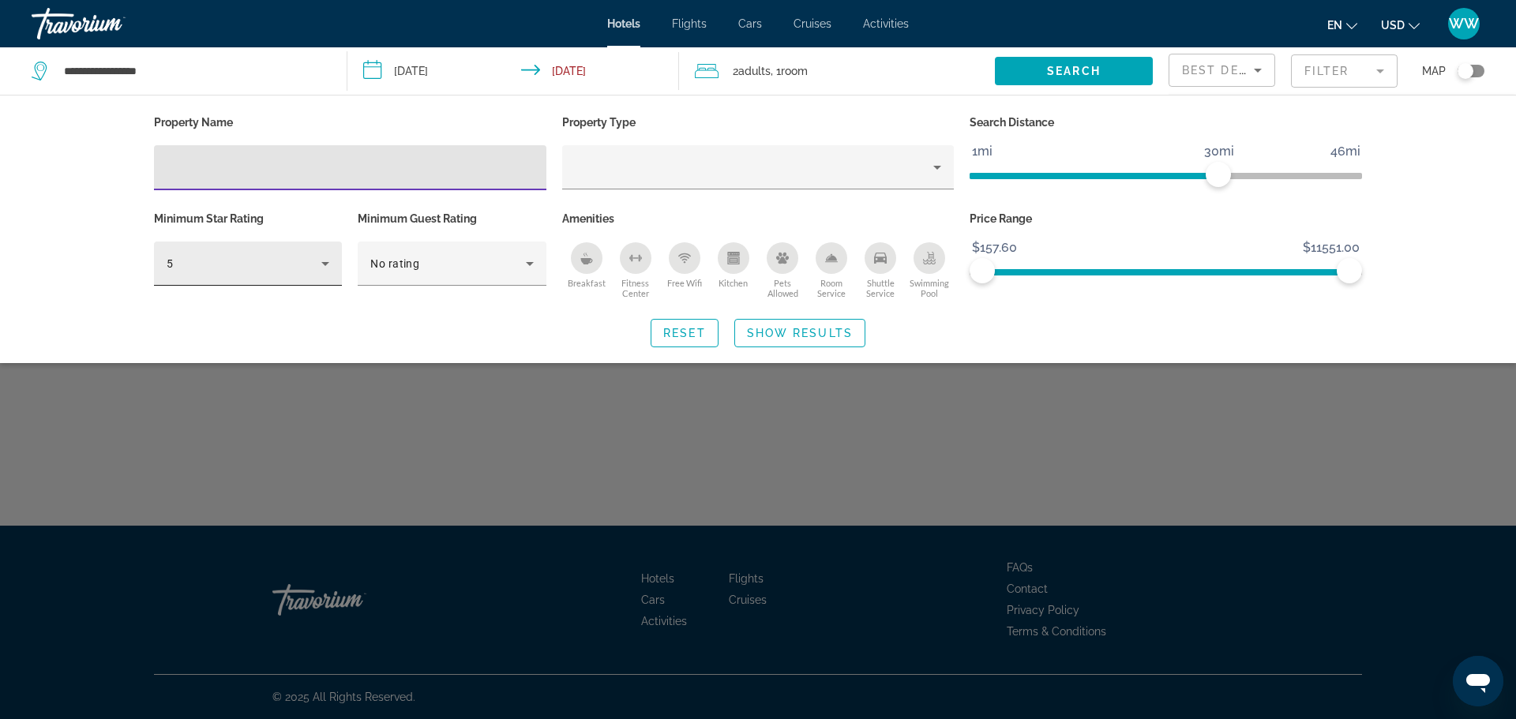
click at [322, 259] on icon "Hotel Filters" at bounding box center [325, 263] width 19 height 19
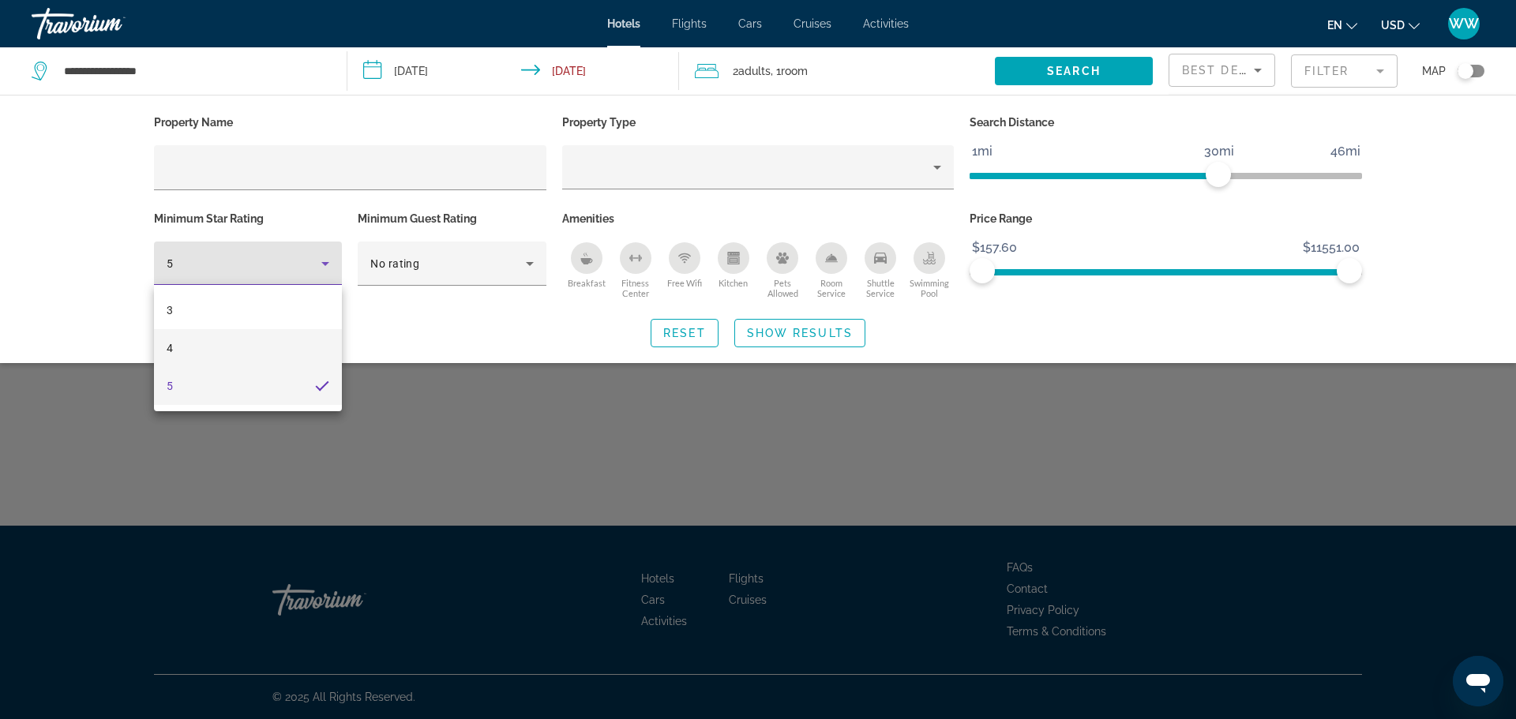
click at [171, 344] on span "4" at bounding box center [170, 348] width 6 height 19
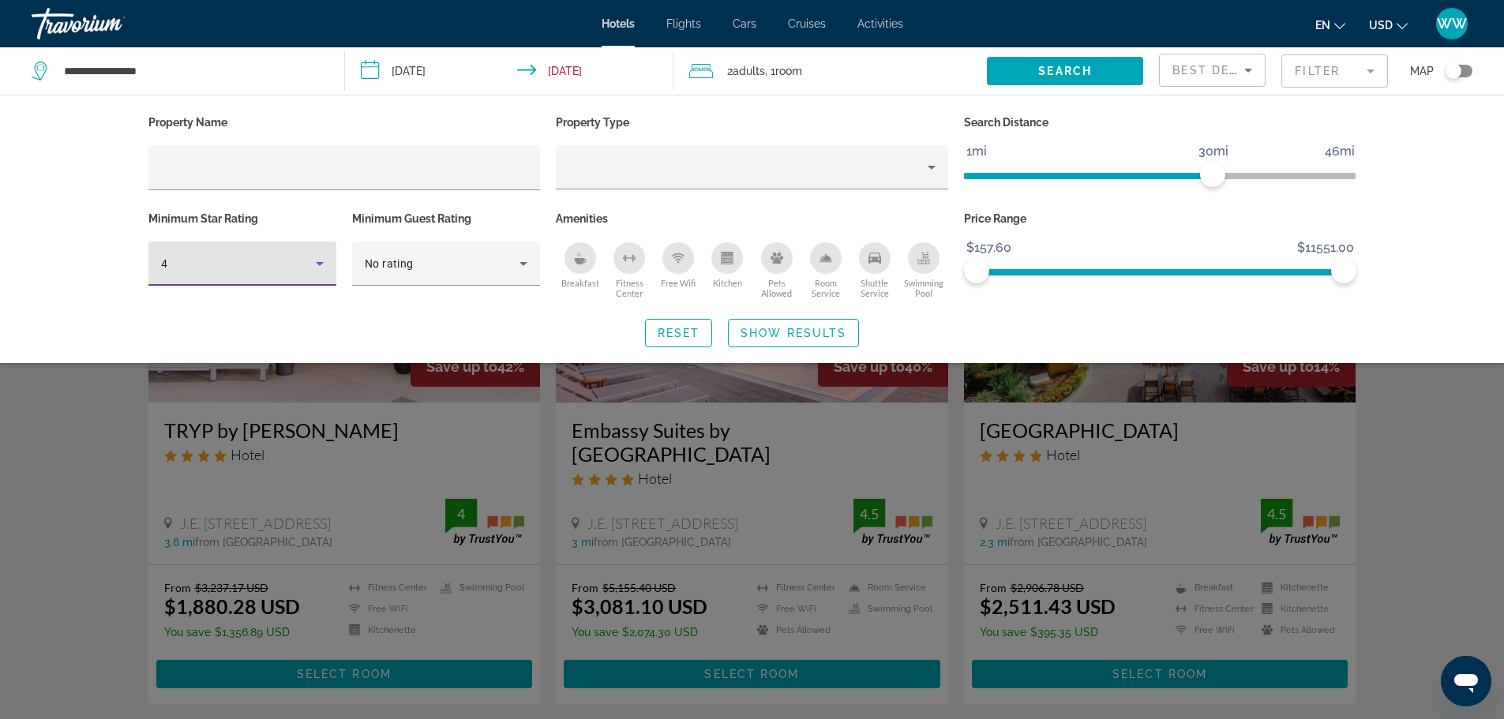
click at [784, 331] on span "Show Results" at bounding box center [794, 333] width 106 height 13
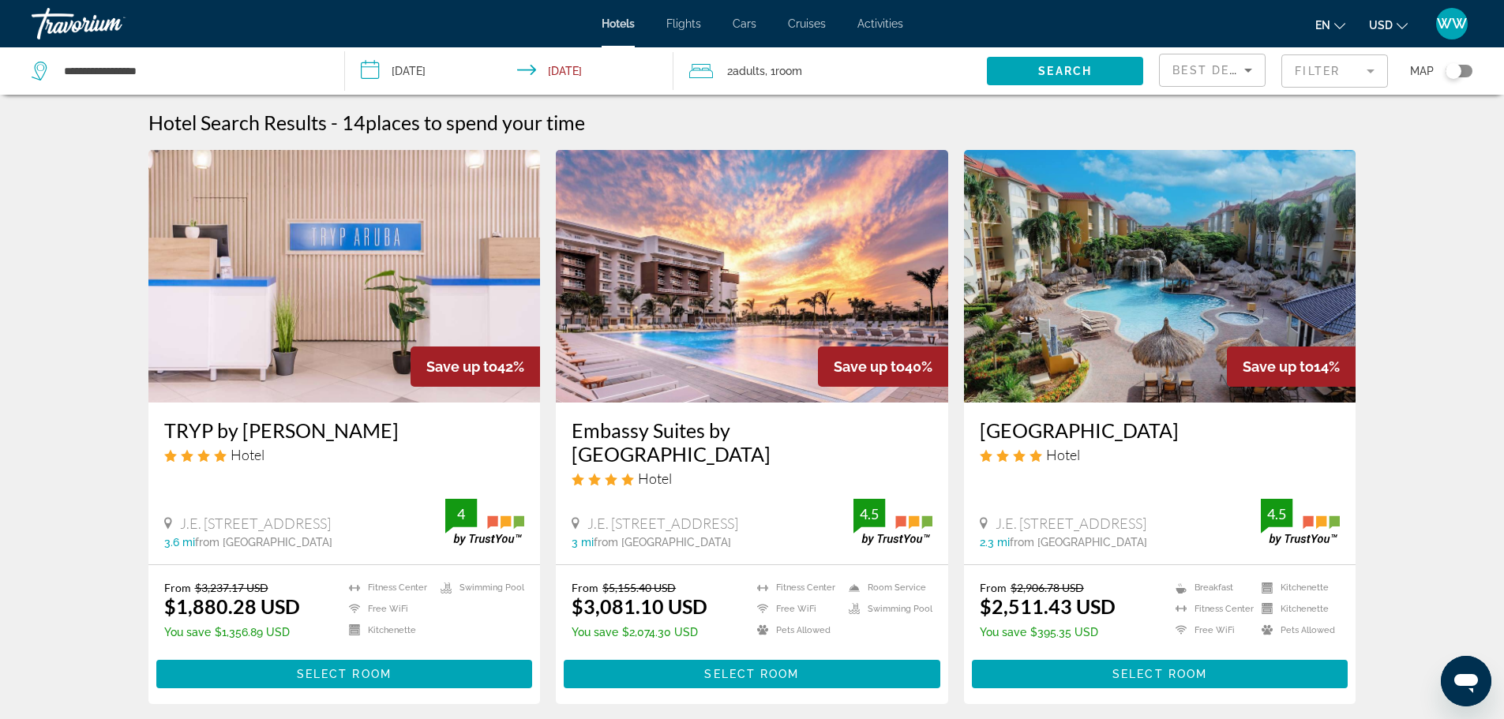
click at [1238, 74] on span "Best Deals" at bounding box center [1214, 70] width 82 height 13
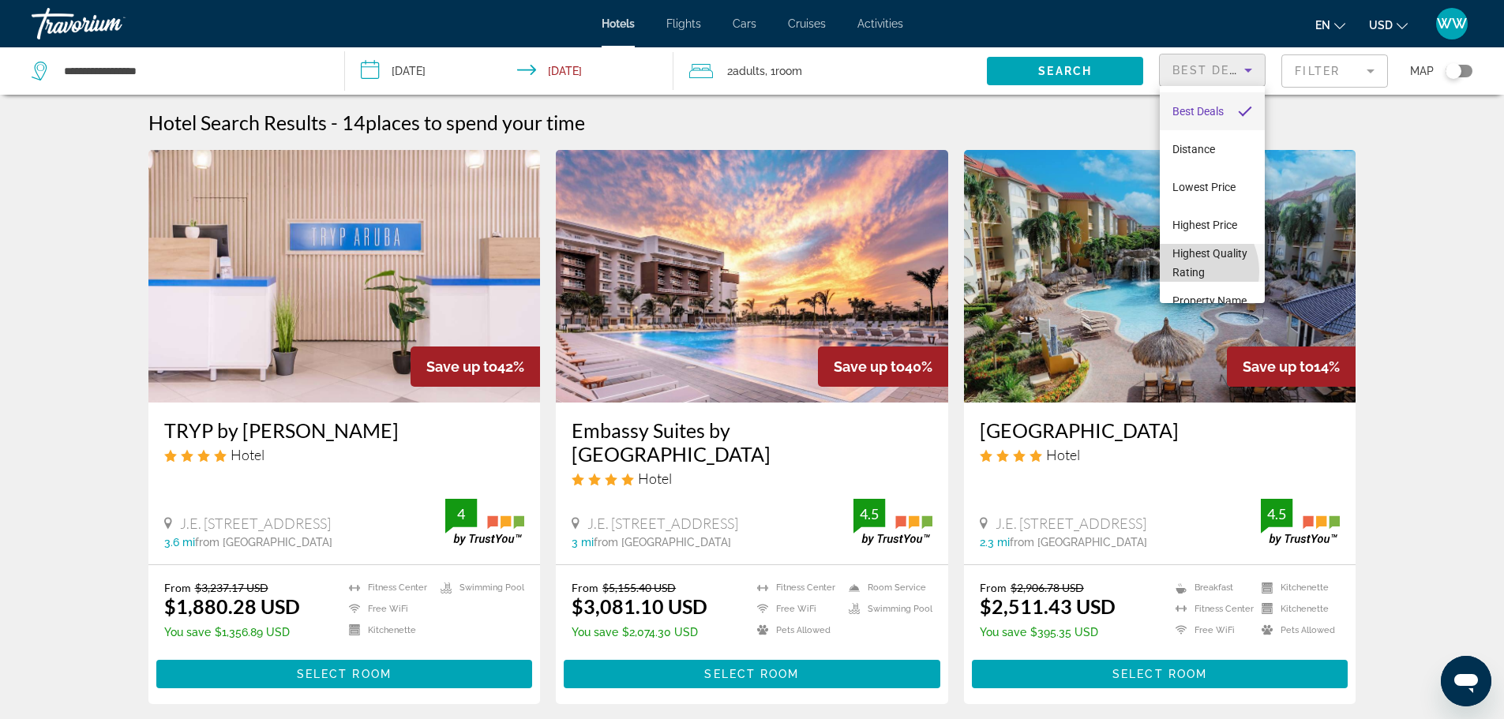
click at [1184, 272] on span "Highest Quality Rating" at bounding box center [1210, 263] width 75 height 32
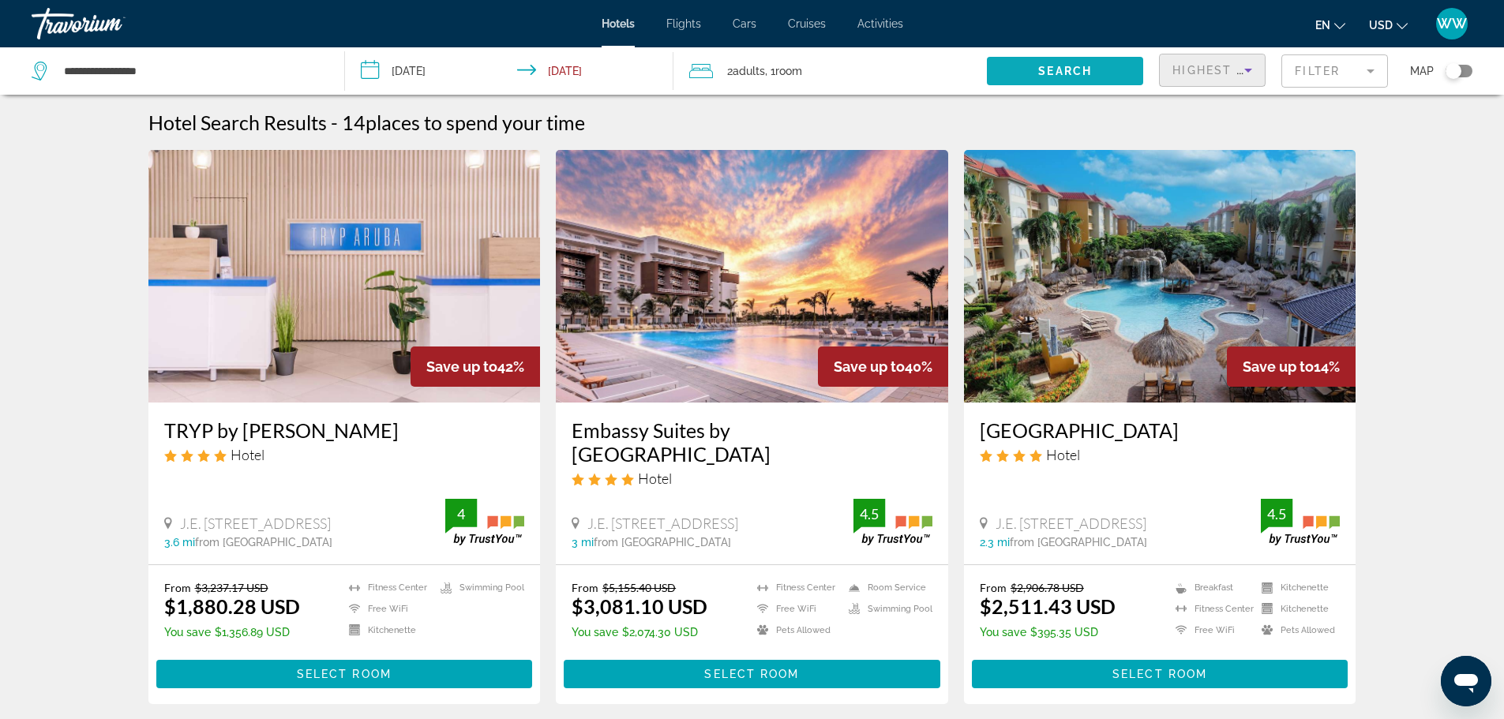
click at [1053, 71] on span "Search" at bounding box center [1065, 71] width 54 height 13
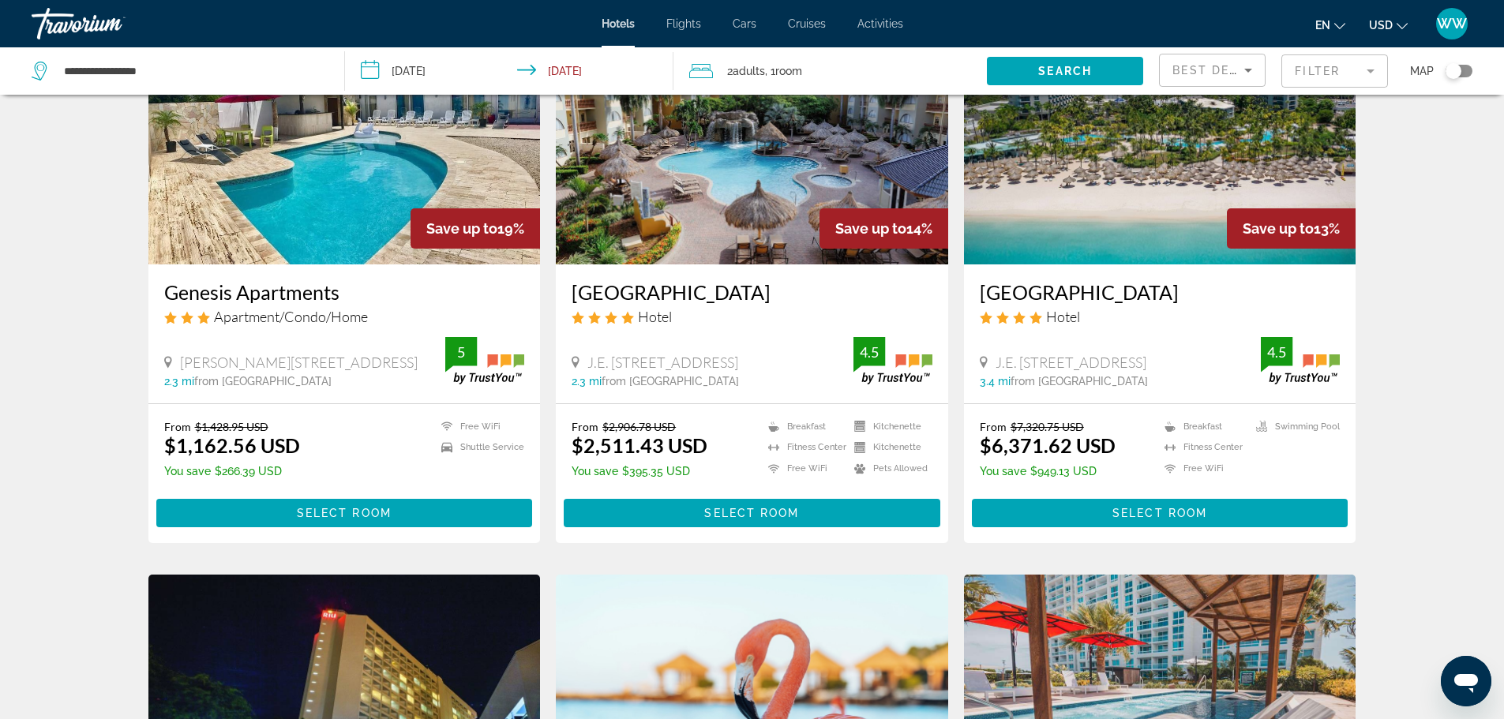
scroll to position [474, 0]
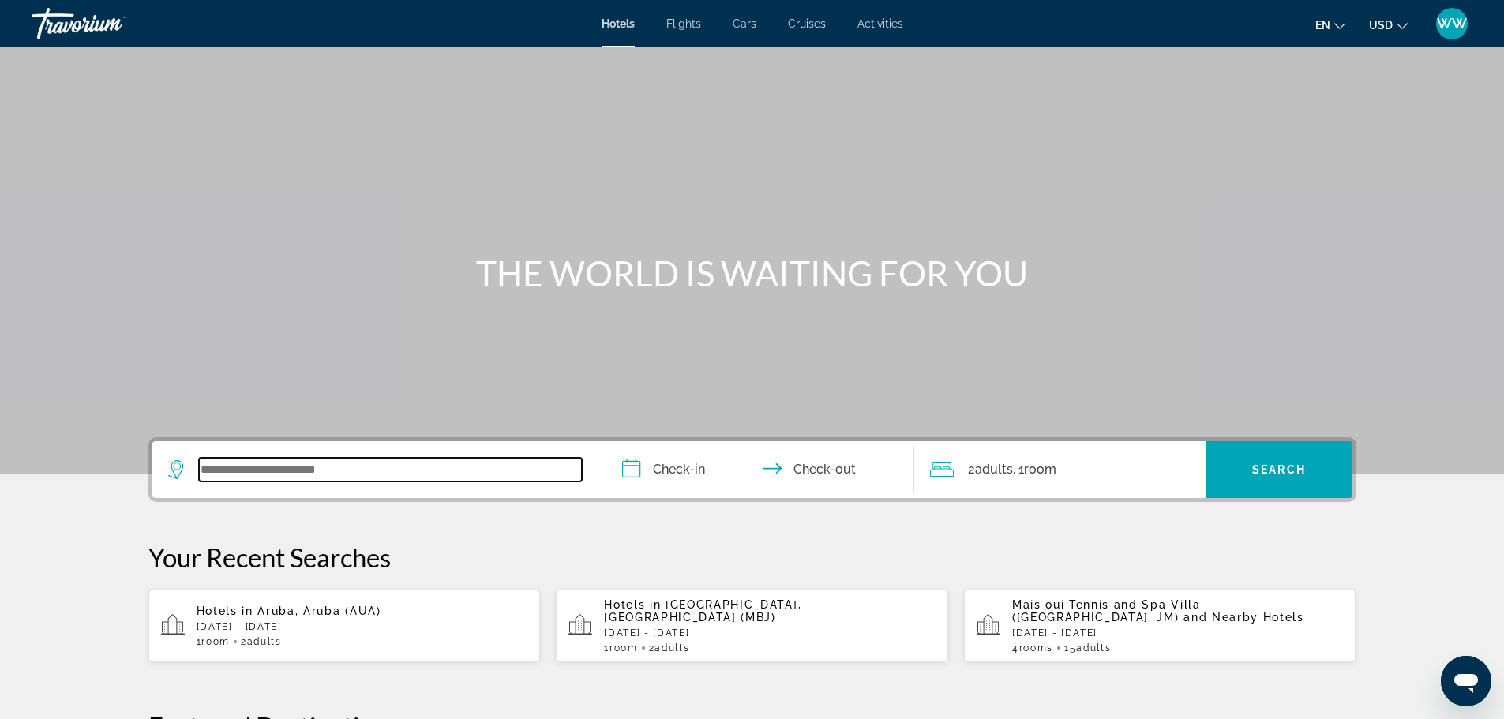
click at [288, 477] on input "Search widget" at bounding box center [390, 470] width 383 height 24
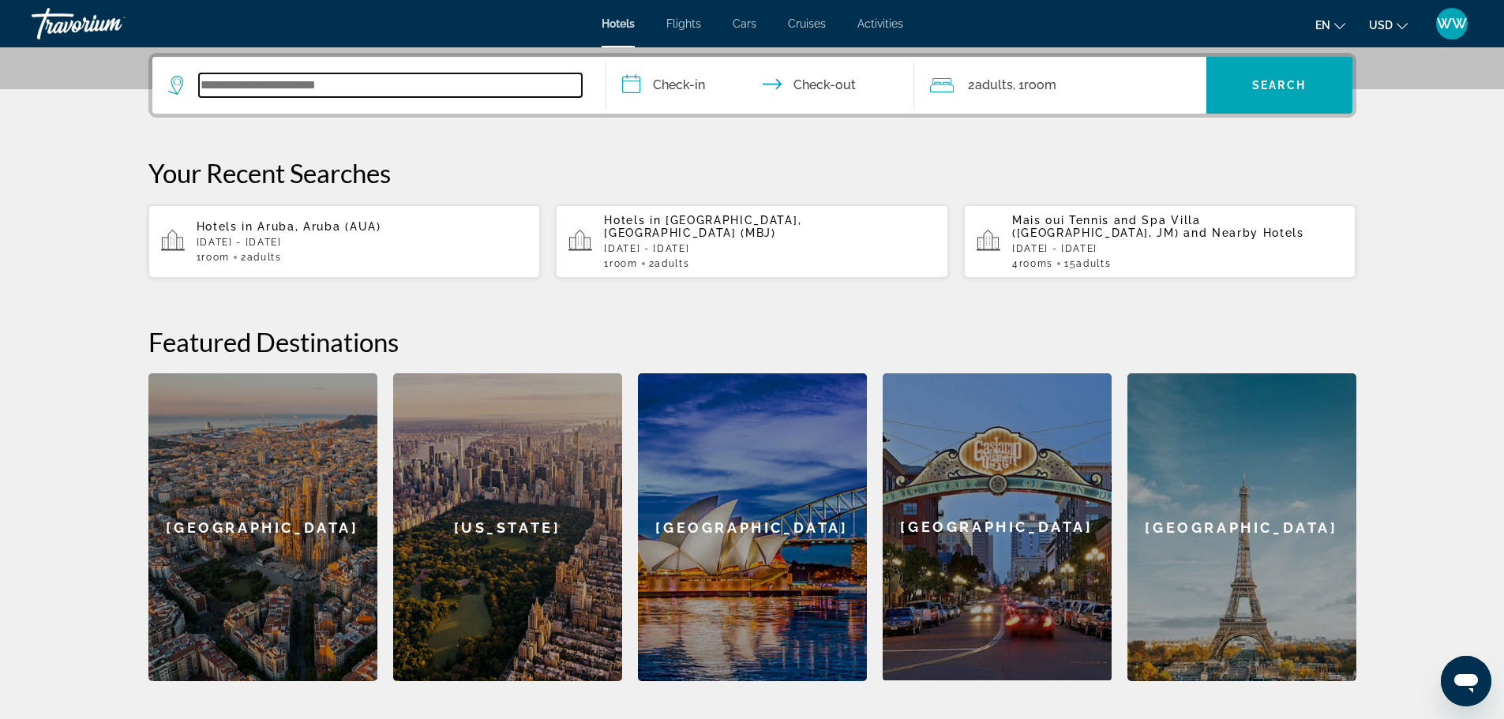
scroll to position [386, 0]
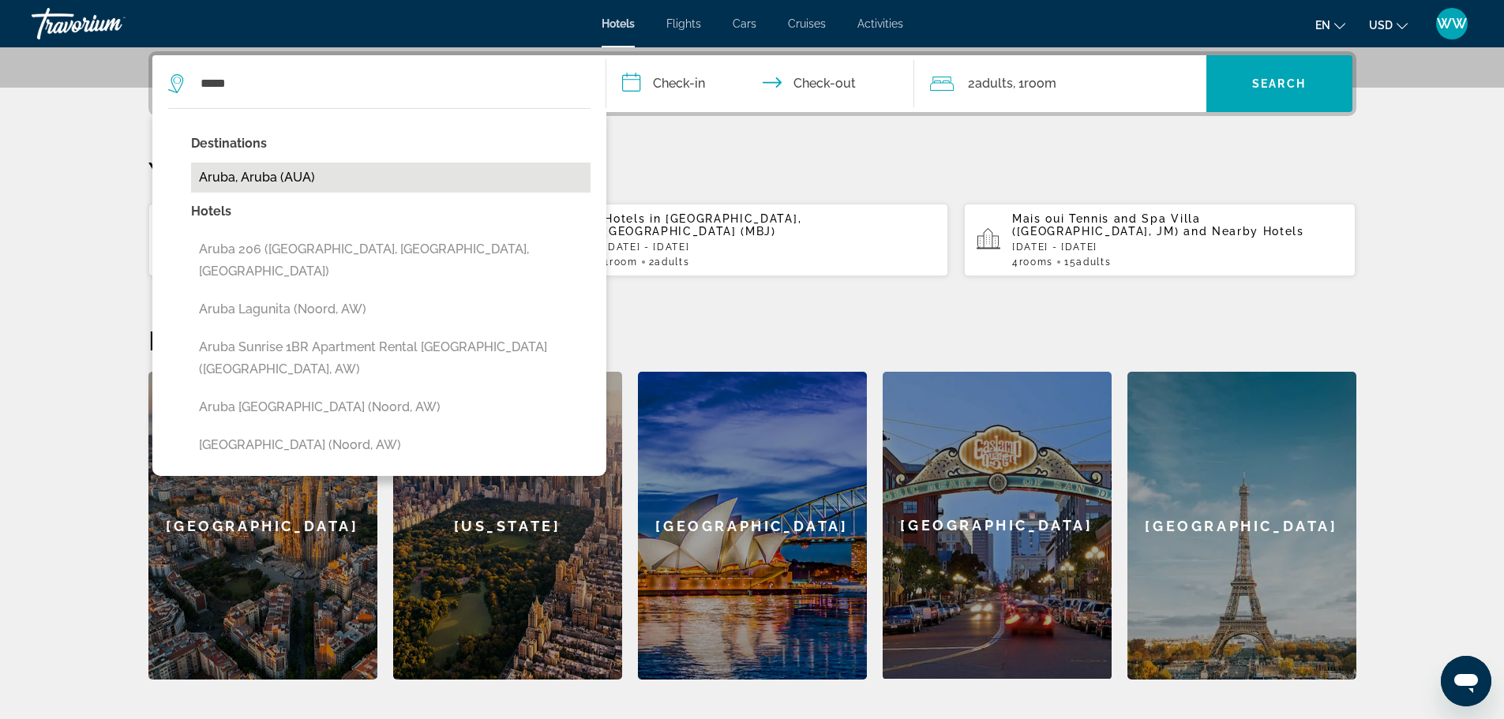
click at [227, 176] on button "Aruba, Aruba (AUA)" at bounding box center [391, 178] width 400 height 30
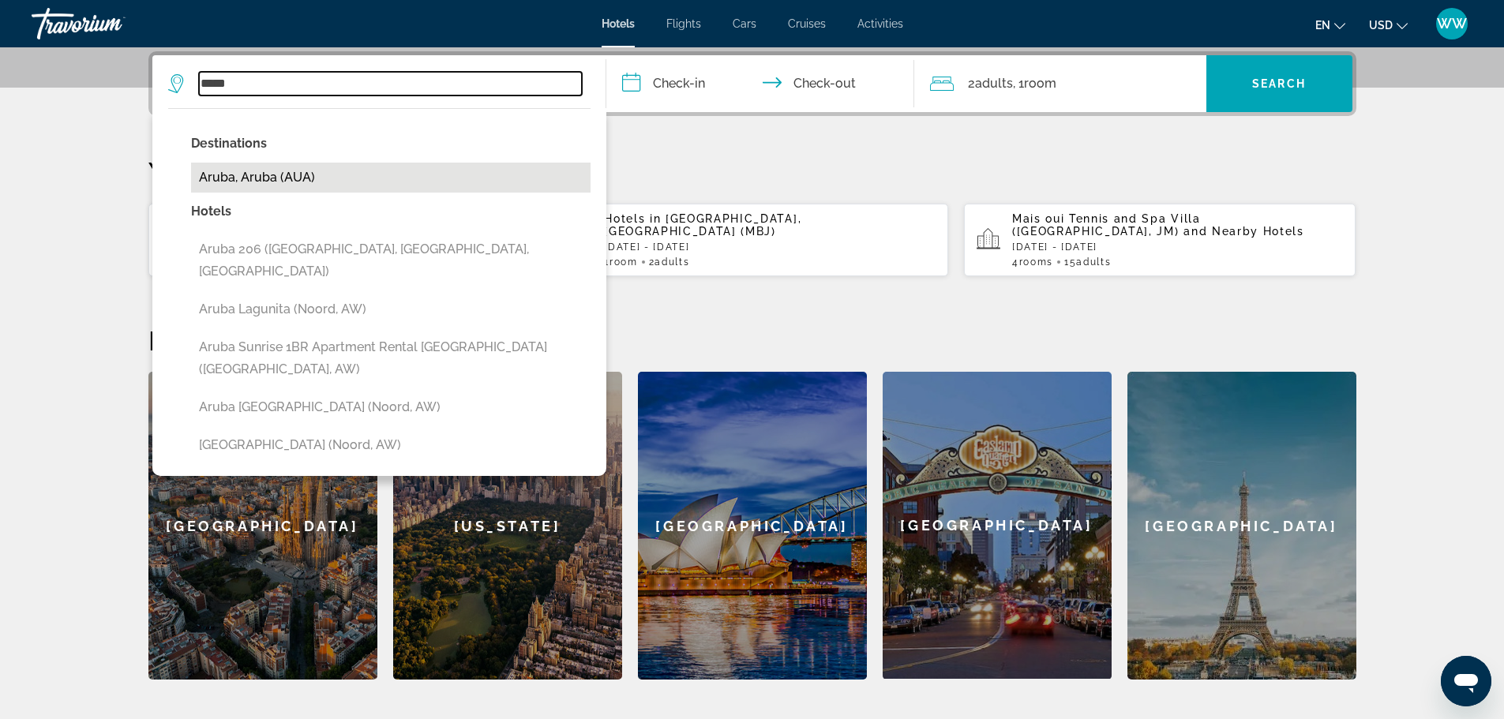
type input "**********"
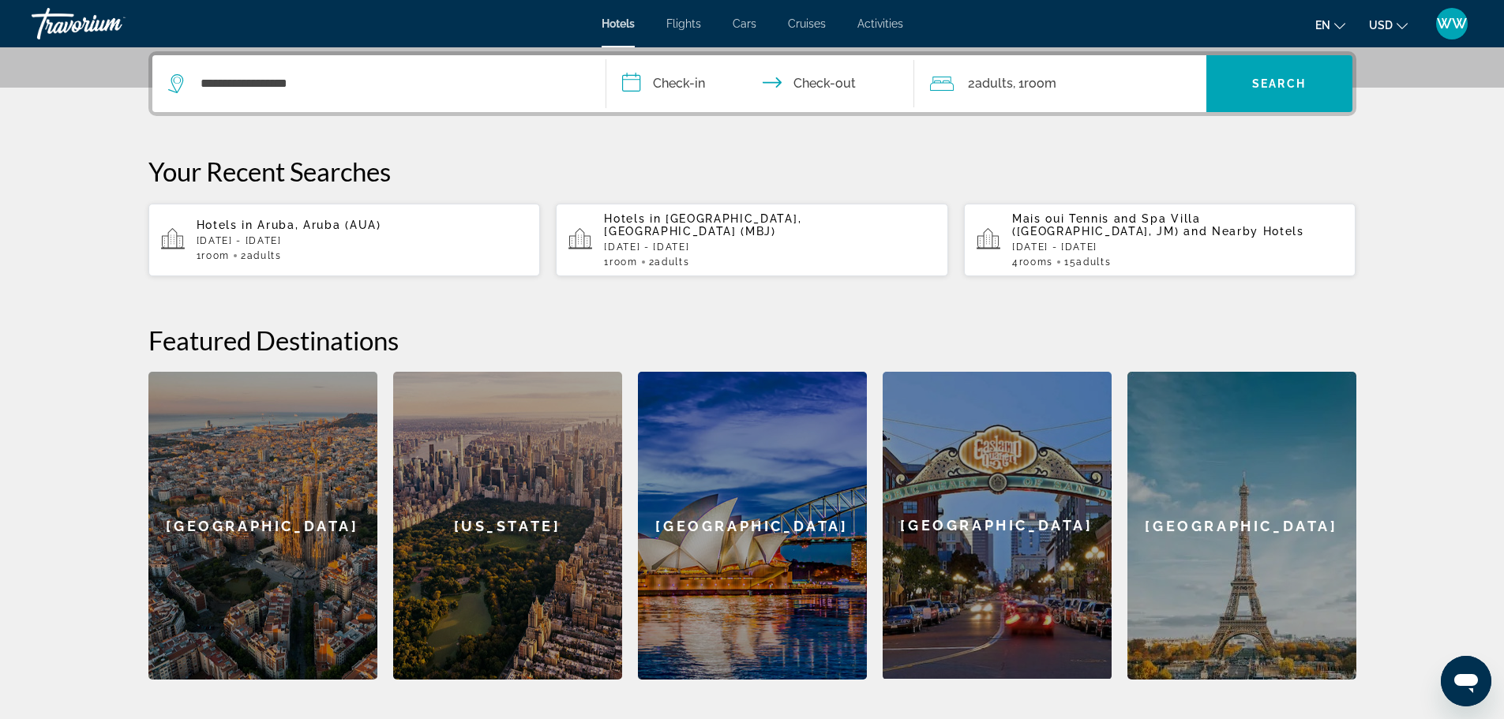
click at [661, 84] on input "**********" at bounding box center [763, 86] width 314 height 62
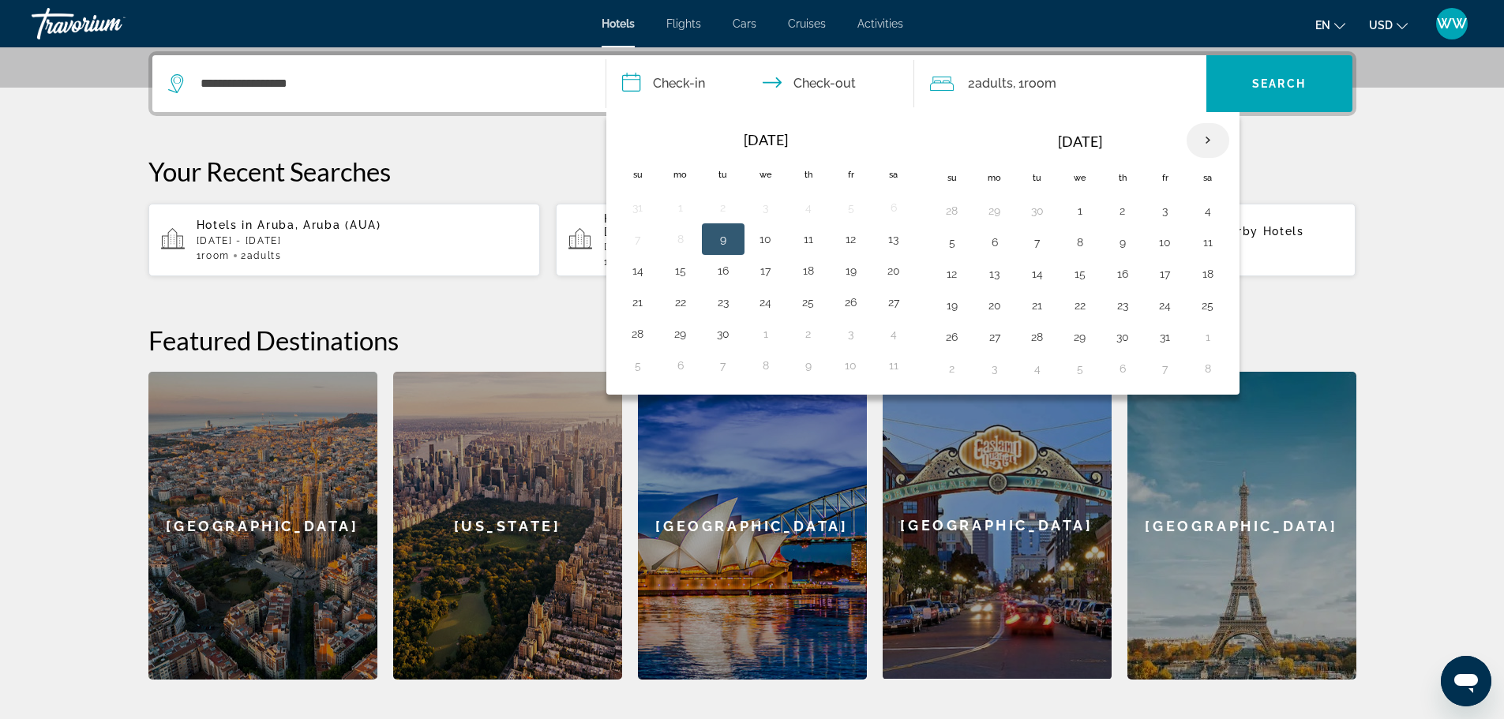
click at [1210, 135] on th "Next month" at bounding box center [1208, 140] width 43 height 35
click at [648, 337] on button "28" at bounding box center [637, 337] width 25 height 22
click at [1169, 204] on button "2" at bounding box center [1165, 211] width 25 height 22
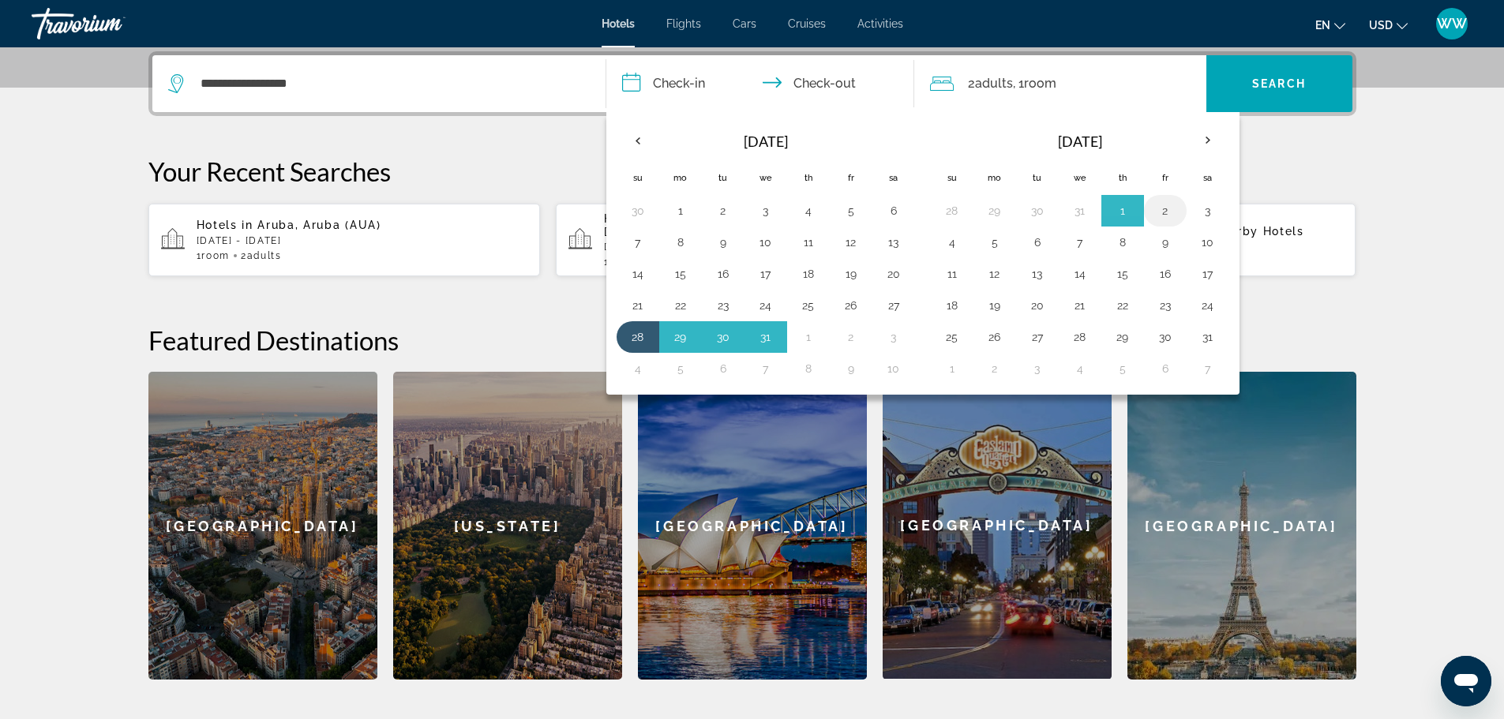
type input "**********"
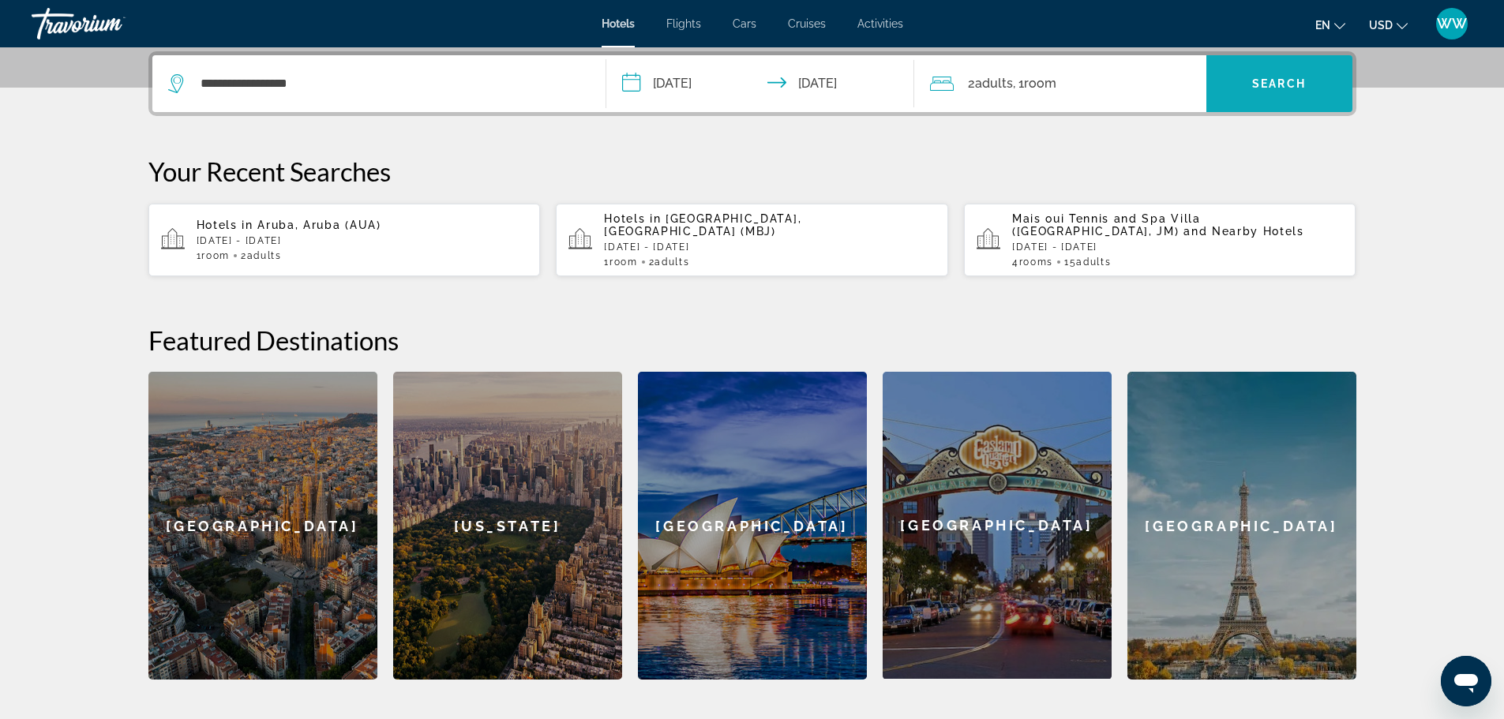
click at [1263, 73] on button "Search" at bounding box center [1280, 83] width 146 height 57
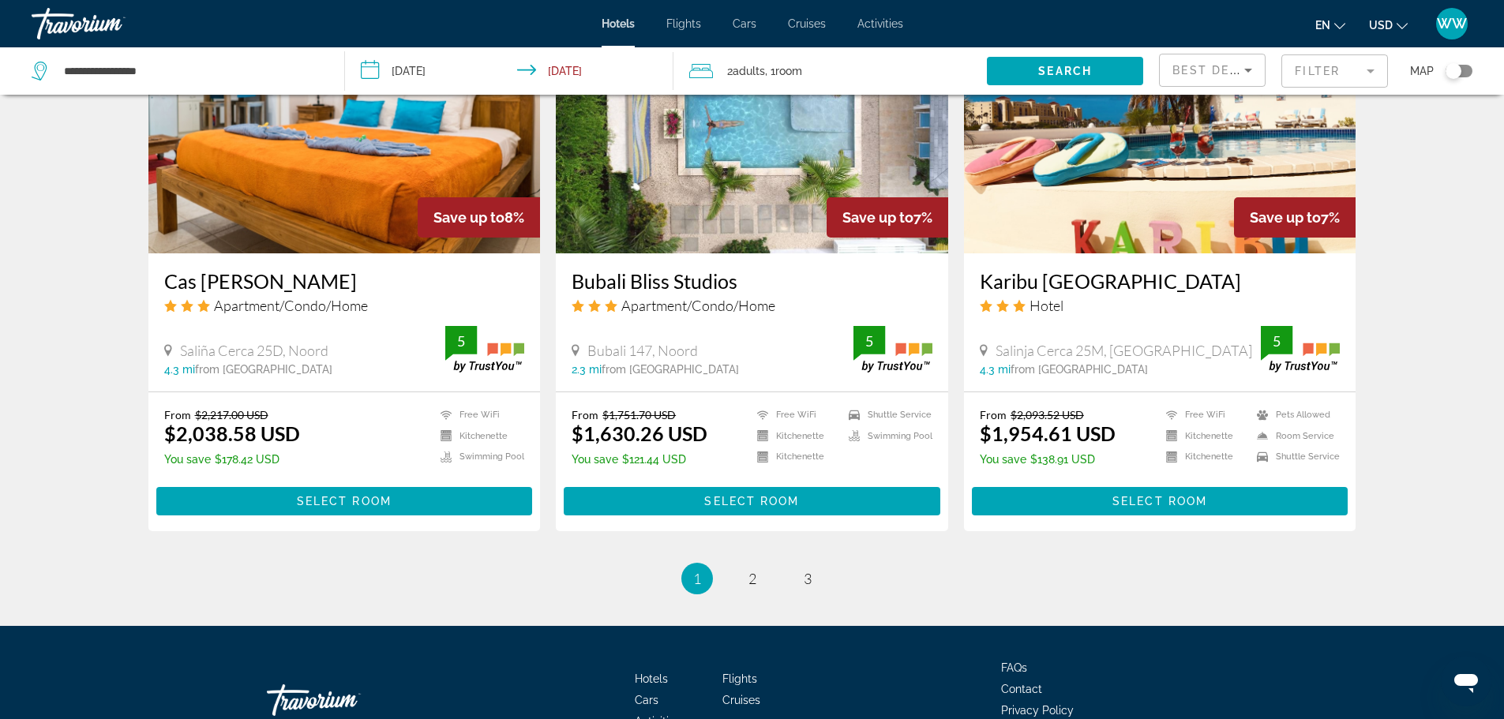
scroll to position [1895, 0]
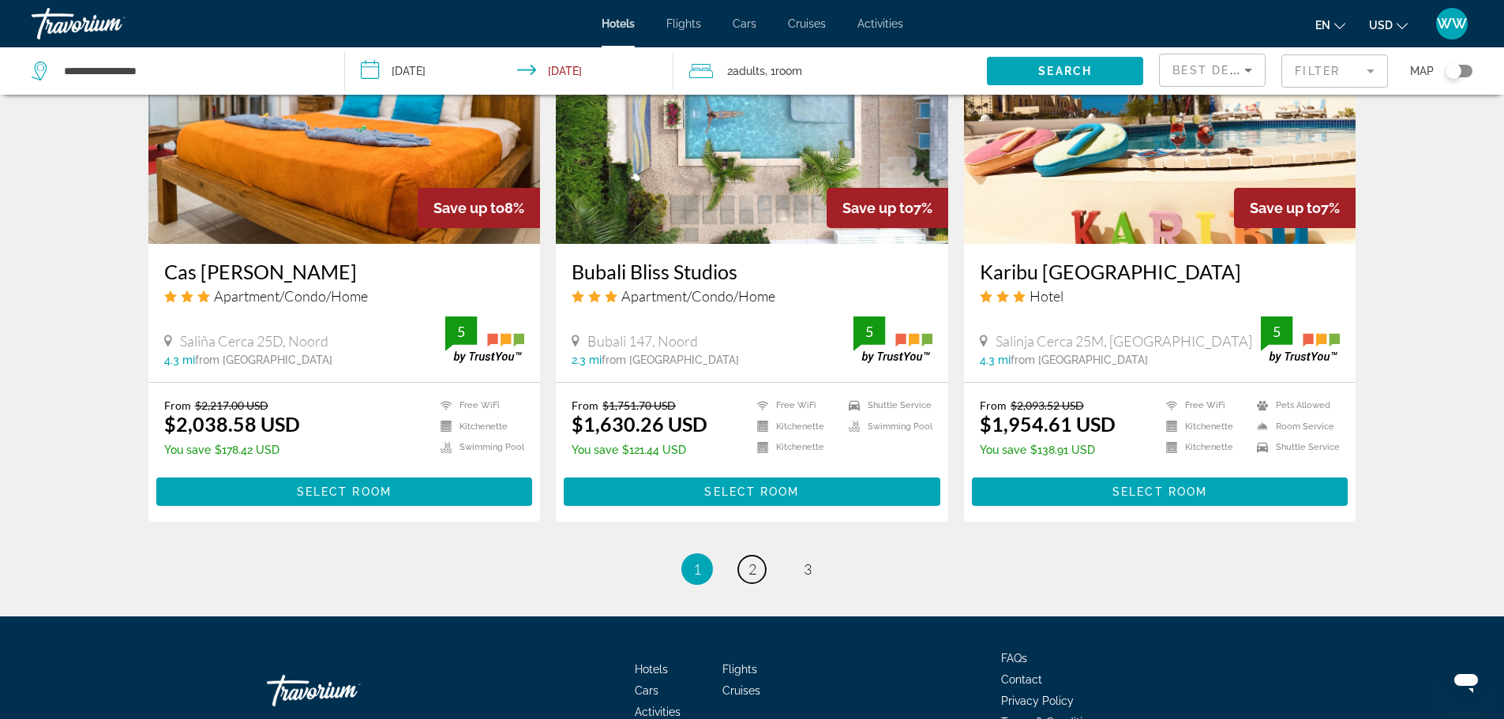
click at [749, 561] on span "2" at bounding box center [753, 569] width 8 height 17
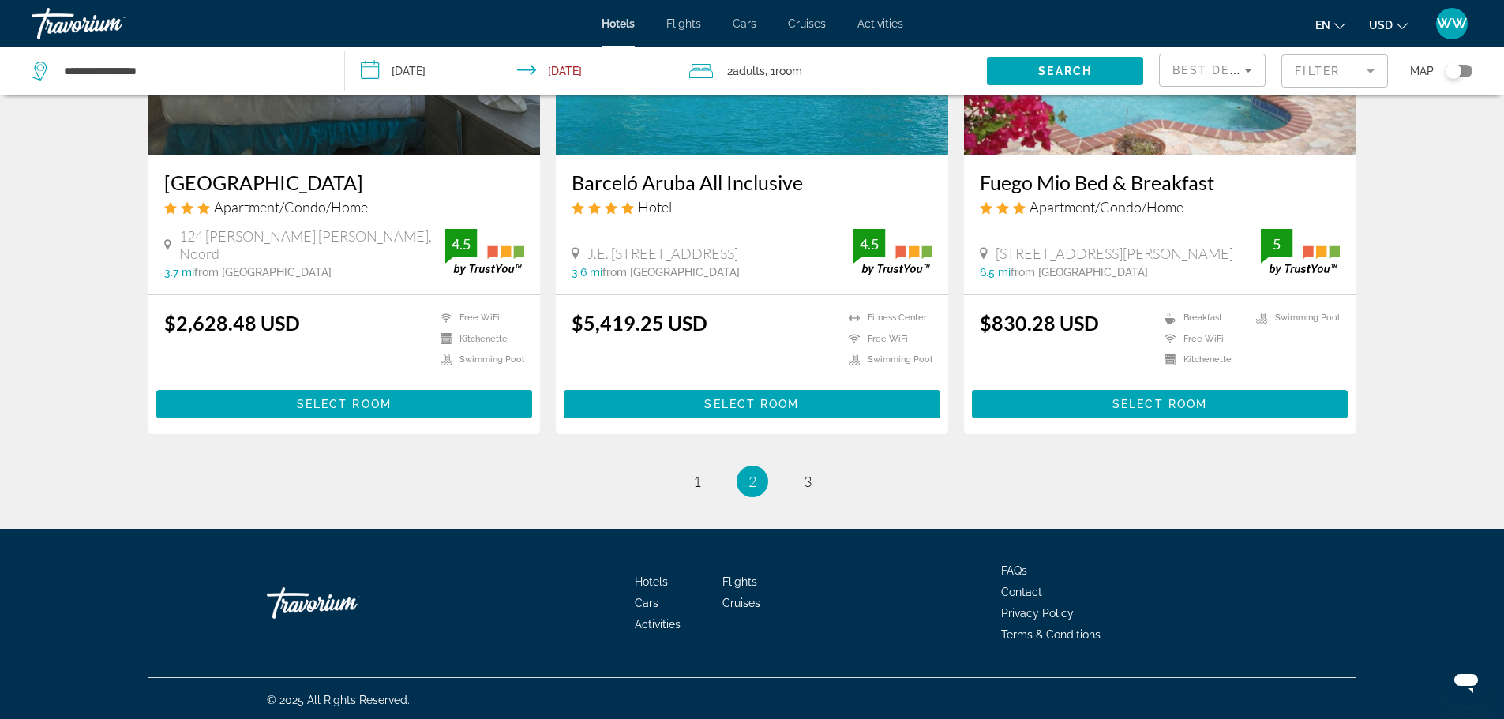
scroll to position [1938, 0]
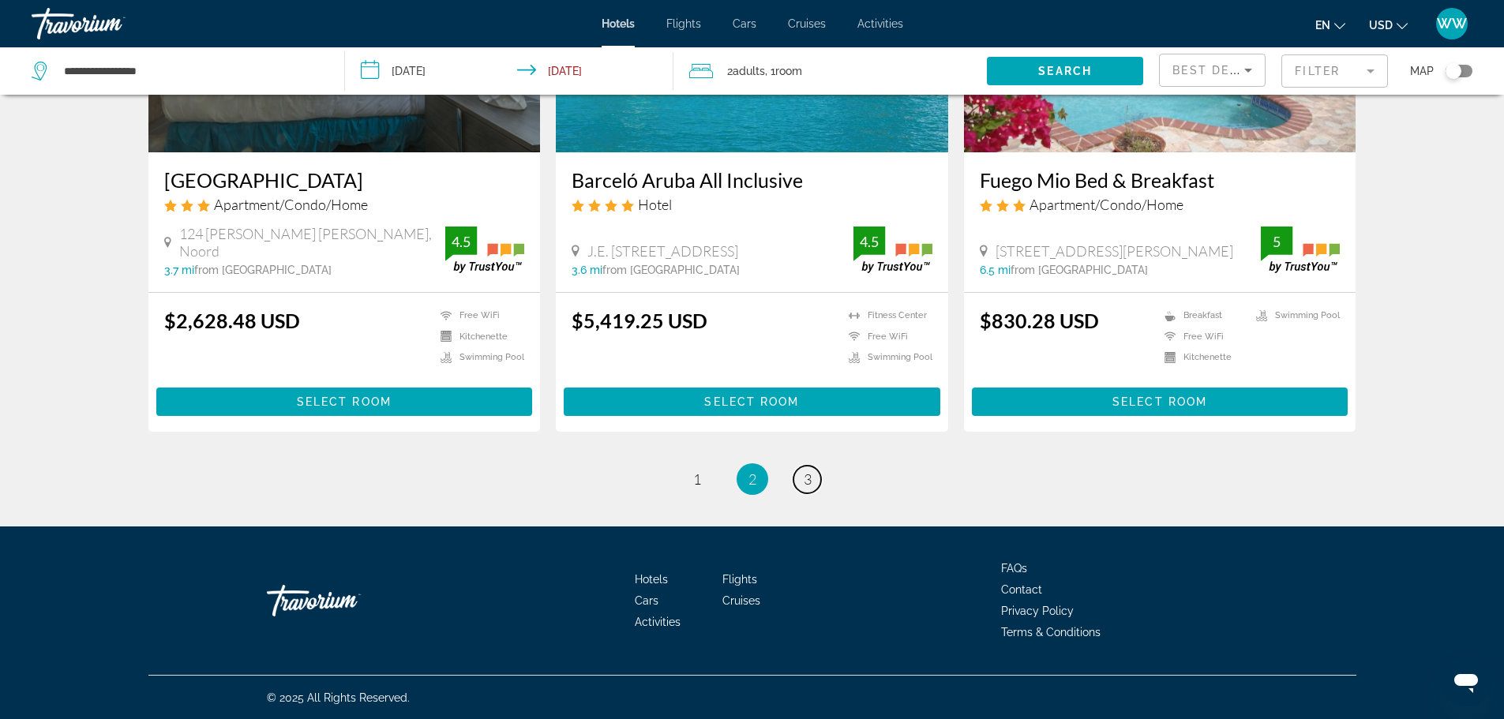
click at [816, 482] on link "page 3" at bounding box center [808, 480] width 28 height 28
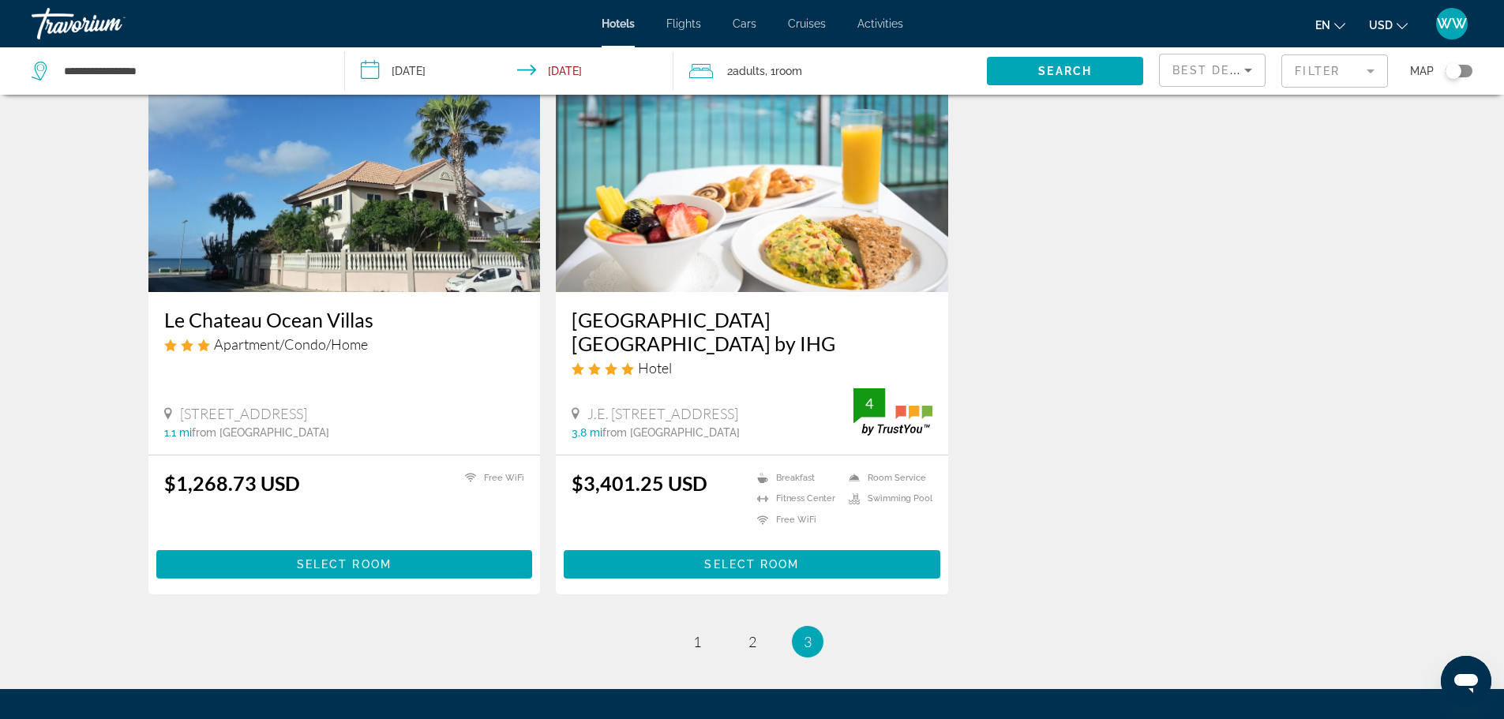
scroll to position [711, 0]
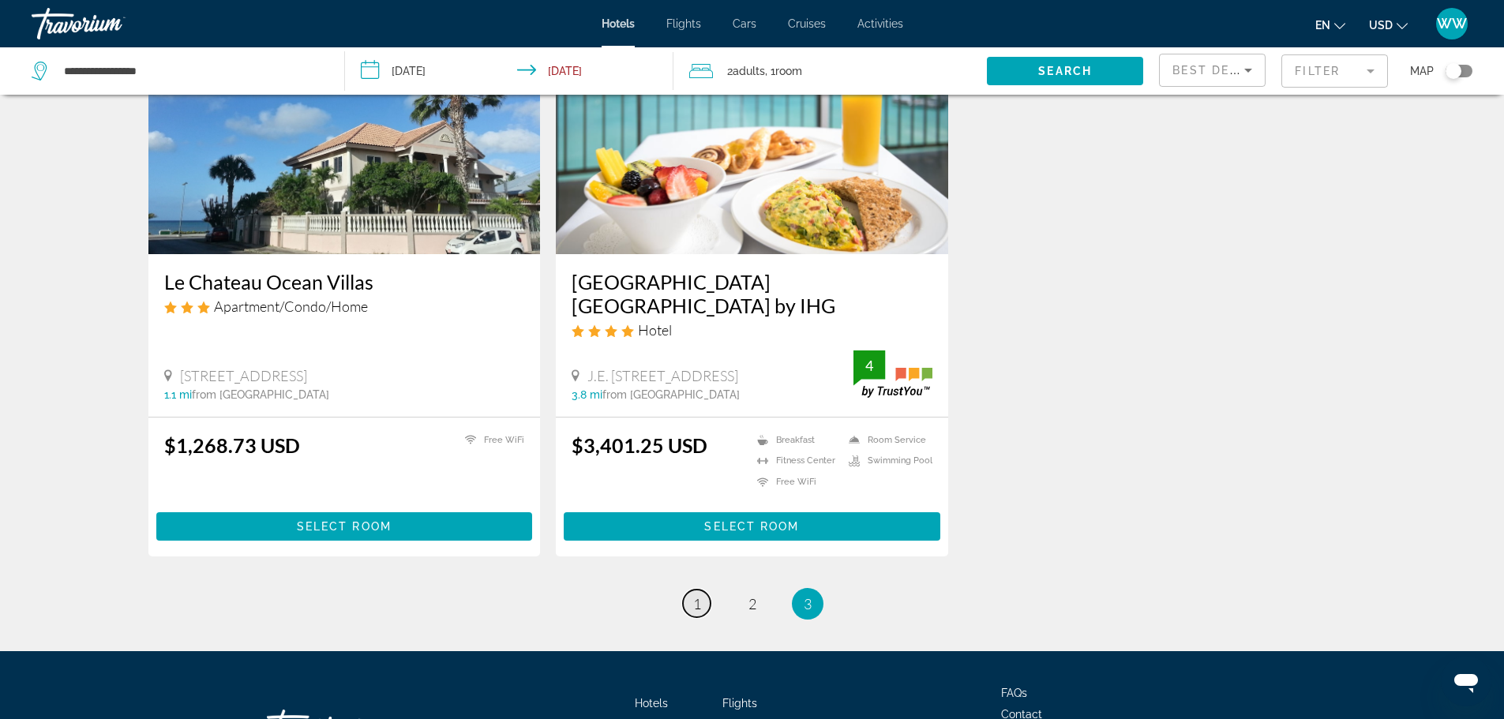
click at [699, 603] on span "1" at bounding box center [697, 603] width 8 height 17
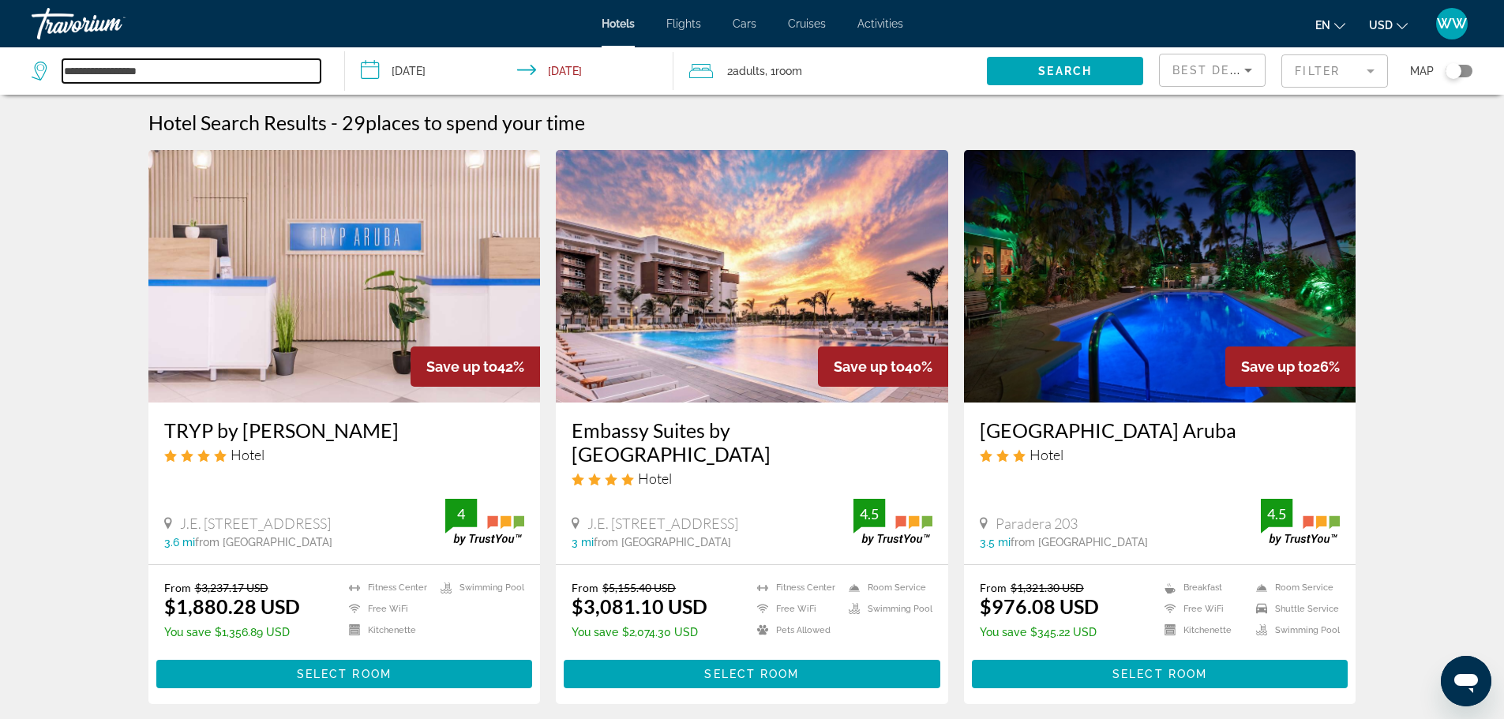
click at [193, 80] on input "**********" at bounding box center [191, 71] width 258 height 24
drag, startPoint x: 179, startPoint y: 74, endPoint x: -120, endPoint y: 54, distance: 300.0
click at [0, 54] on html "**********" at bounding box center [752, 359] width 1504 height 719
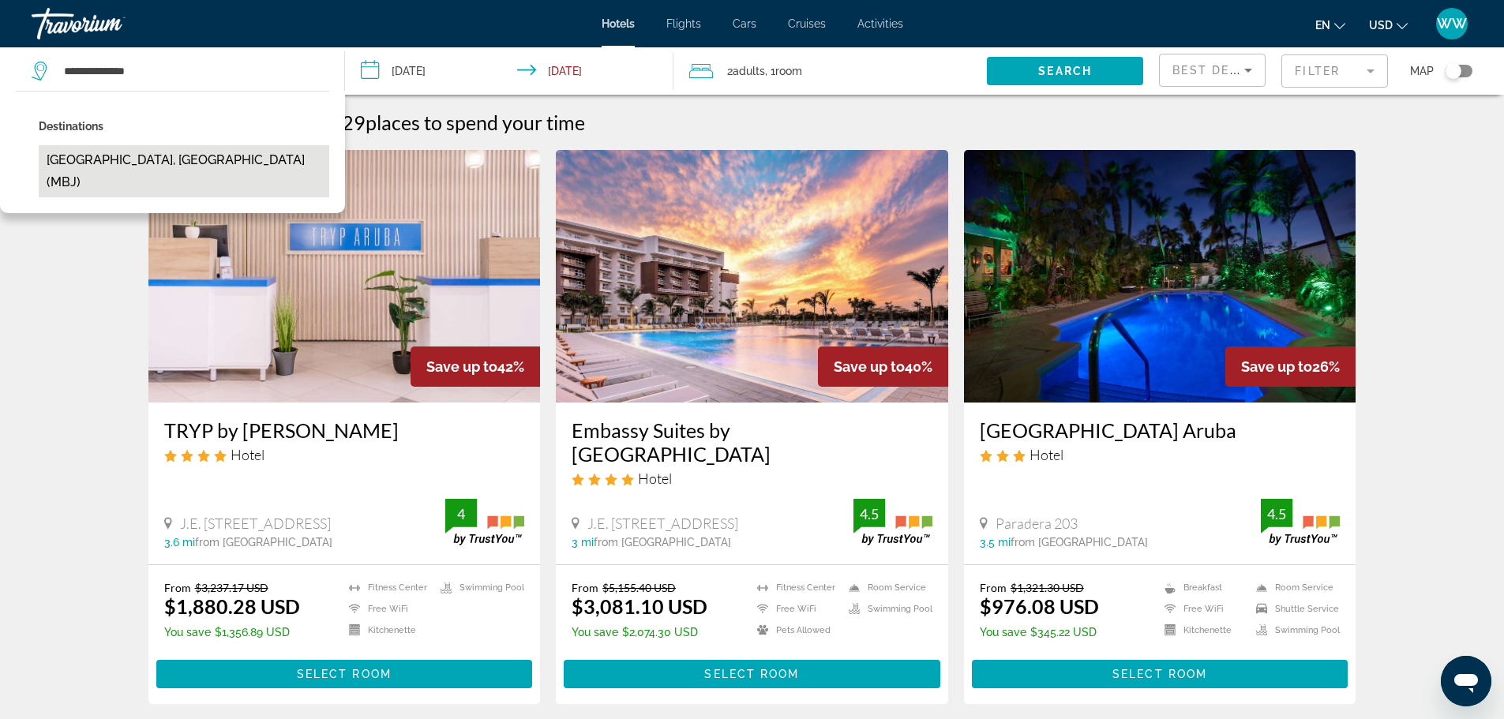
click at [111, 158] on button "[GEOGRAPHIC_DATA], [GEOGRAPHIC_DATA] (MBJ)" at bounding box center [184, 171] width 291 height 52
type input "**********"
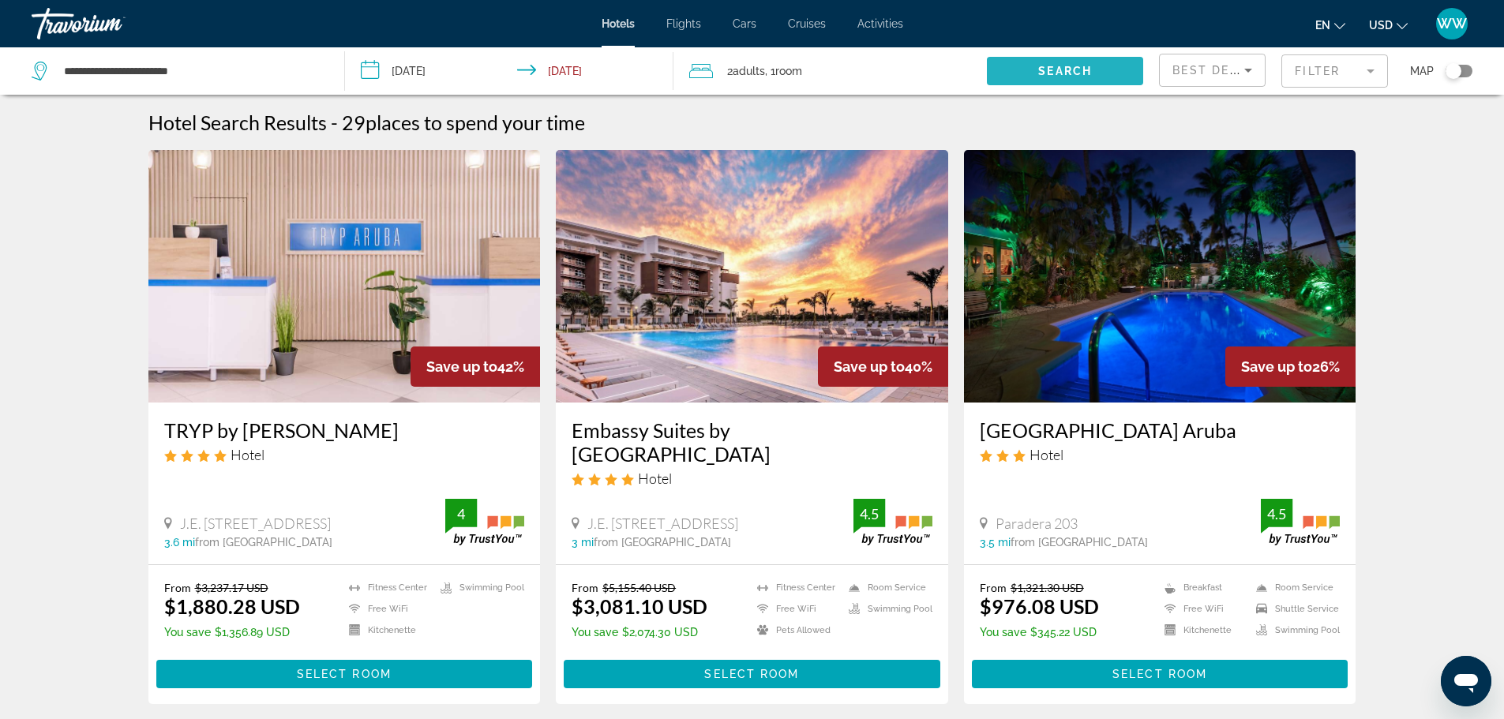
click at [1030, 65] on span "Search widget" at bounding box center [1065, 71] width 156 height 38
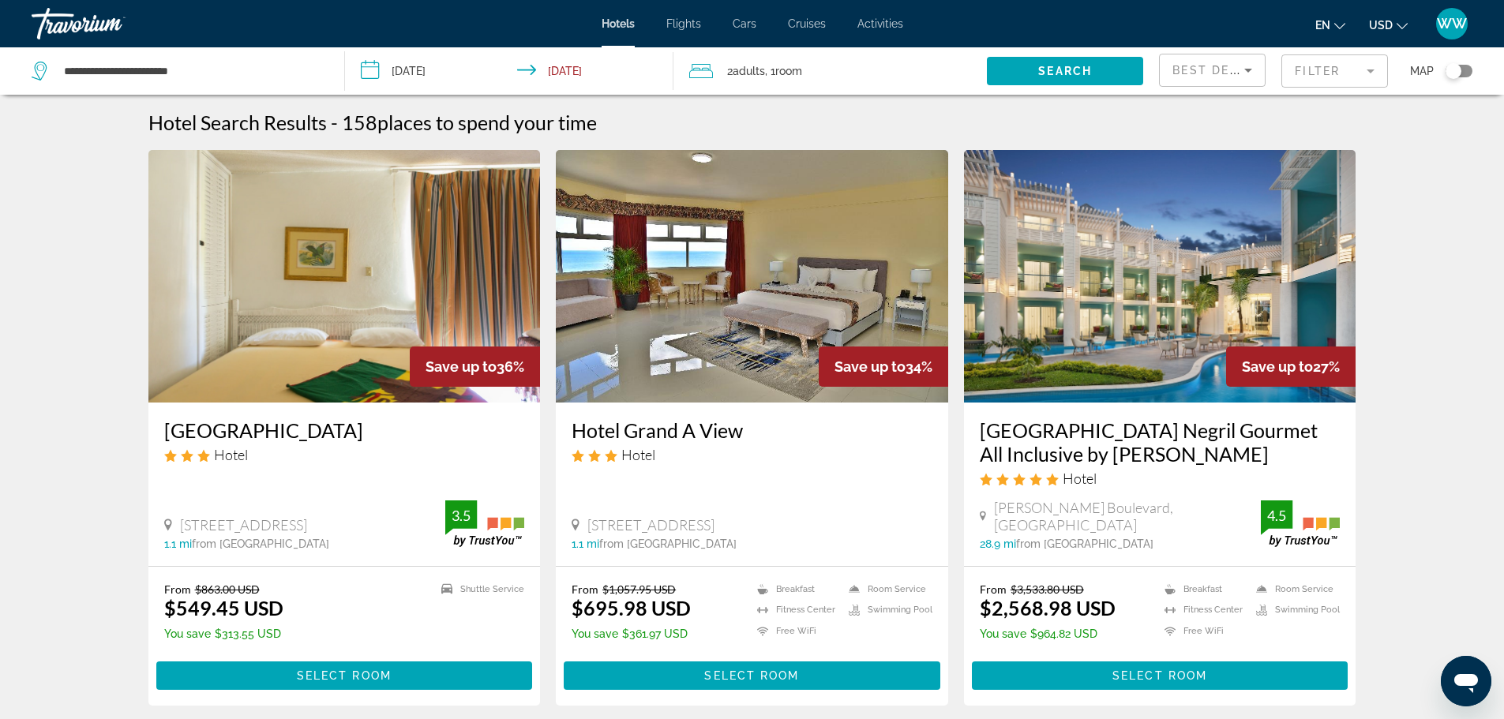
click at [1332, 75] on mat-form-field "Filter" at bounding box center [1335, 70] width 107 height 33
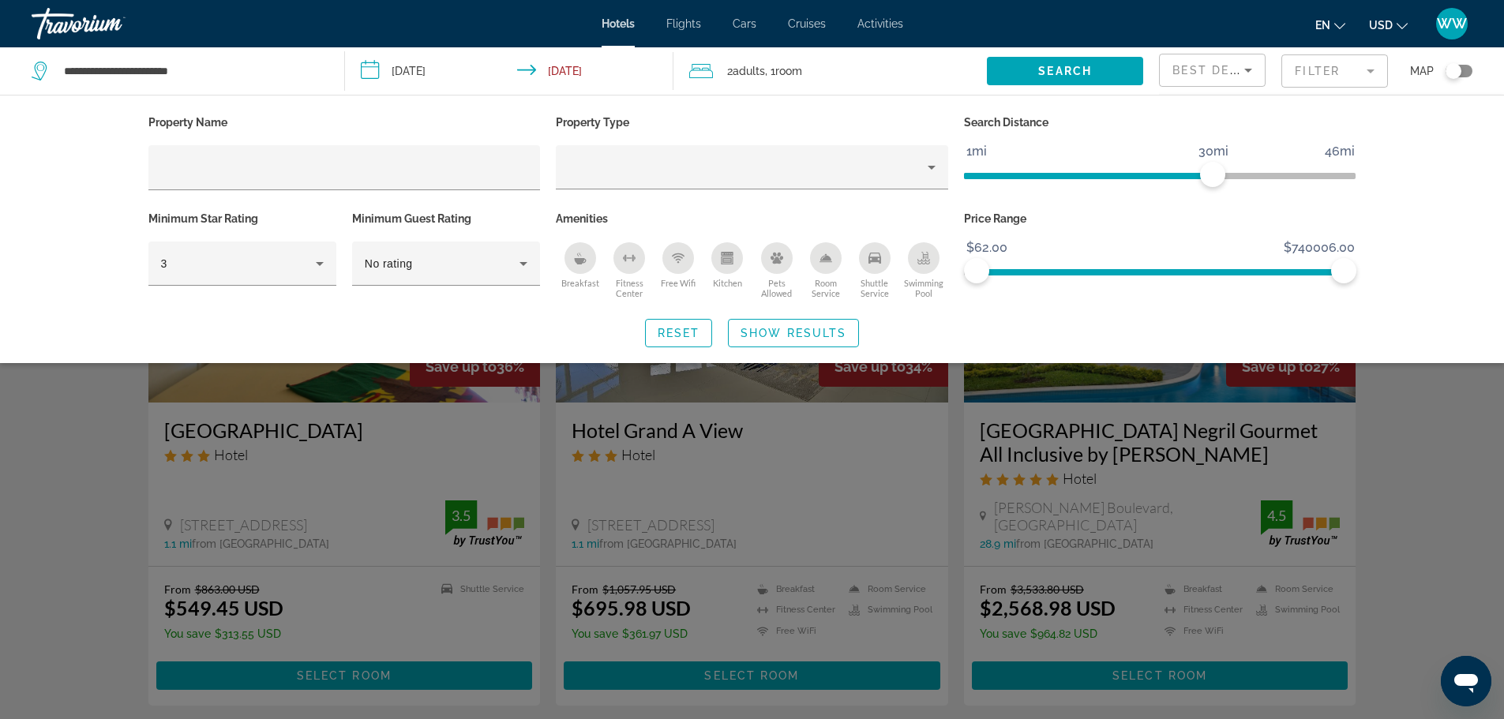
click at [1460, 266] on div "Property Name Property Type Search Distance 1mi 46mi 30mi Minimum Star Rating 3…" at bounding box center [752, 229] width 1504 height 268
click at [314, 256] on icon "Hotel Filters" at bounding box center [319, 263] width 19 height 19
